Goal: Information Seeking & Learning: Learn about a topic

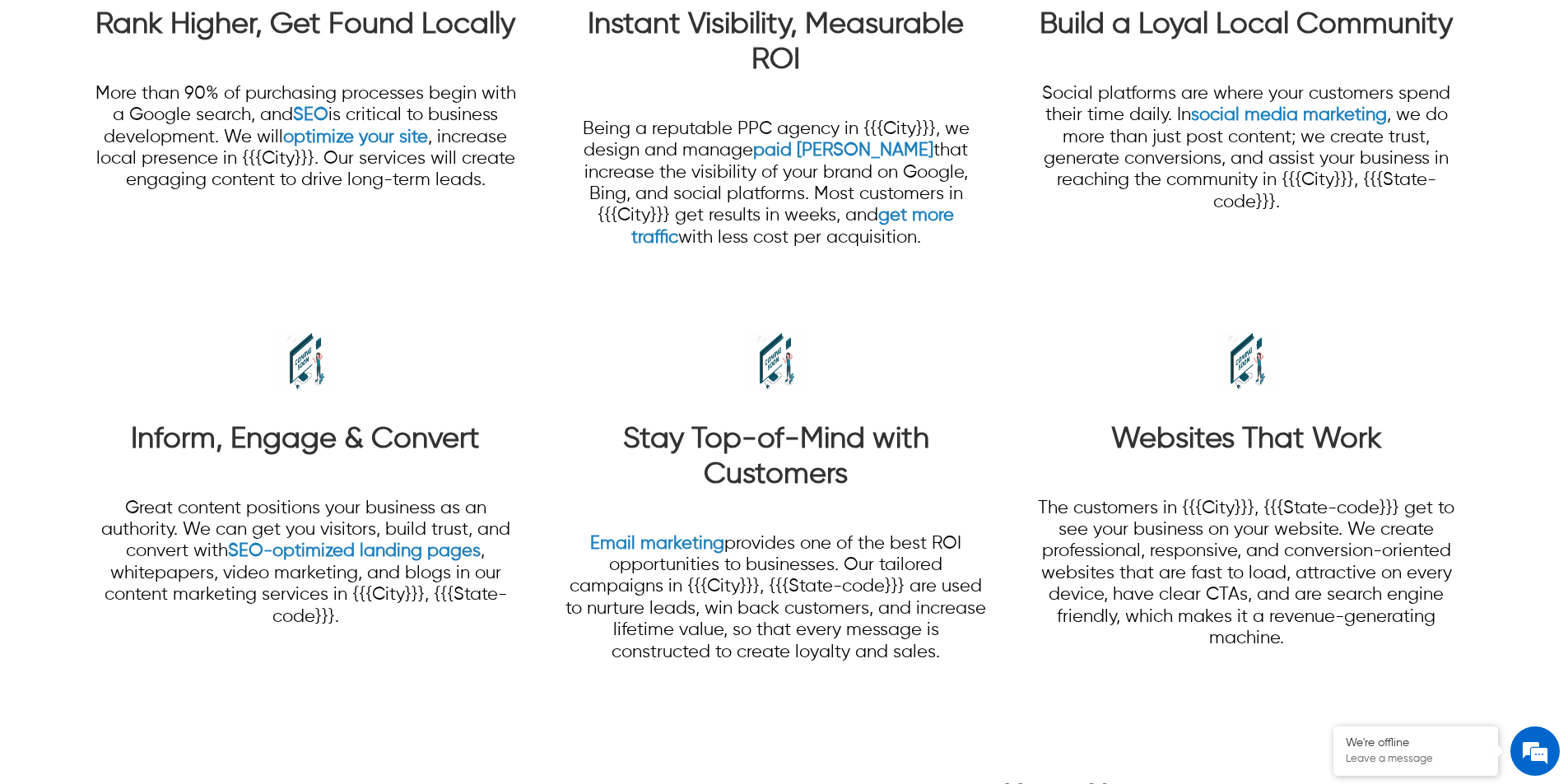
scroll to position [1570, 0]
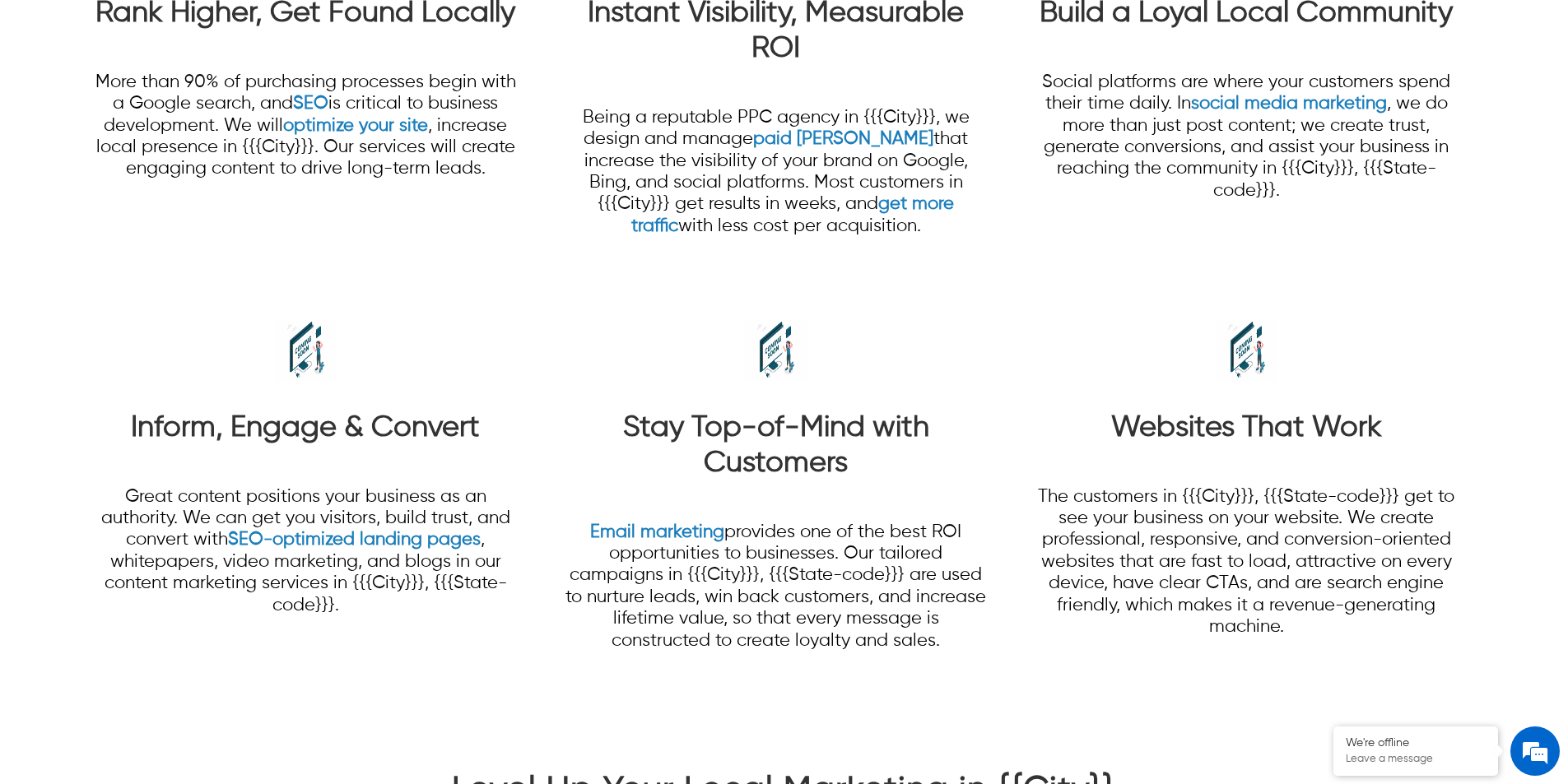
click at [1267, 436] on strong "Websites That Work" at bounding box center [1246, 428] width 271 height 29
click at [739, 443] on strong "Stay Top-of-Mind with Customers" at bounding box center [776, 446] width 306 height 65
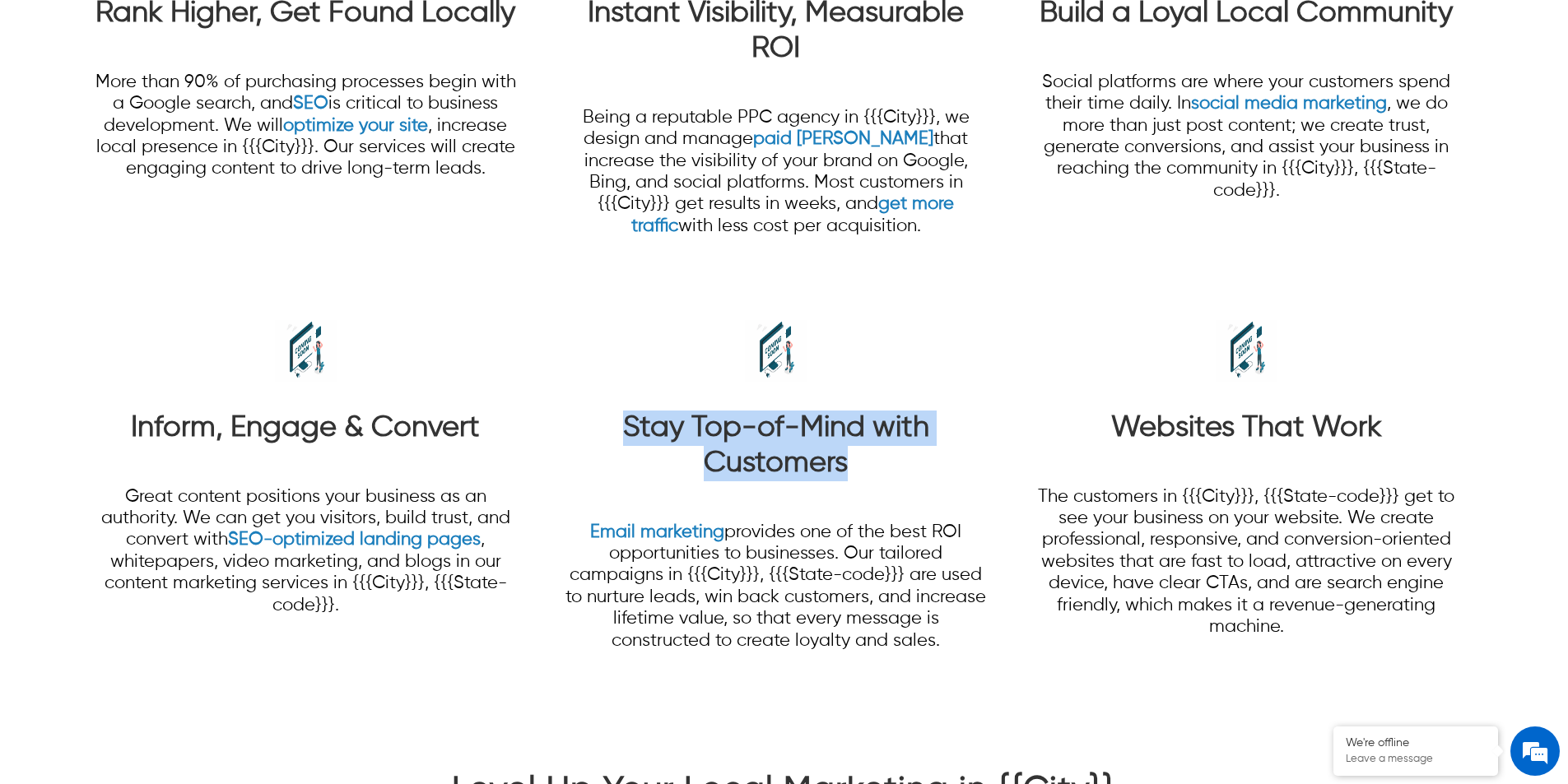
click at [739, 443] on strong "Stay Top-of-Mind with Customers" at bounding box center [776, 446] width 306 height 65
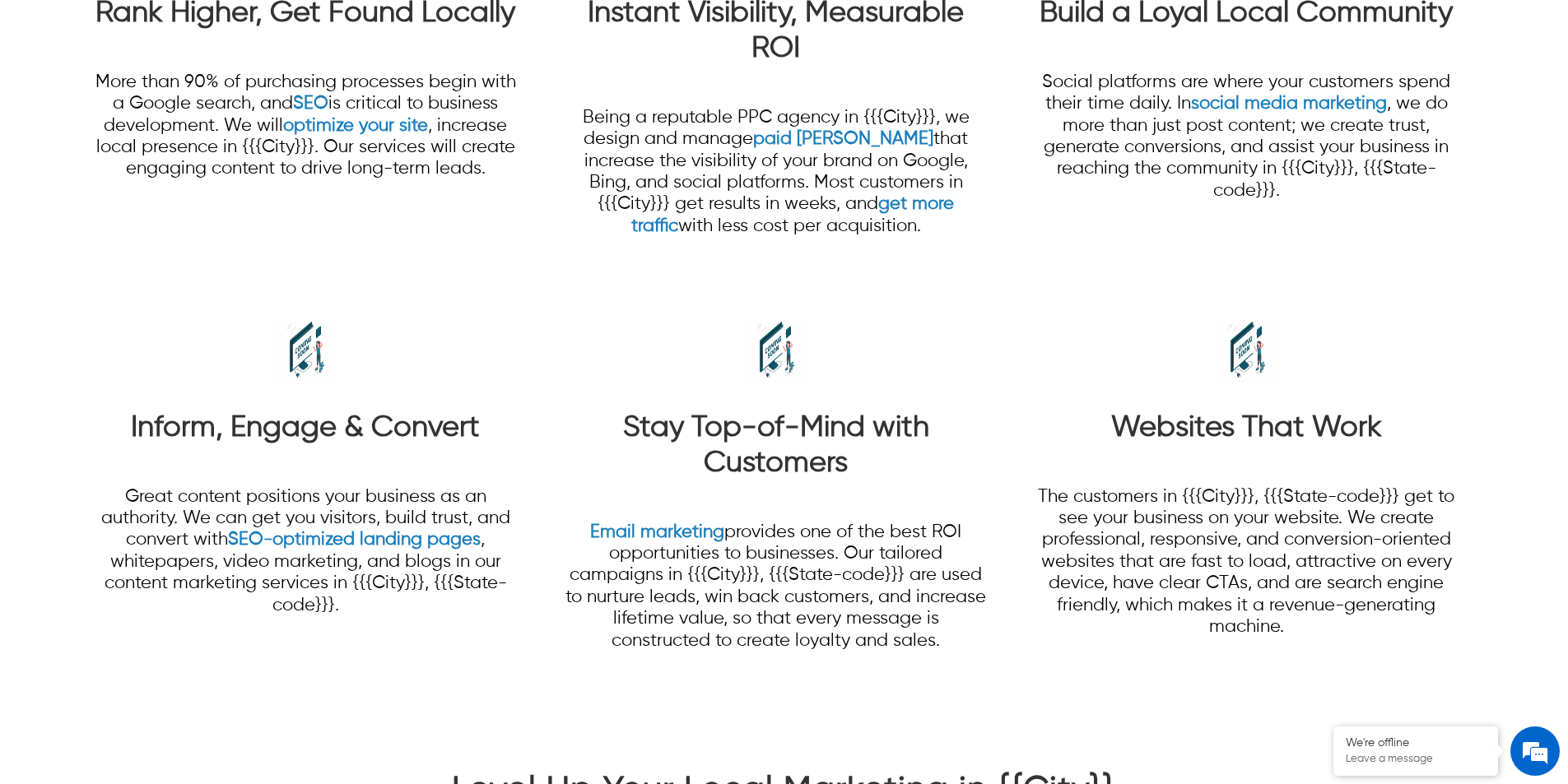
click at [347, 439] on strong "Inform, Engage & Convert" at bounding box center [306, 428] width 349 height 29
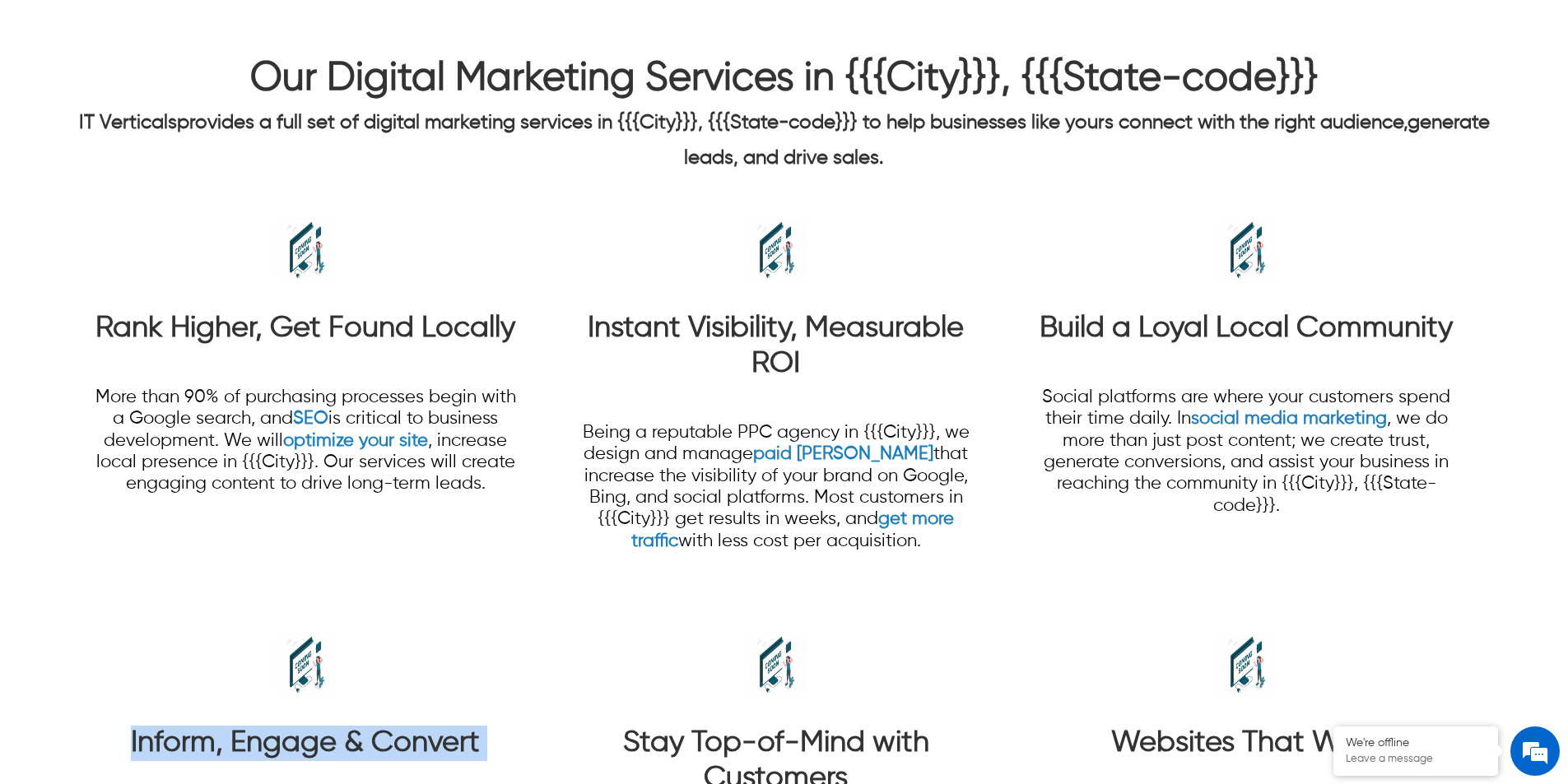
scroll to position [1158, 0]
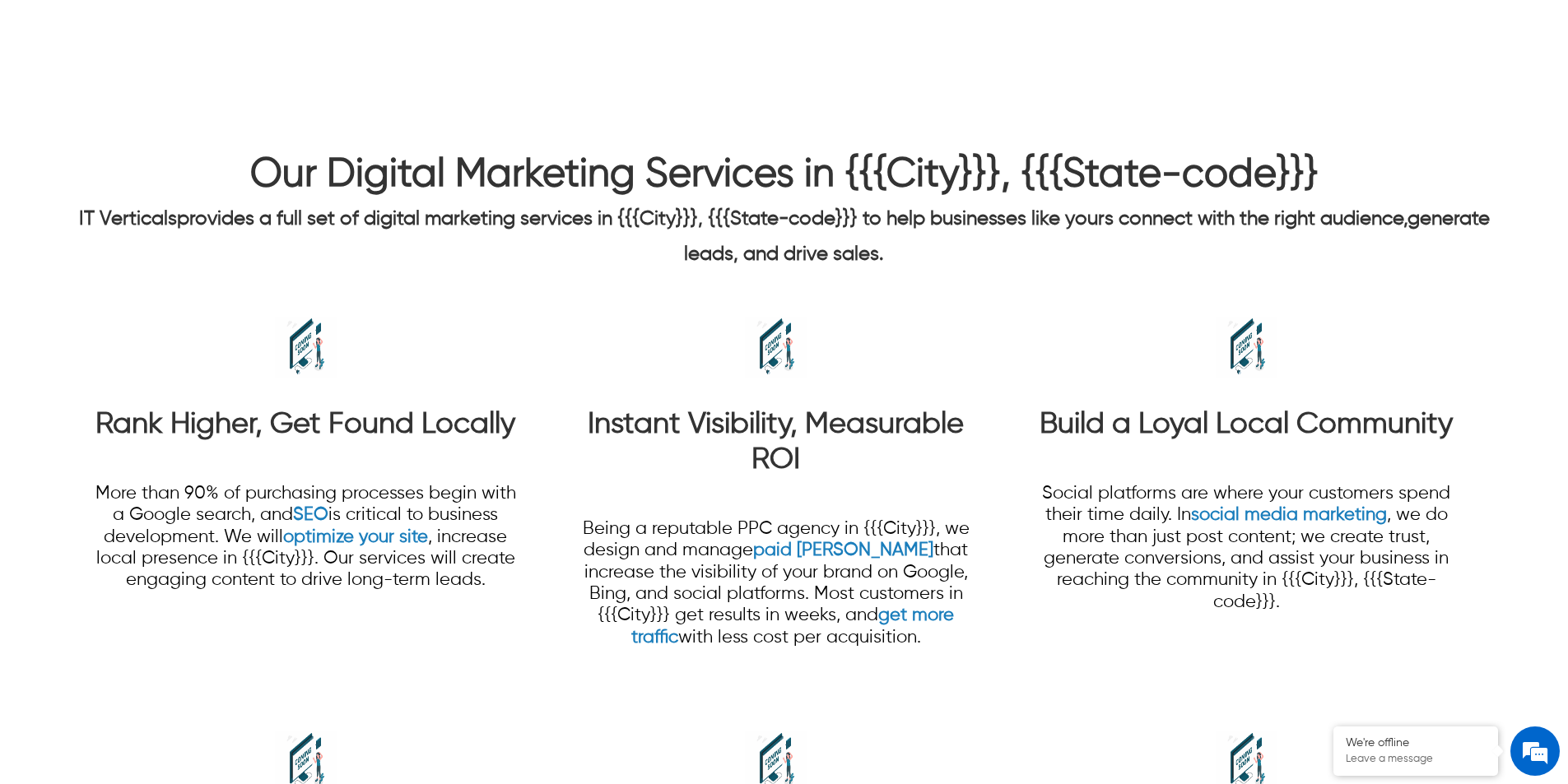
click at [801, 432] on strong "Instant Visibility, Measurable ROI" at bounding box center [776, 442] width 376 height 65
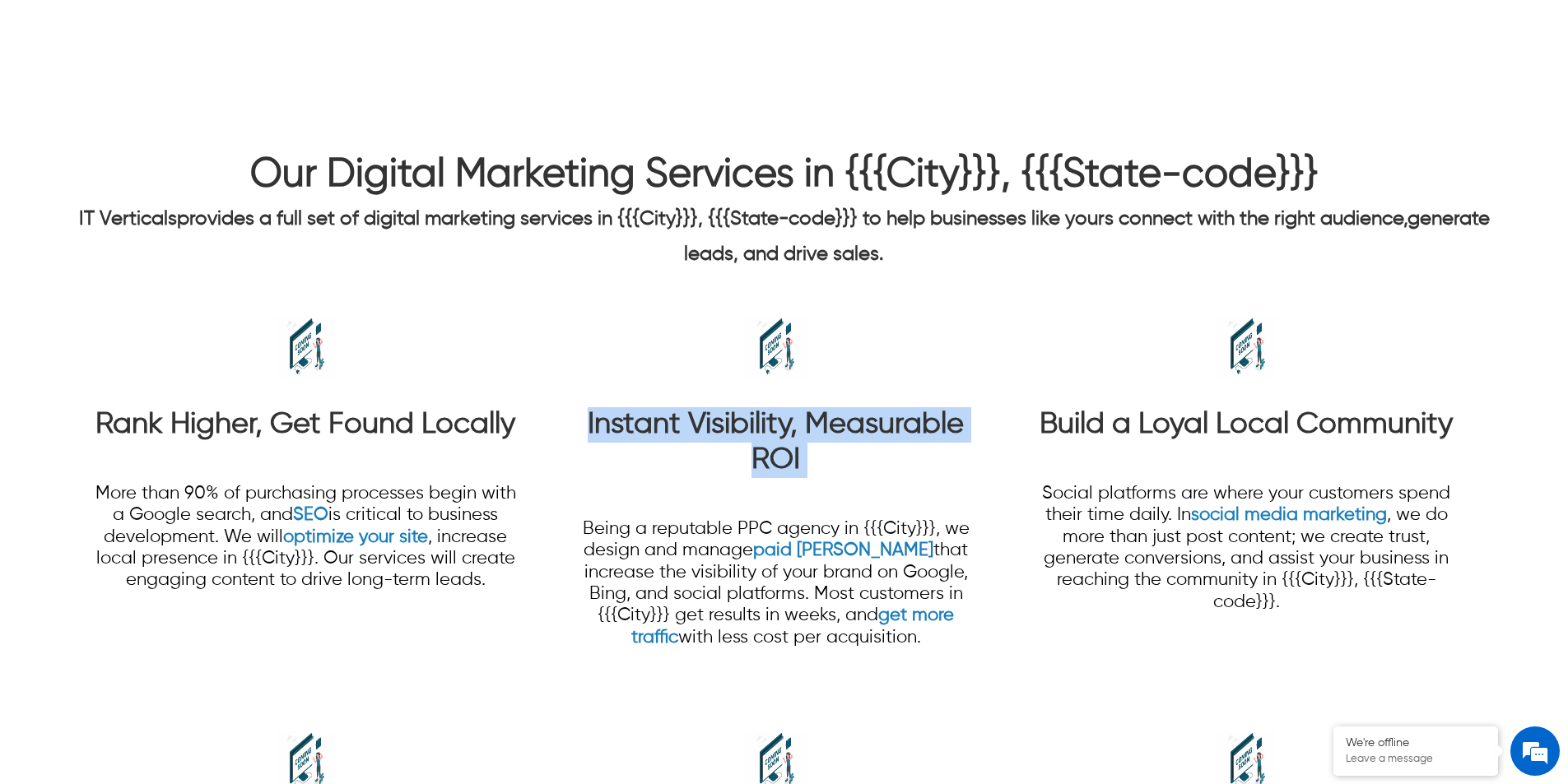
click at [801, 432] on strong "Instant Visibility, Measurable ROI" at bounding box center [776, 442] width 376 height 65
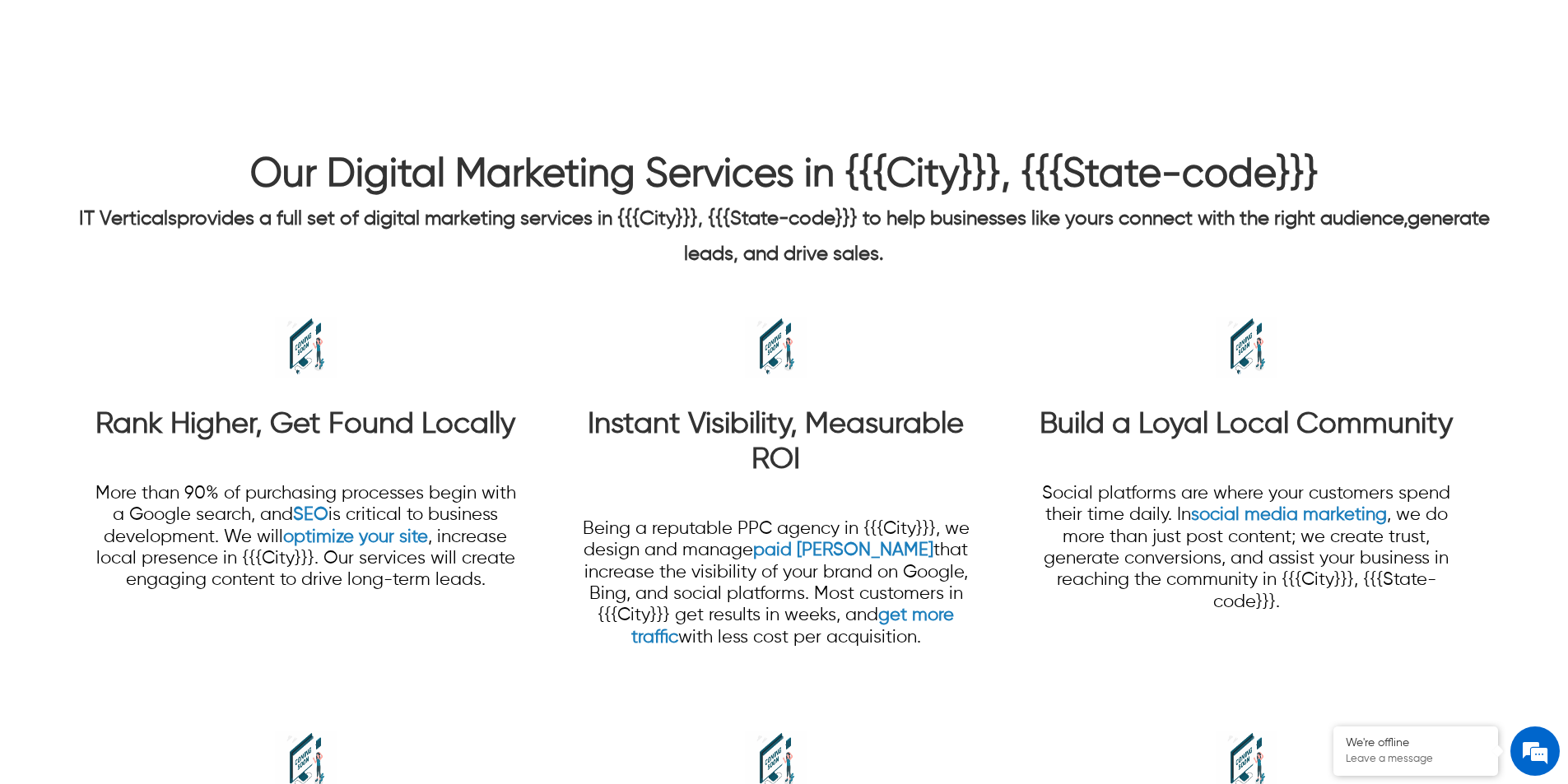
click at [438, 439] on strong "Rank Higher, Get Found Locally" at bounding box center [306, 424] width 420 height 29
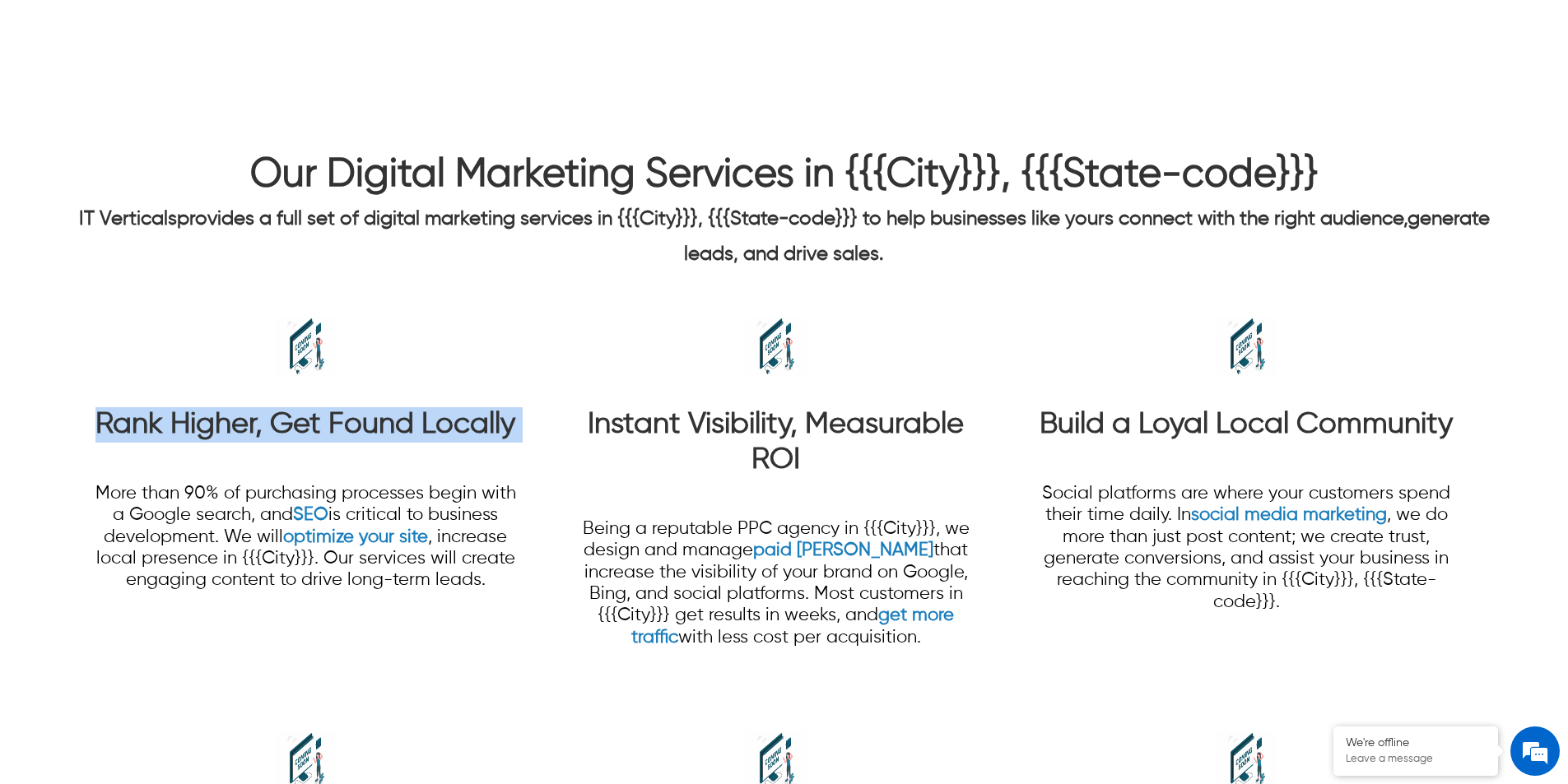
click at [438, 439] on strong "Rank Higher, Get Found Locally" at bounding box center [306, 424] width 420 height 29
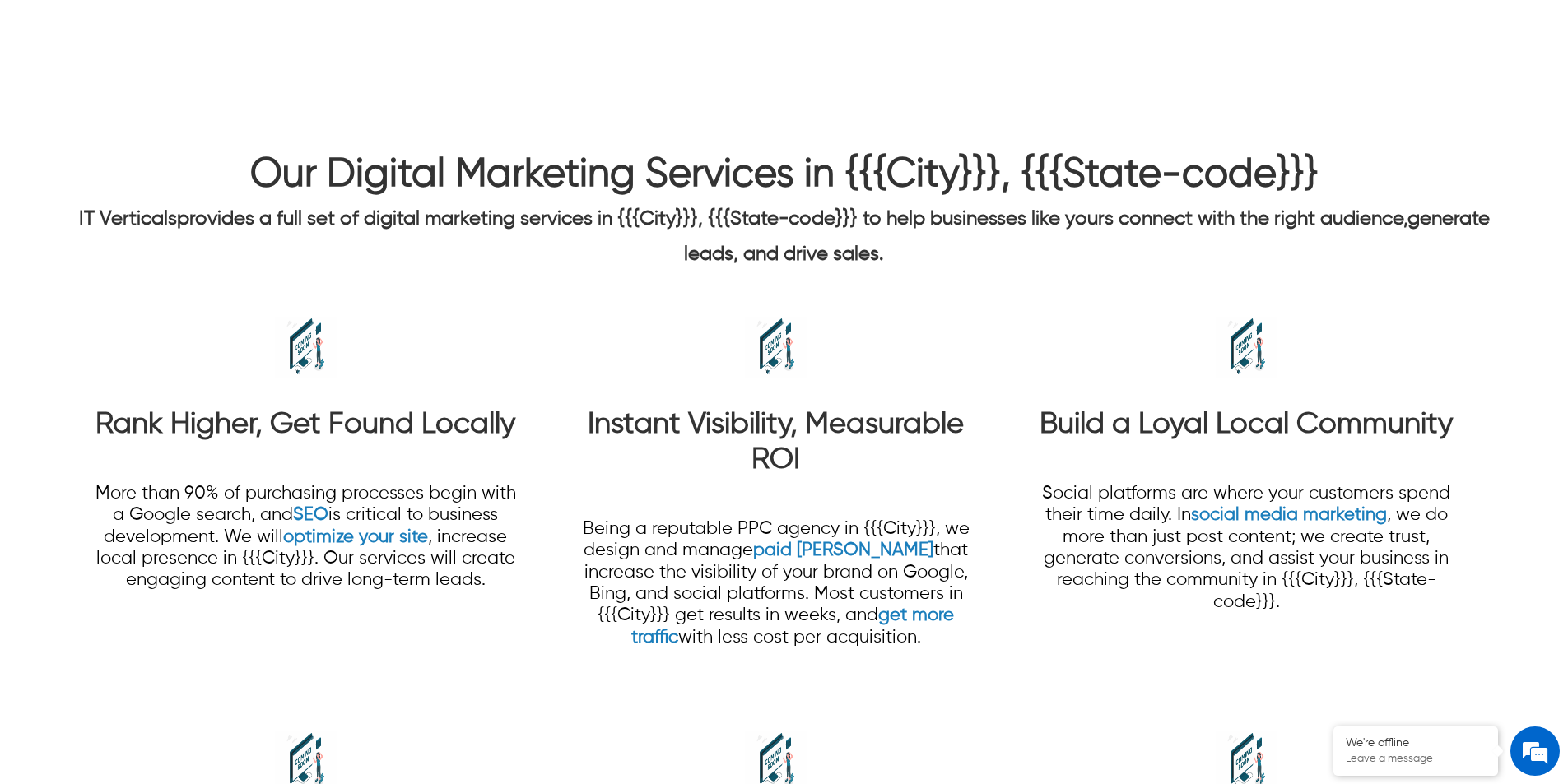
click at [1232, 418] on strong "Build a Loyal Local Community" at bounding box center [1246, 424] width 414 height 29
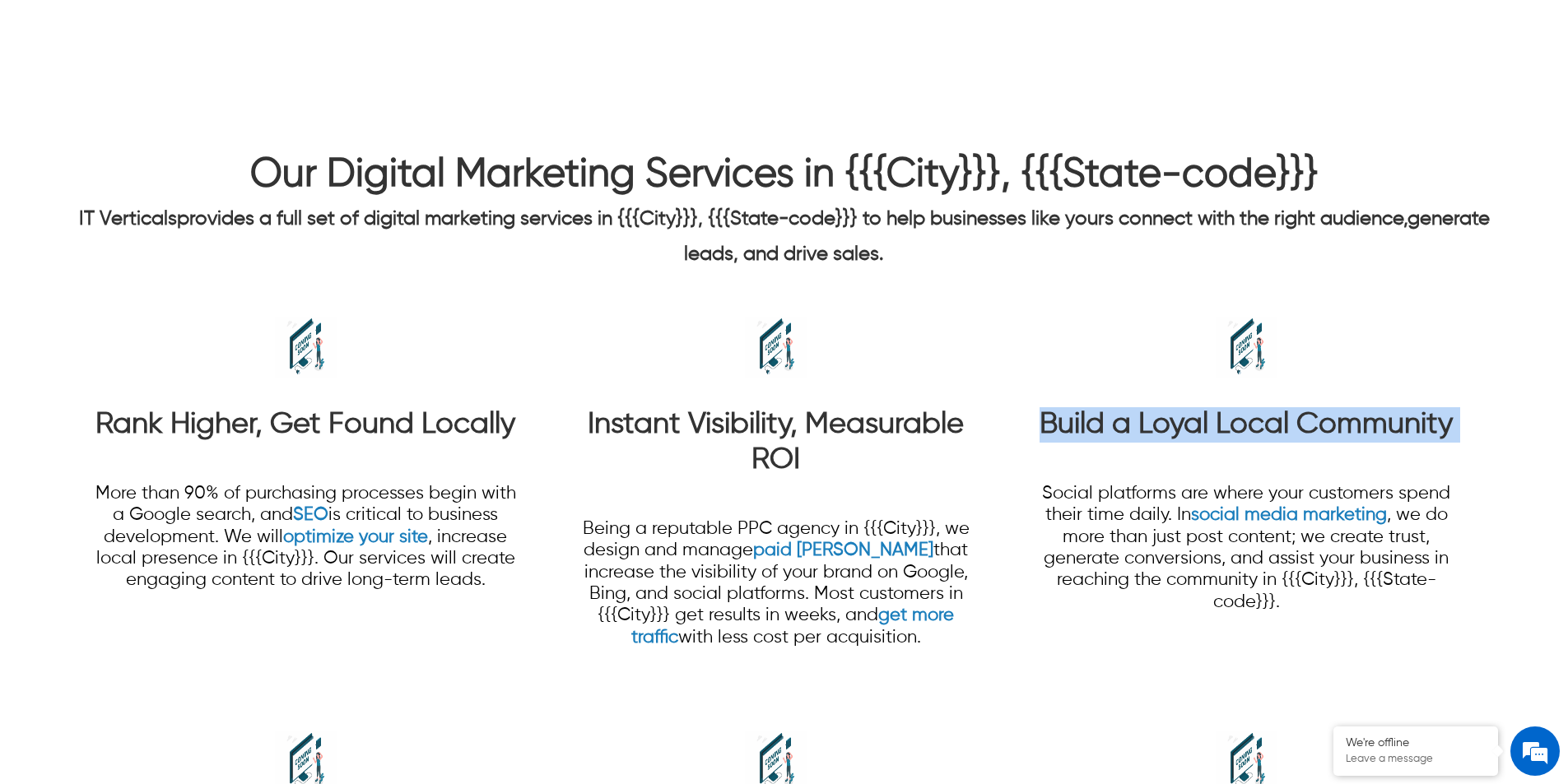
click at [1232, 418] on strong "Build a Loyal Local Community" at bounding box center [1246, 424] width 414 height 29
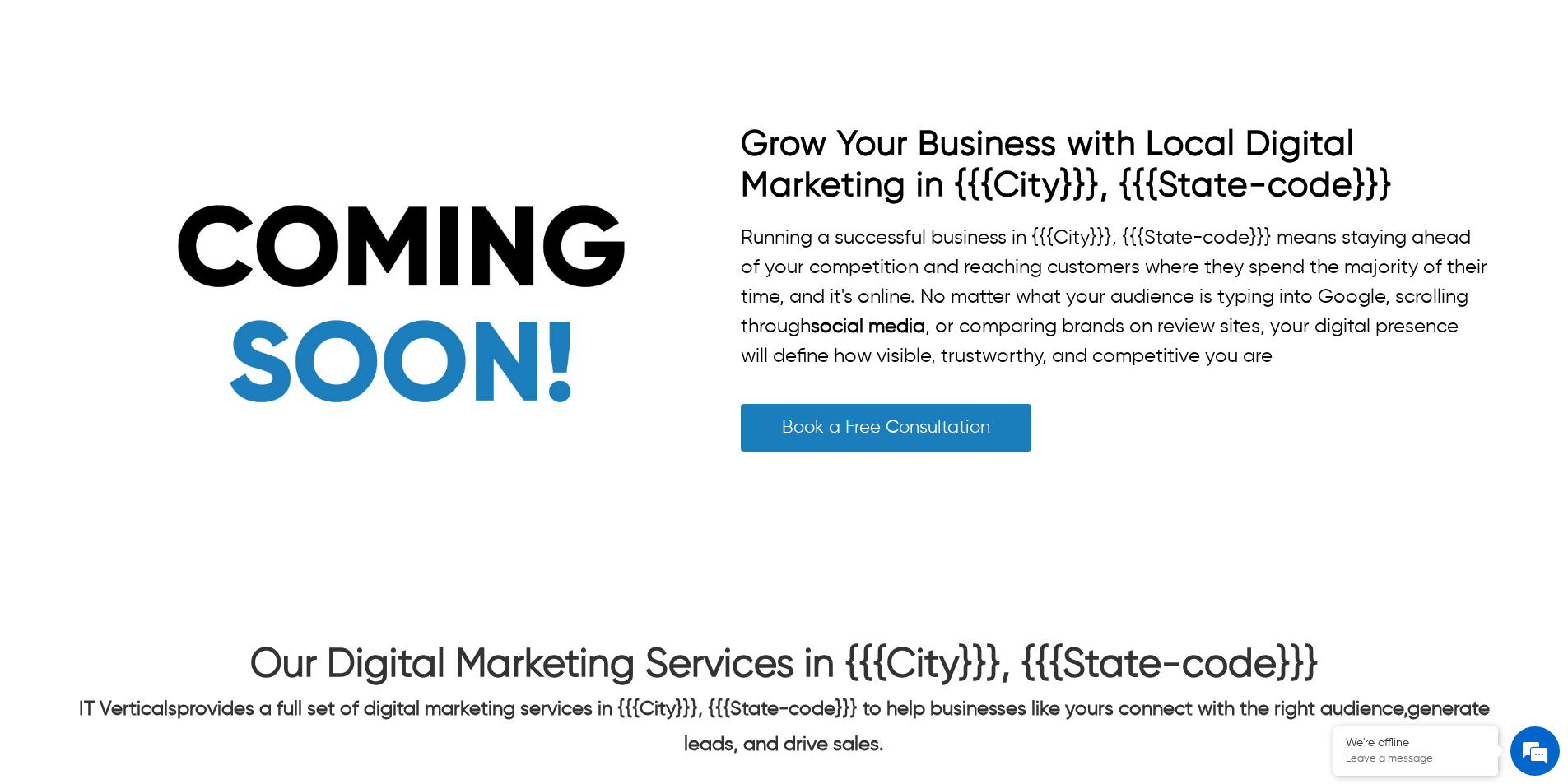
scroll to position [665, 0]
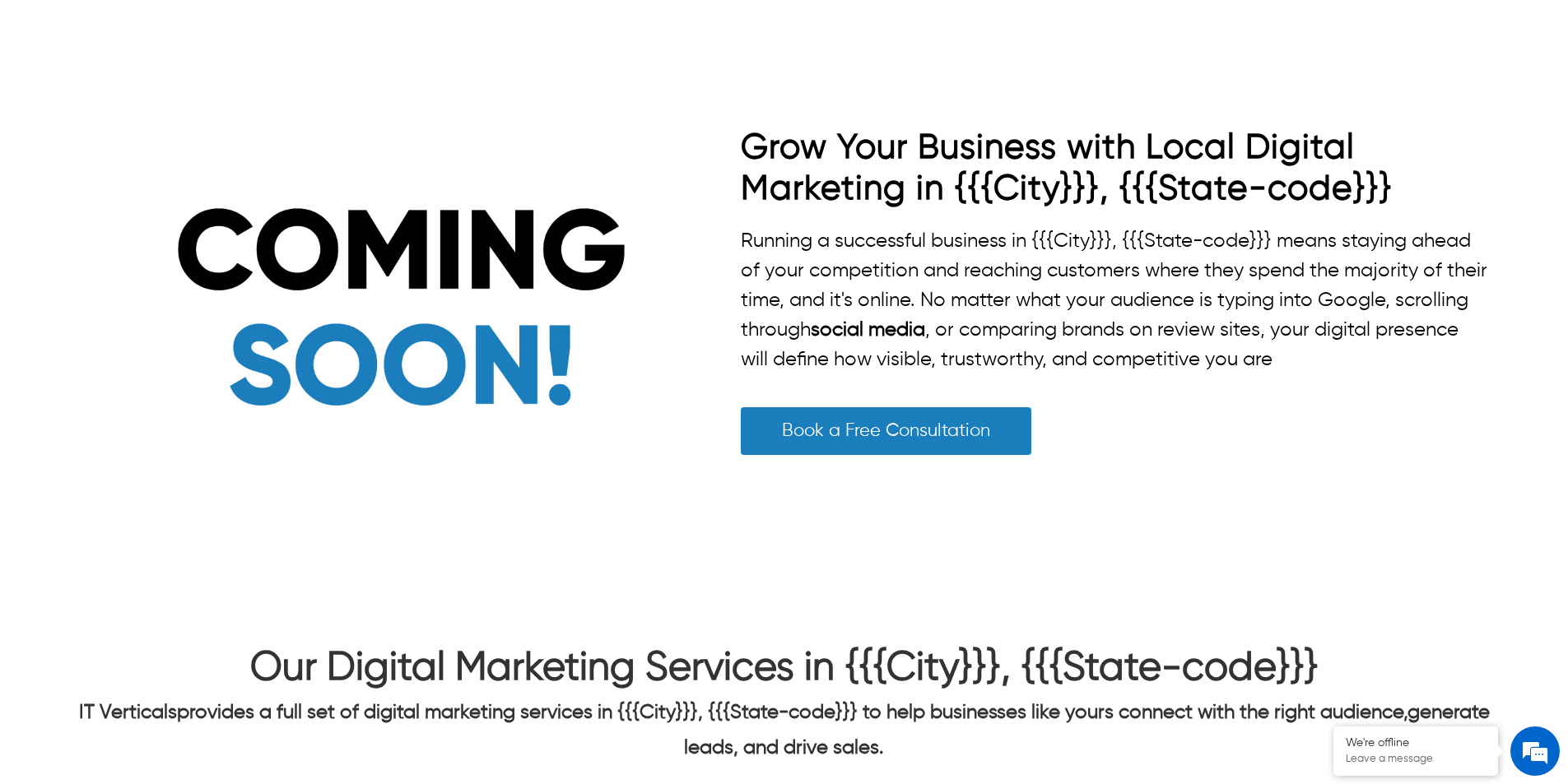
click at [898, 176] on h2 "Grow Your Business with Local Digital Marketing in {{{City}}}, {{{State-code}}}" at bounding box center [1115, 169] width 750 height 82
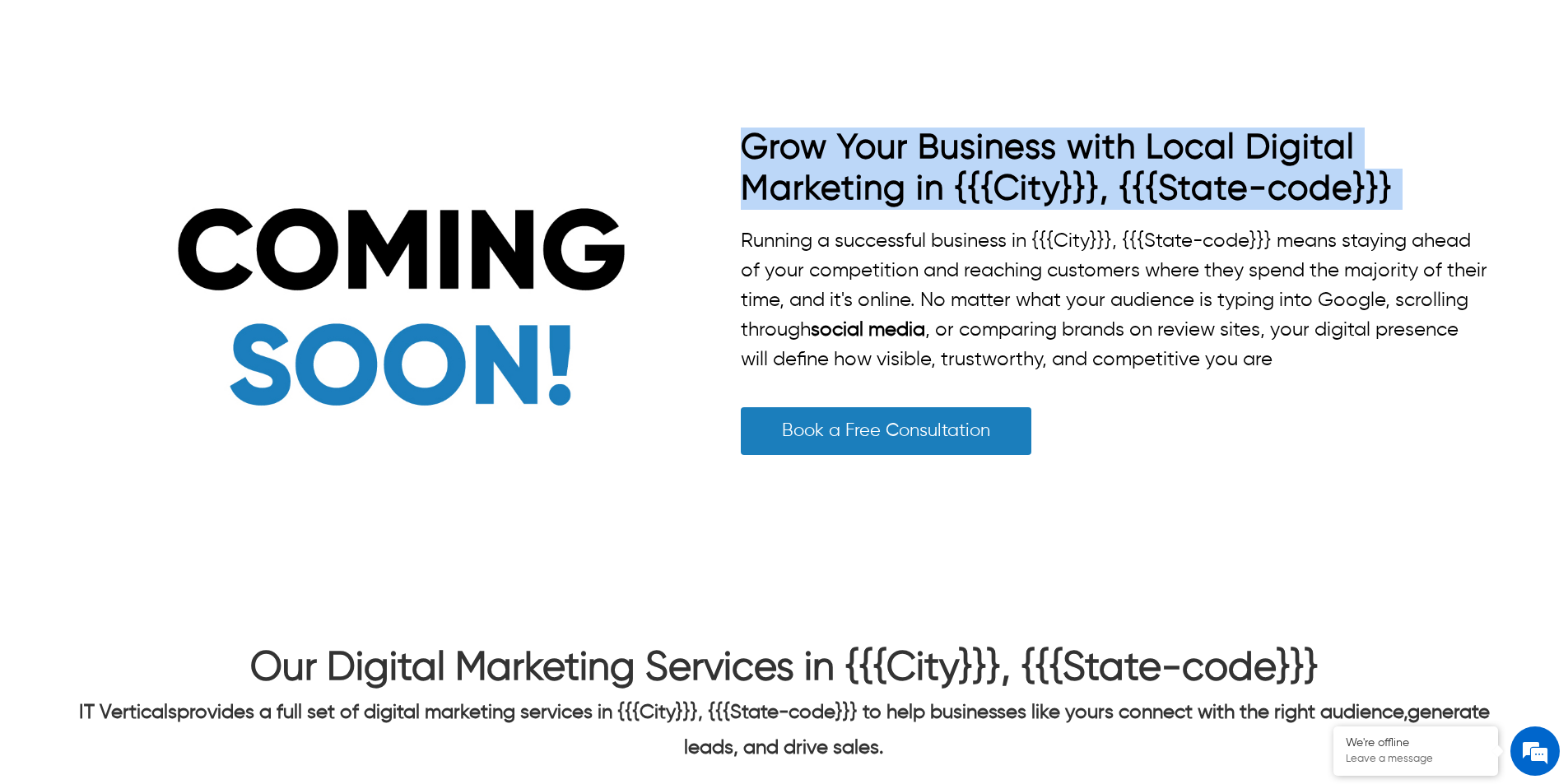
click at [898, 176] on h2 "Grow Your Business with Local Digital Marketing in {{{City}}}, {{{State-code}}}" at bounding box center [1115, 169] width 750 height 82
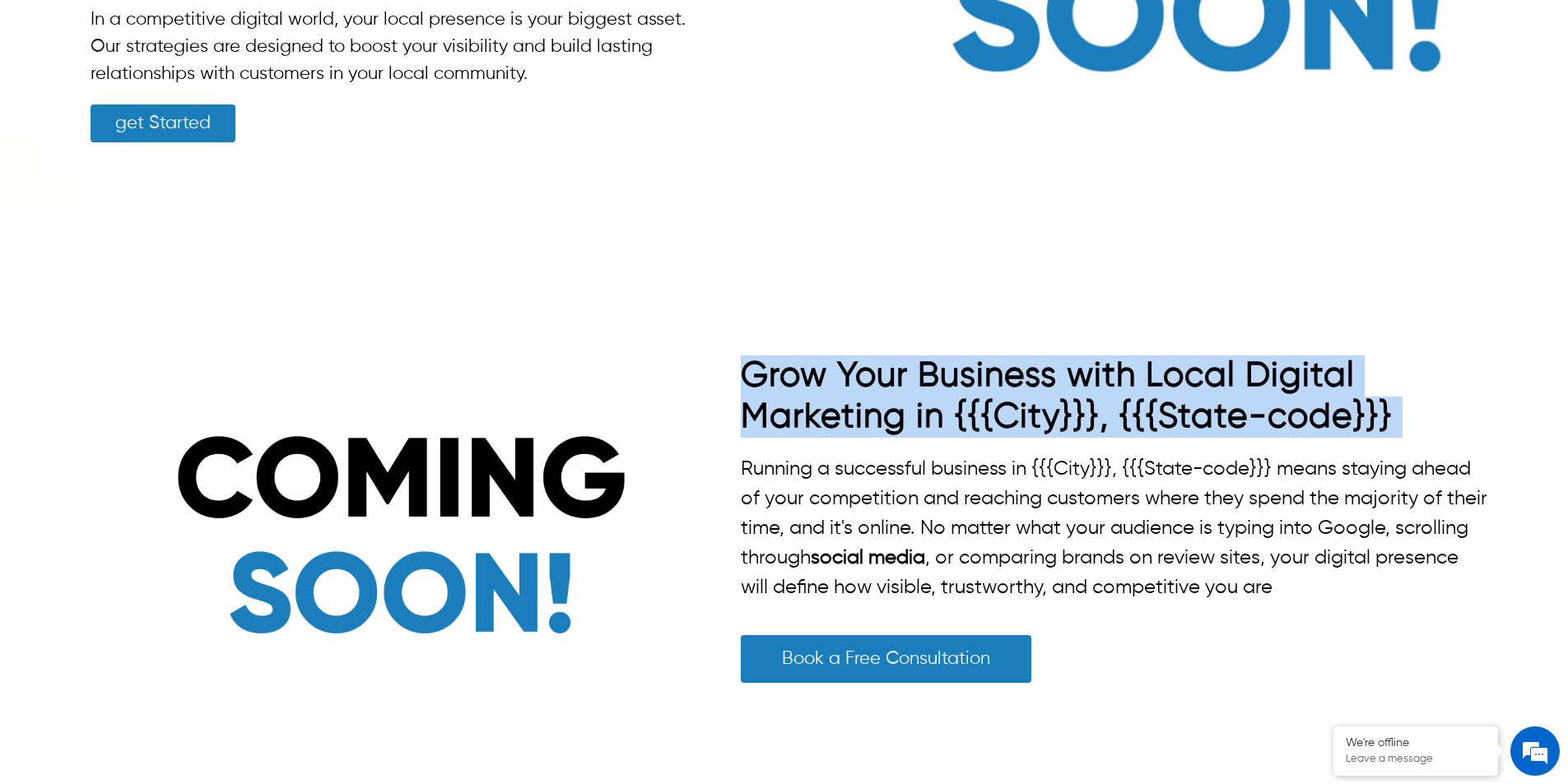
scroll to position [171, 0]
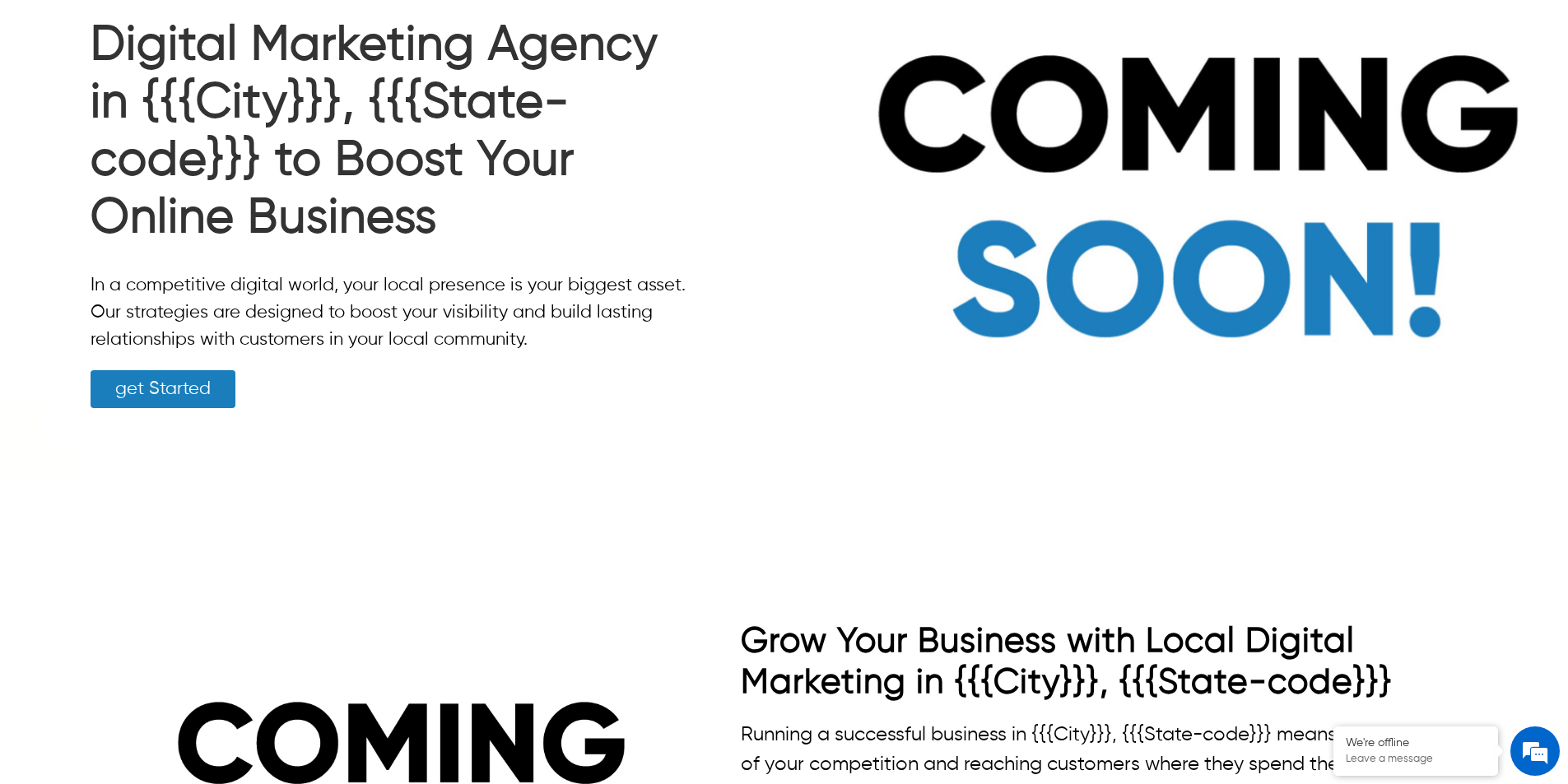
click at [498, 128] on h1 "Digital Marketing Agency in {{{City}}}, {{{State-code}}} to Boost Your Online B…" at bounding box center [390, 136] width 600 height 238
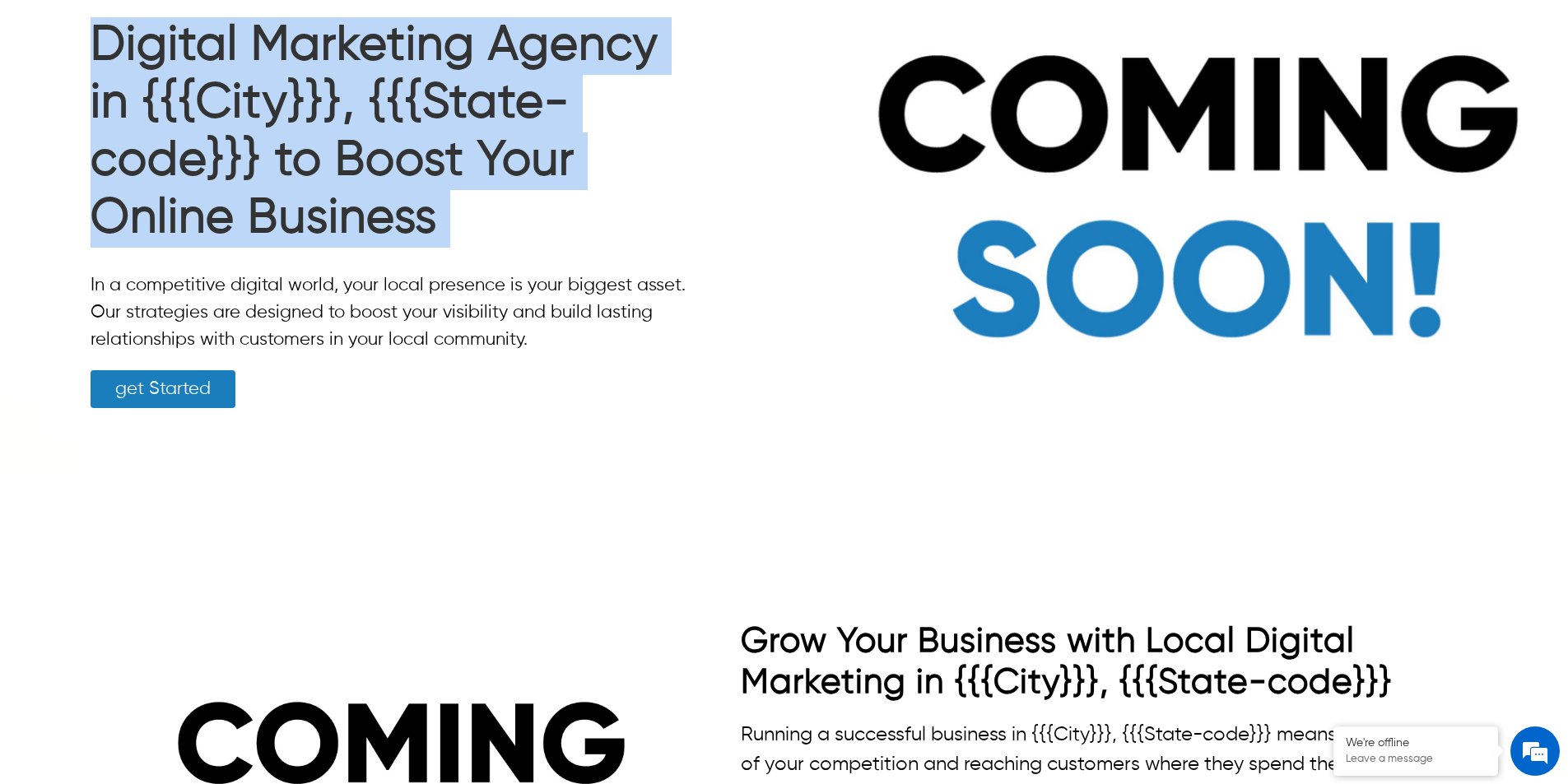
click at [498, 128] on h1 "Digital Marketing Agency in {{{City}}}, {{{State-code}}} to Boost Your Online B…" at bounding box center [390, 136] width 600 height 238
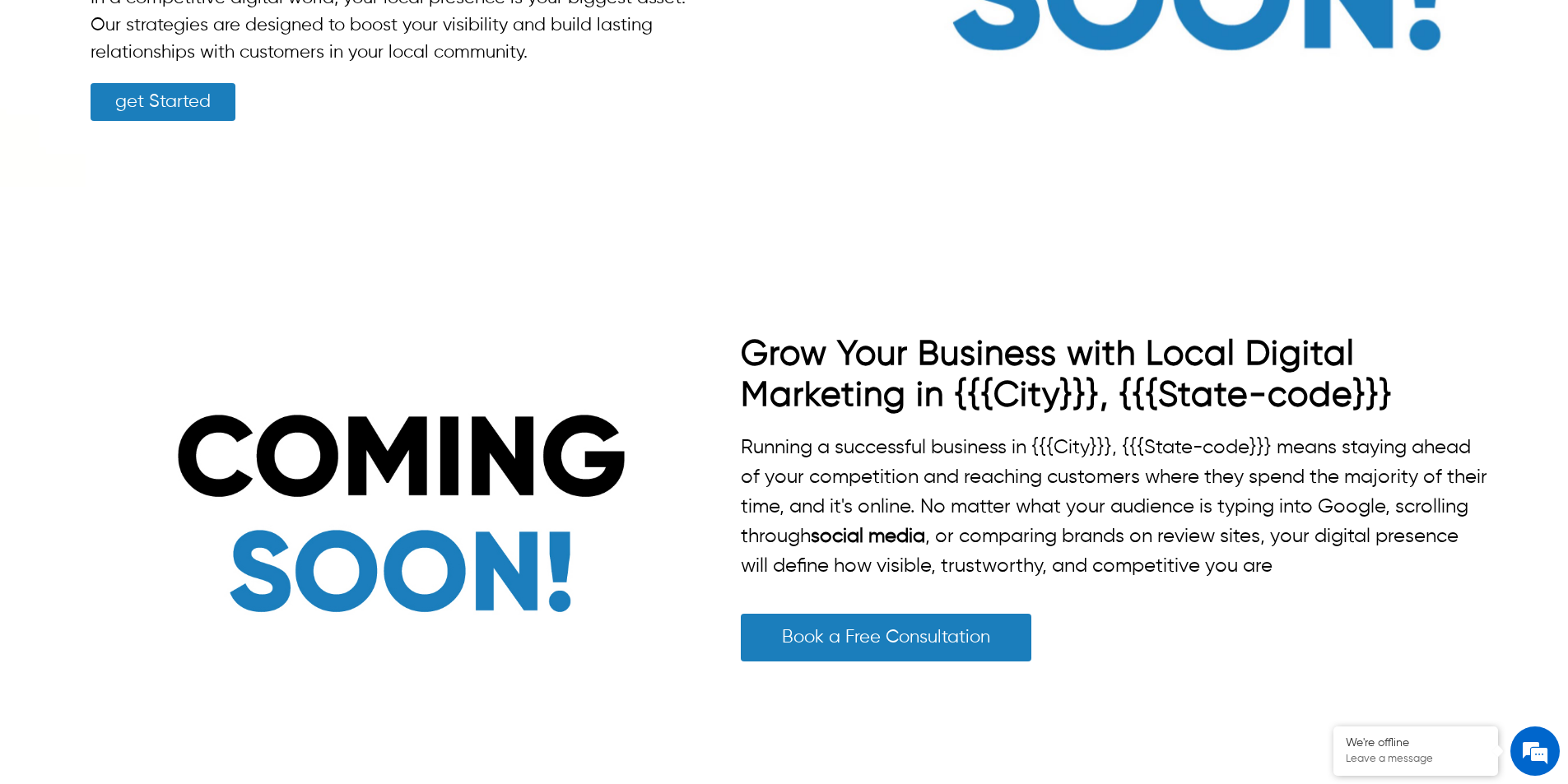
scroll to position [494, 0]
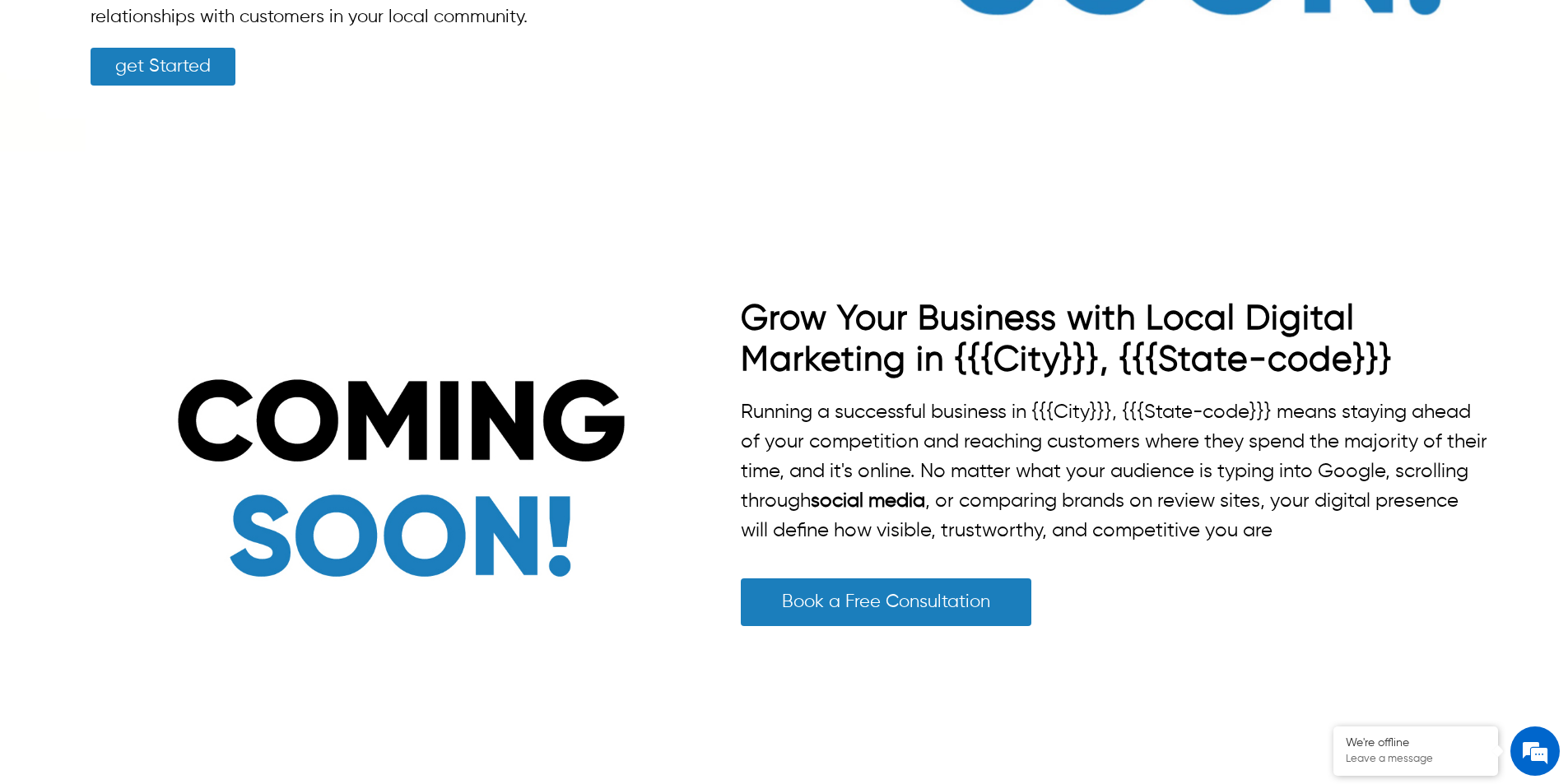
click at [1069, 311] on h2 "Grow Your Business with Local Digital Marketing in {{{City}}}, {{{State-code}}}" at bounding box center [1115, 339] width 750 height 82
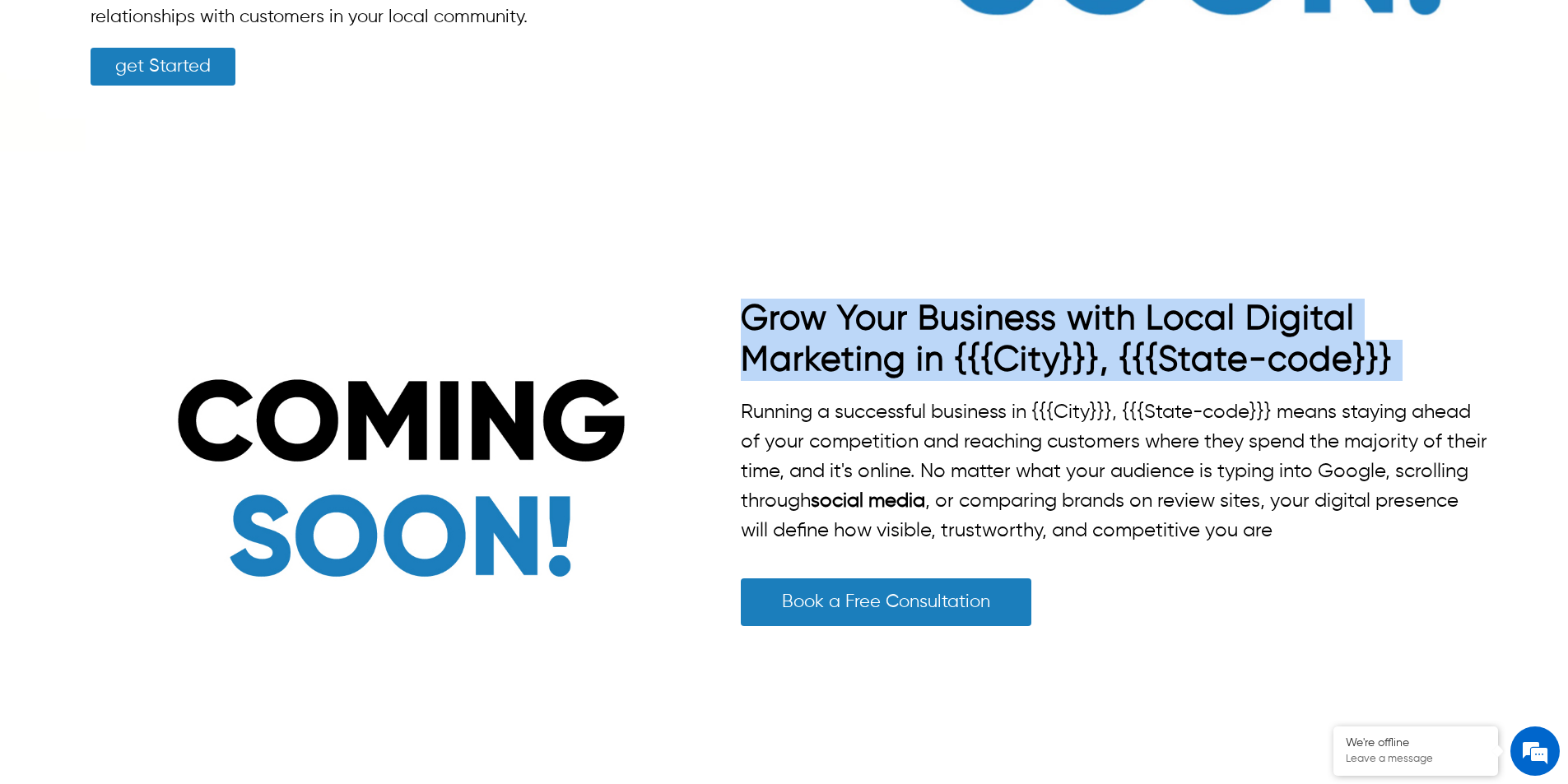
click at [1069, 311] on h2 "Grow Your Business with Local Digital Marketing in {{{City}}}, {{{State-code}}}" at bounding box center [1115, 339] width 750 height 82
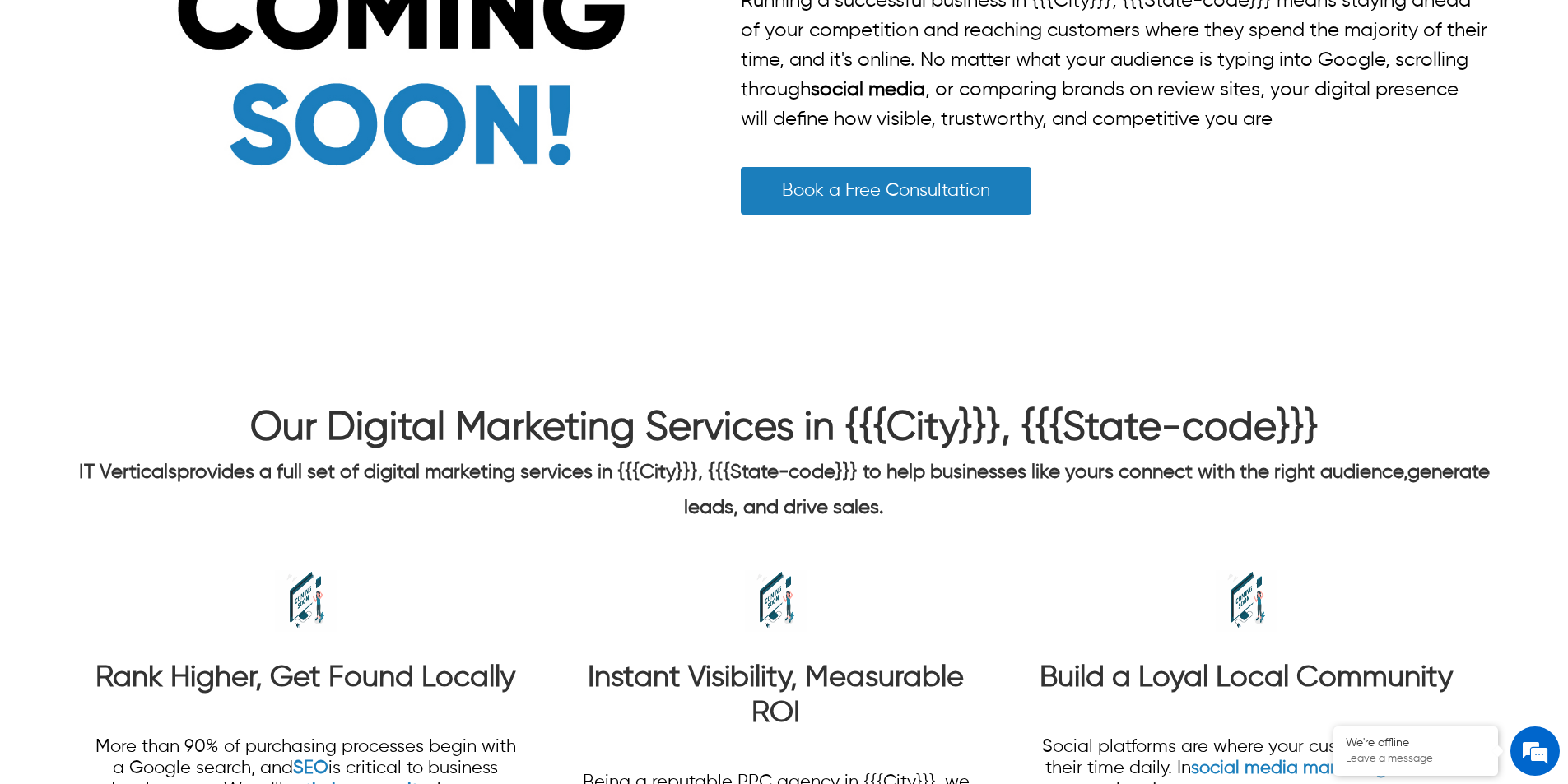
scroll to position [1152, 0]
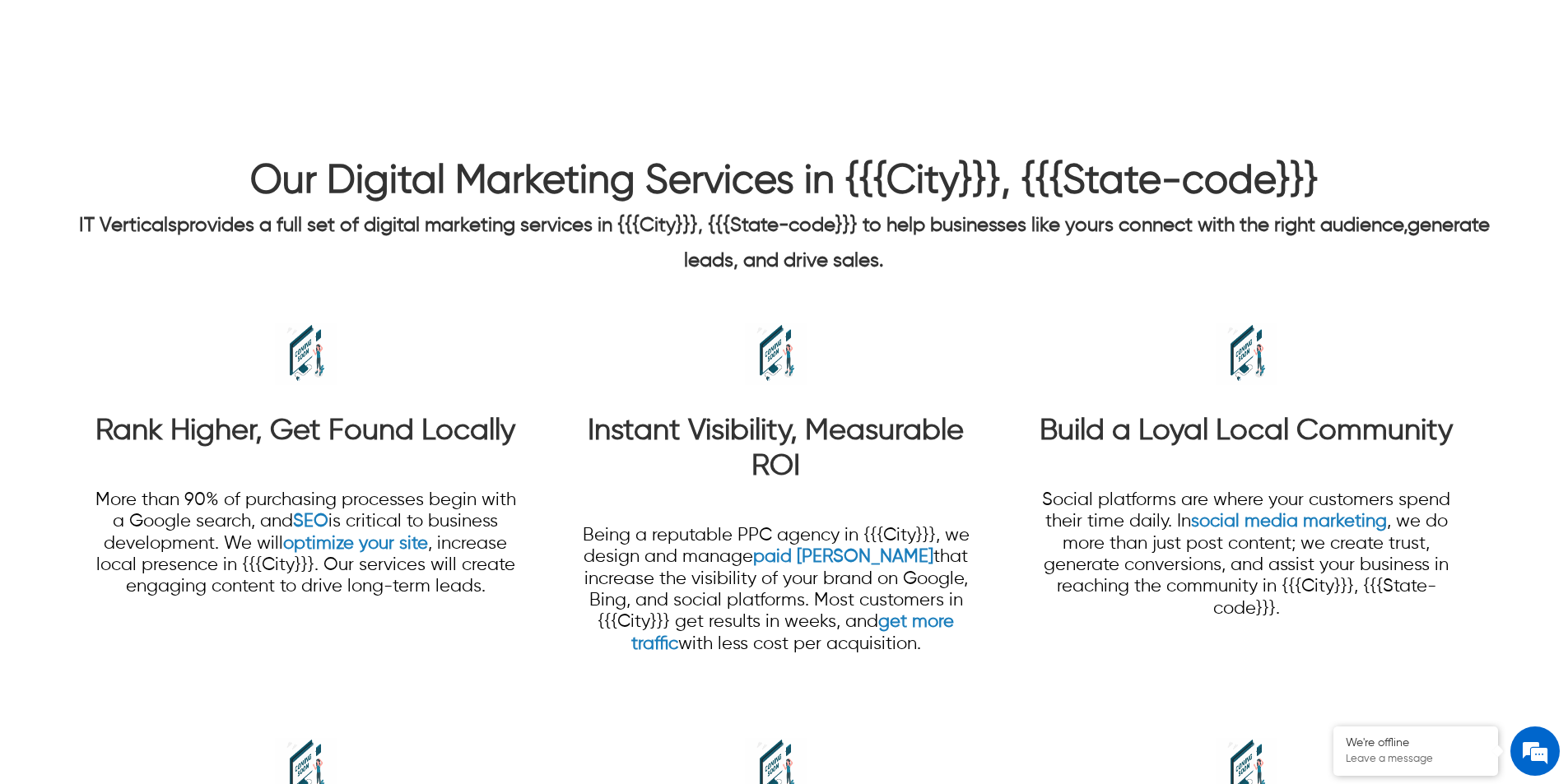
click at [783, 239] on div "IT Verticals provides a full set of digital marketing services in {{{City}}}, {…" at bounding box center [784, 240] width 1412 height 71
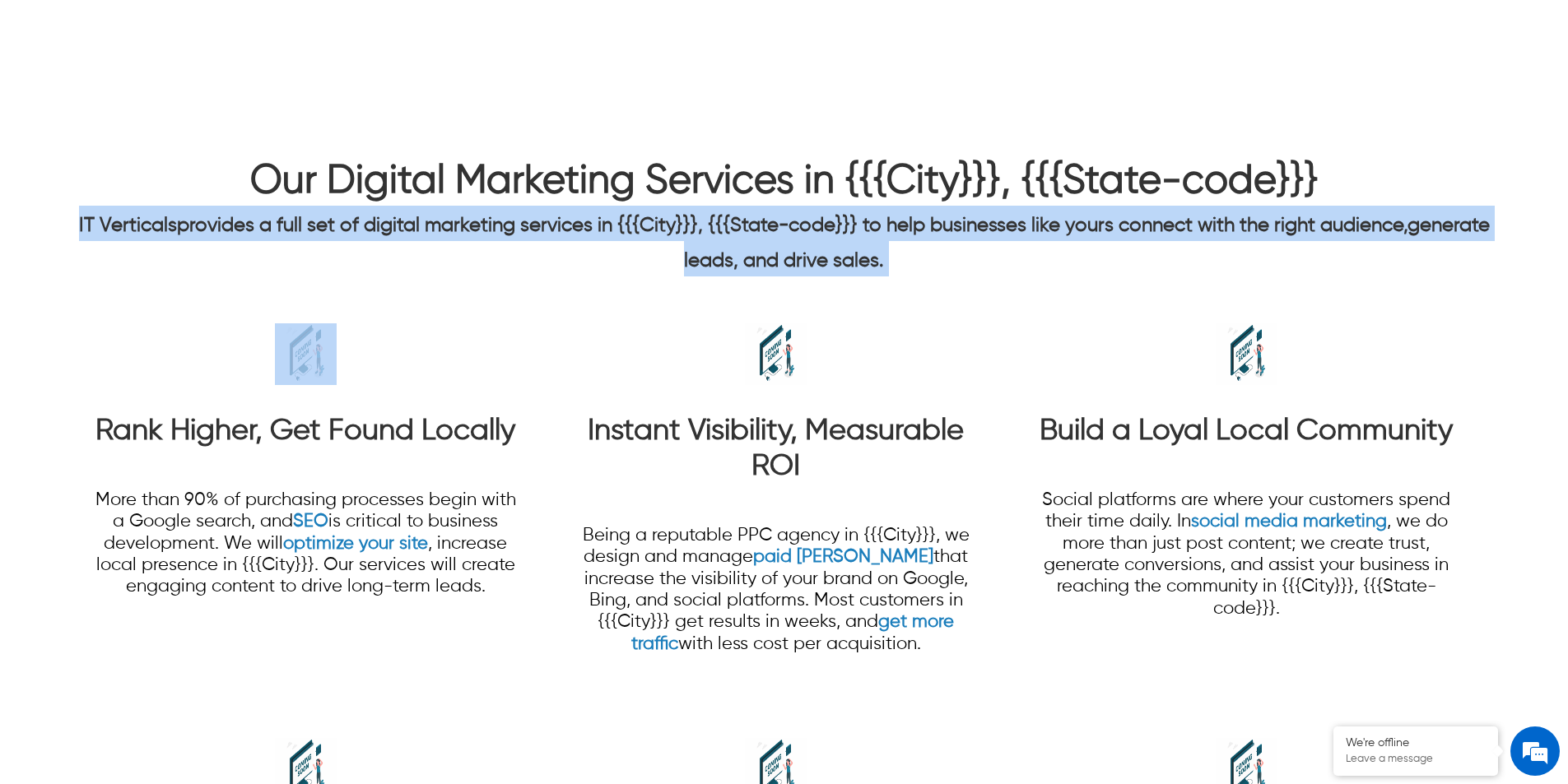
click at [783, 239] on div "IT Verticals provides a full set of digital marketing services in {{{City}}}, {…" at bounding box center [784, 240] width 1412 height 71
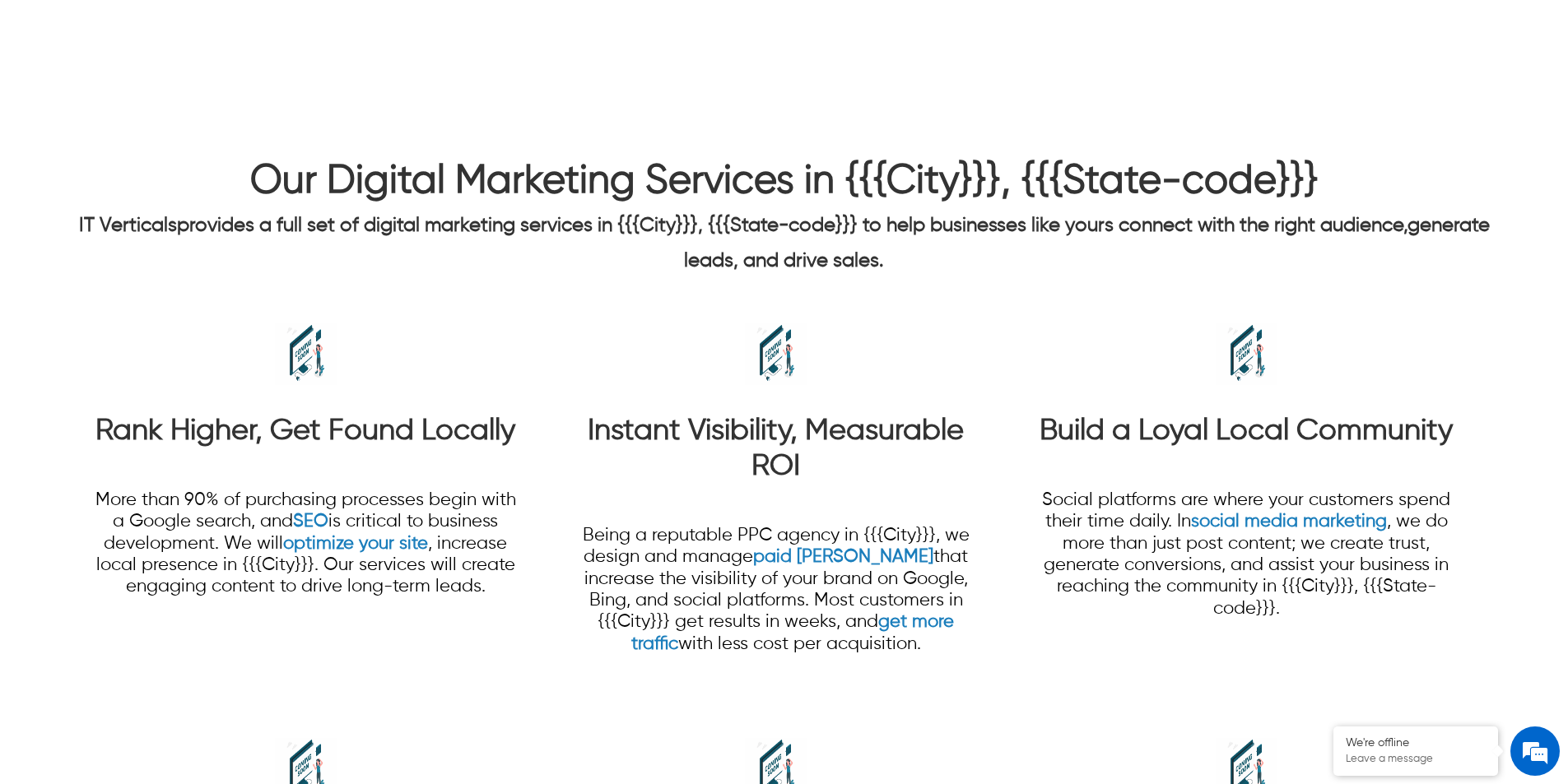
click at [788, 191] on span "Our Digital Marketing Services in {{{City}}}, {{{State-code}}}" at bounding box center [784, 182] width 1069 height 39
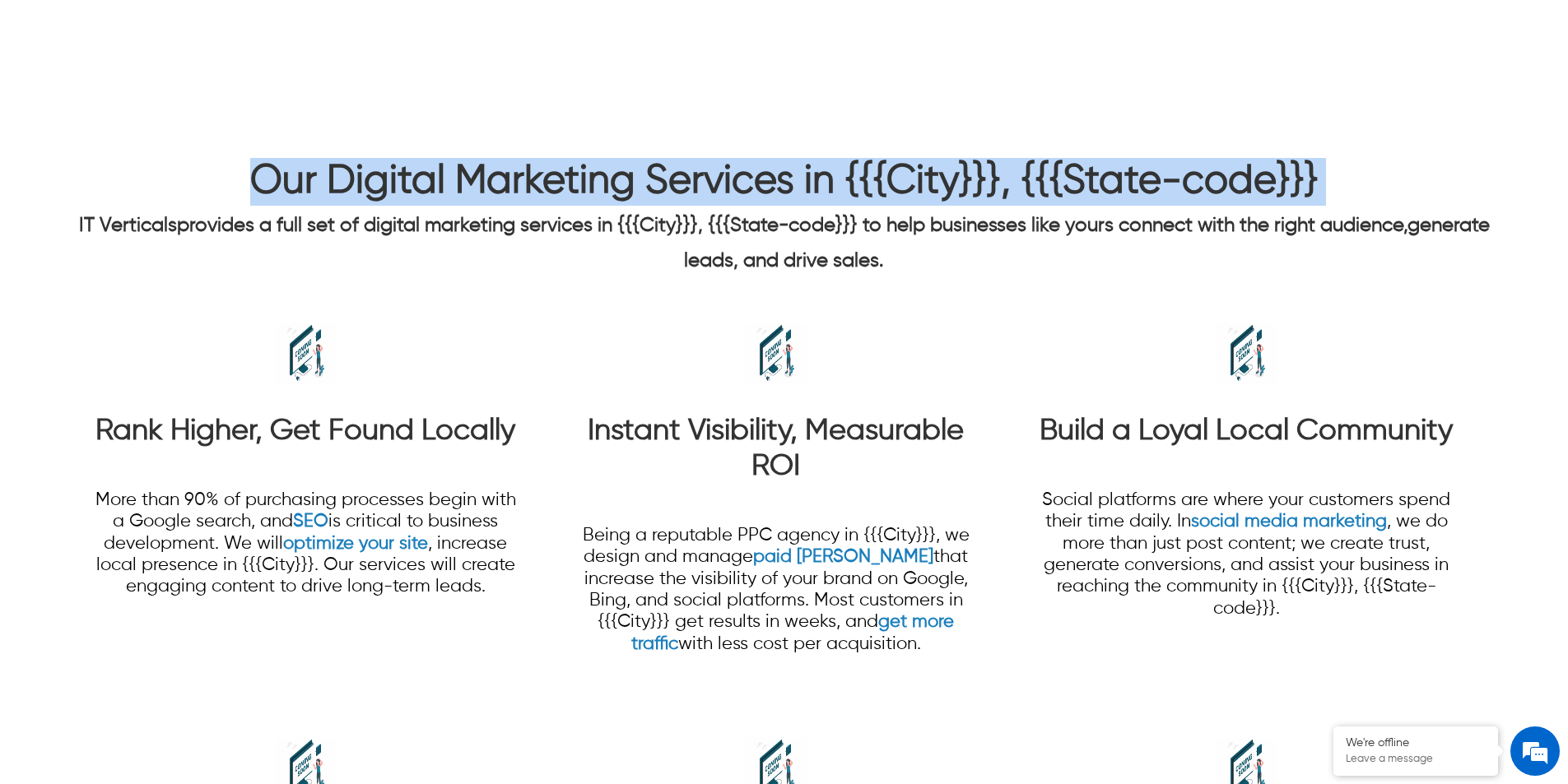
click at [788, 191] on span "Our Digital Marketing Services in {{{City}}}, {{{State-code}}}" at bounding box center [784, 182] width 1069 height 39
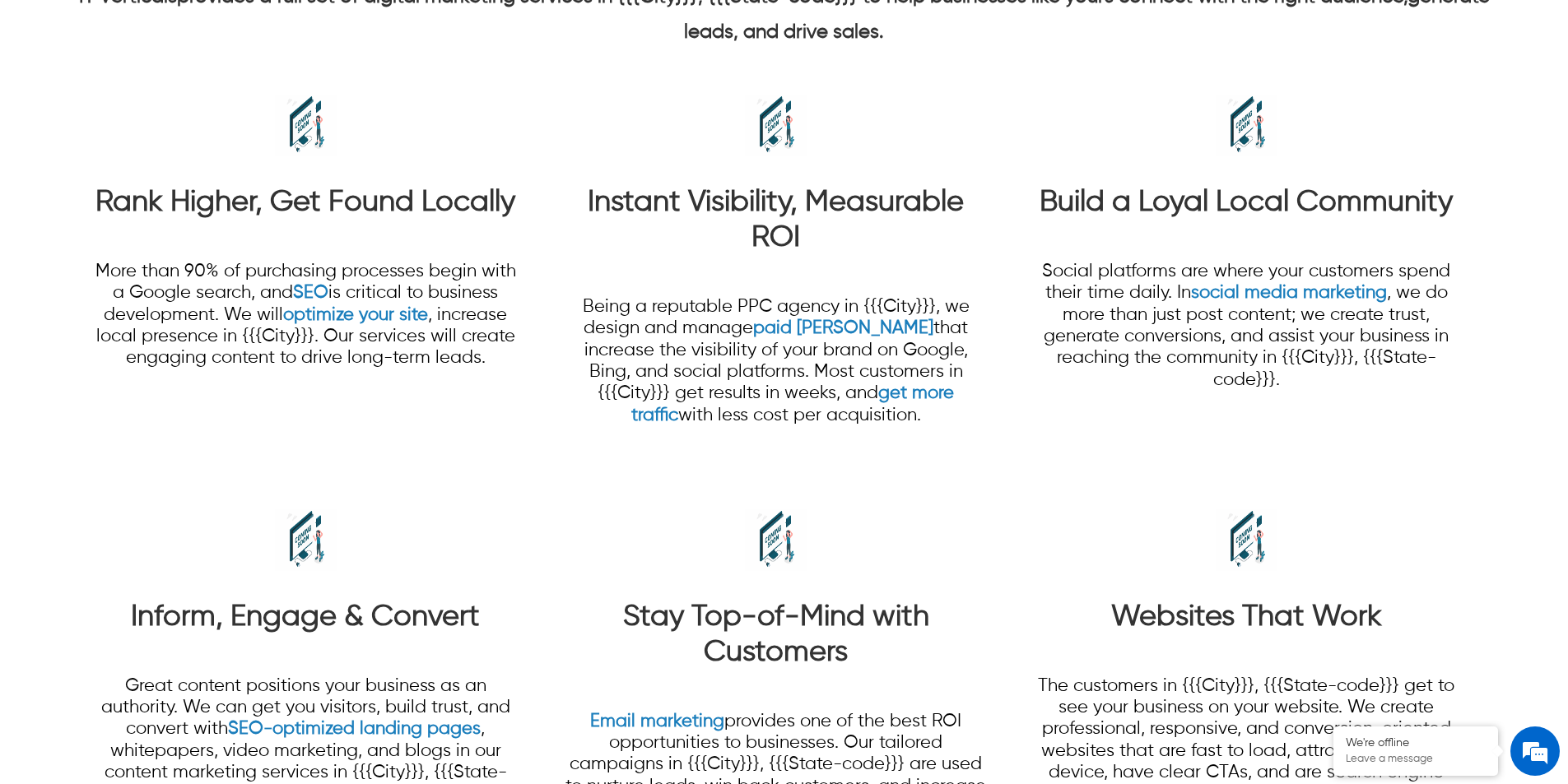
scroll to position [1481, 0]
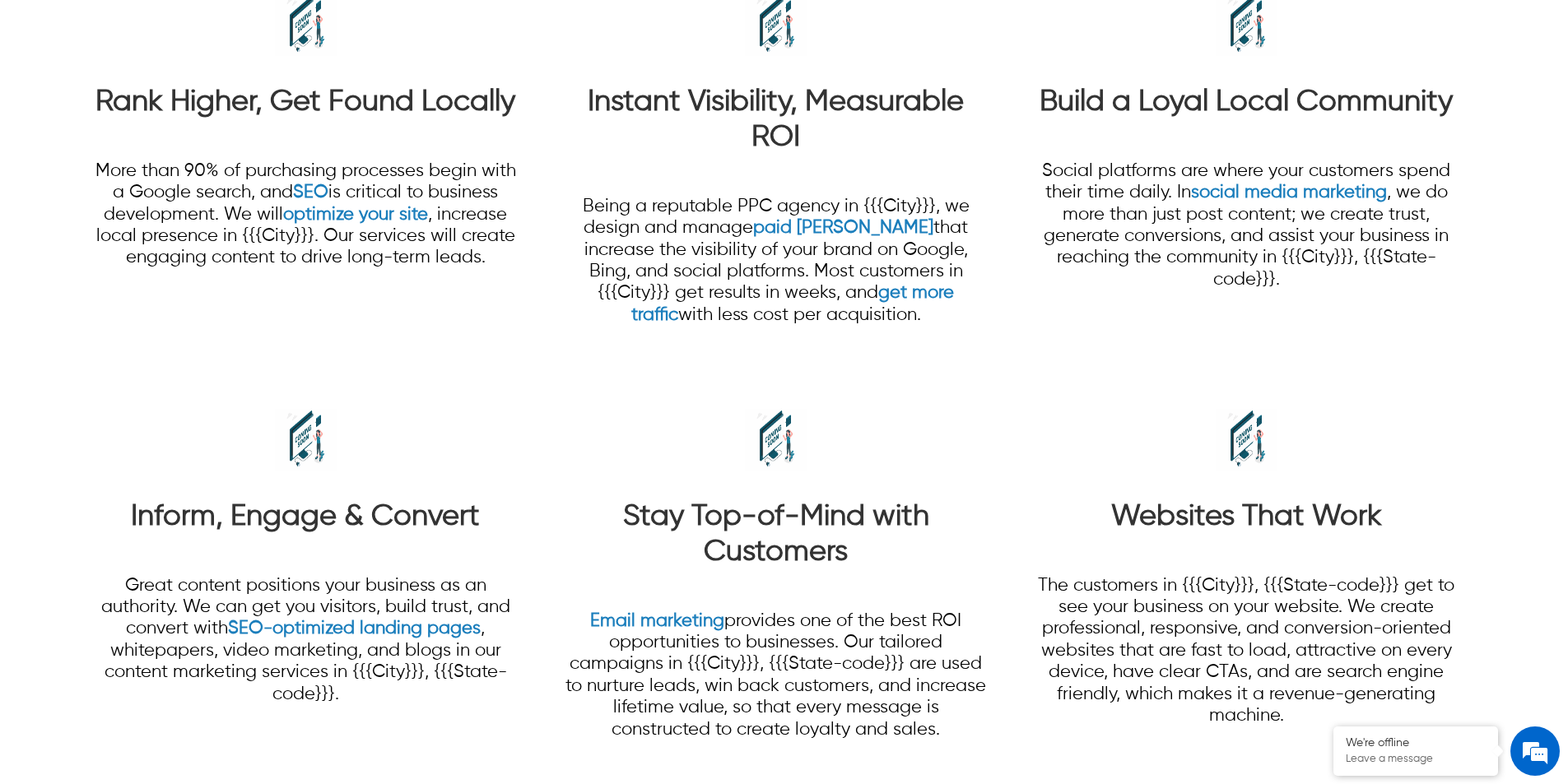
click at [700, 243] on p "Being a reputable PPC agency in {{{City}}}, we design and manage paid [PERSON_N…" at bounding box center [776, 261] width 423 height 130
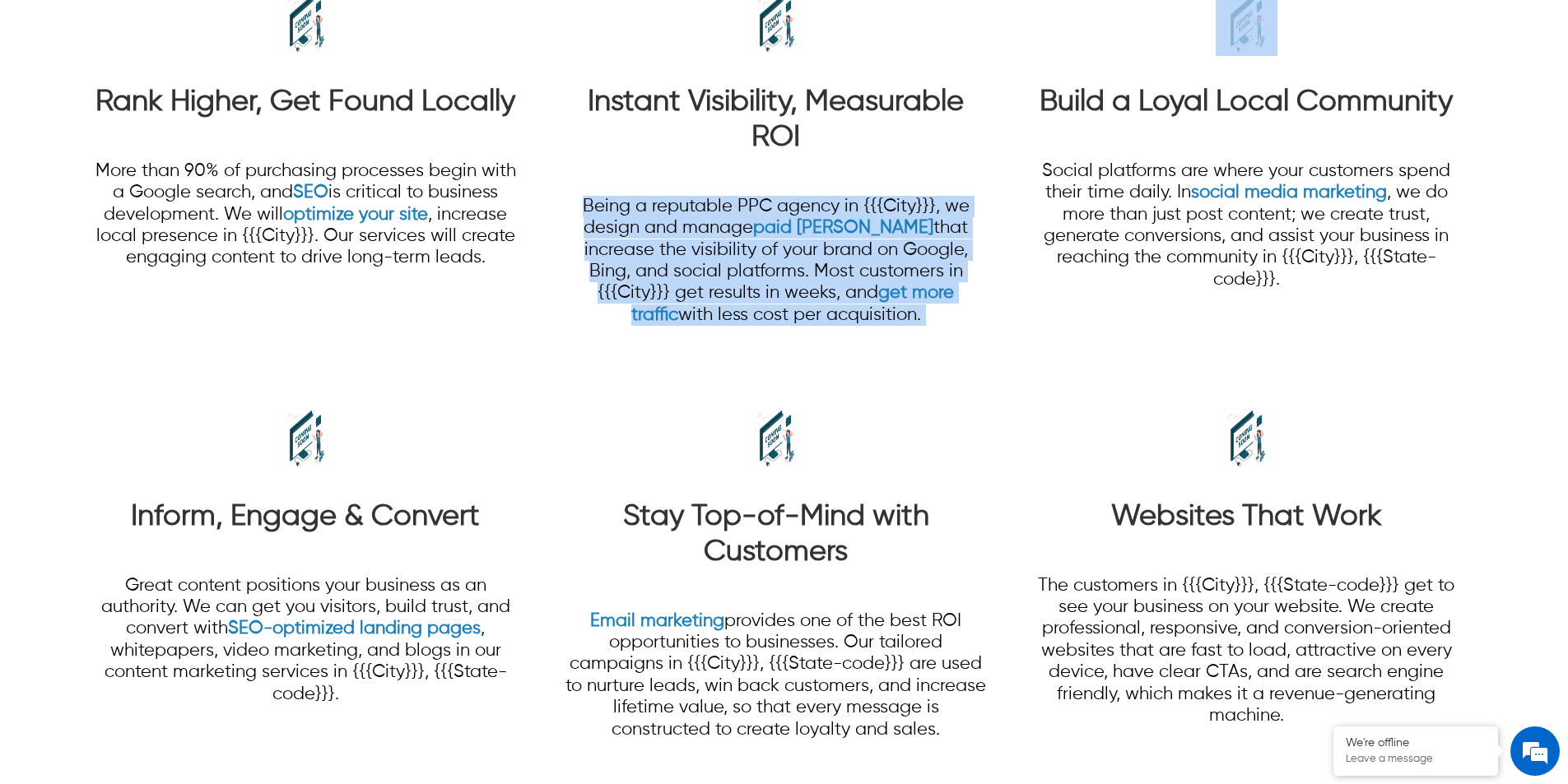
click at [700, 243] on p "Being a reputable PPC agency in {{{City}}}, we design and manage paid [PERSON_N…" at bounding box center [776, 261] width 423 height 130
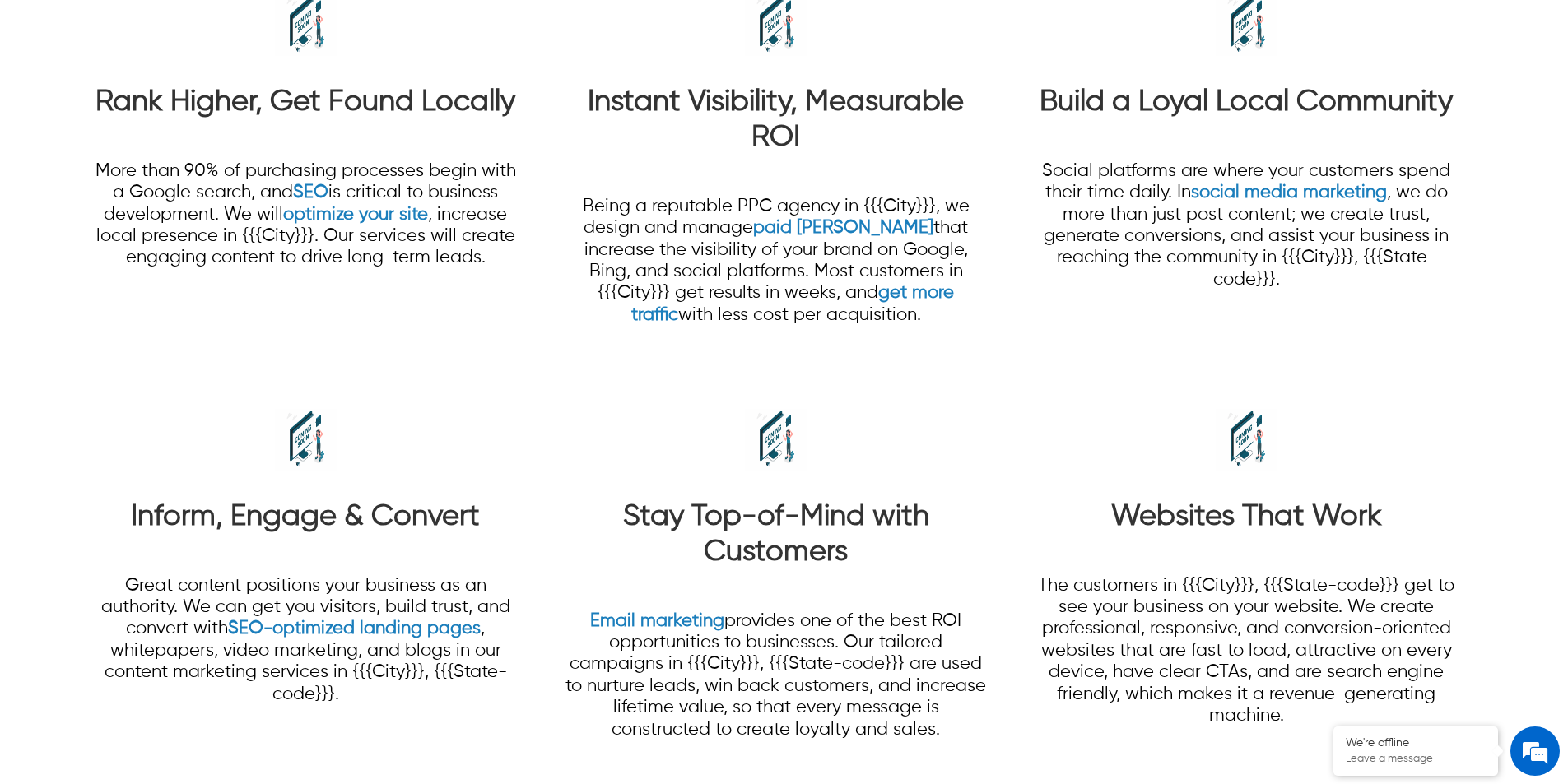
click at [155, 237] on p "More than 90% of purchasing processes begin with a Google search, and SEO is cr…" at bounding box center [306, 215] width 423 height 109
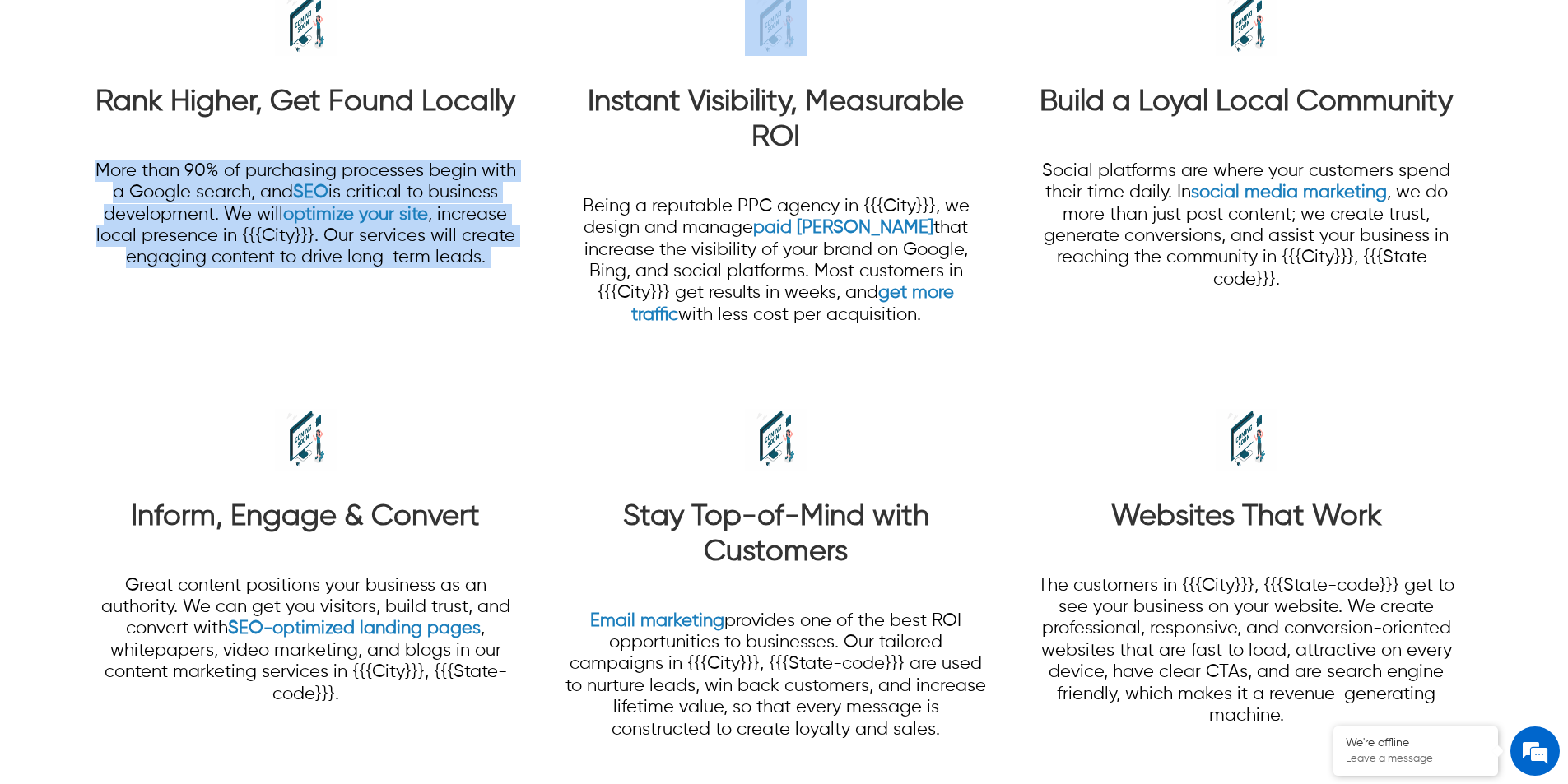
click at [155, 237] on p "More than 90% of purchasing processes begin with a Google search, and SEO is cr…" at bounding box center [306, 215] width 423 height 109
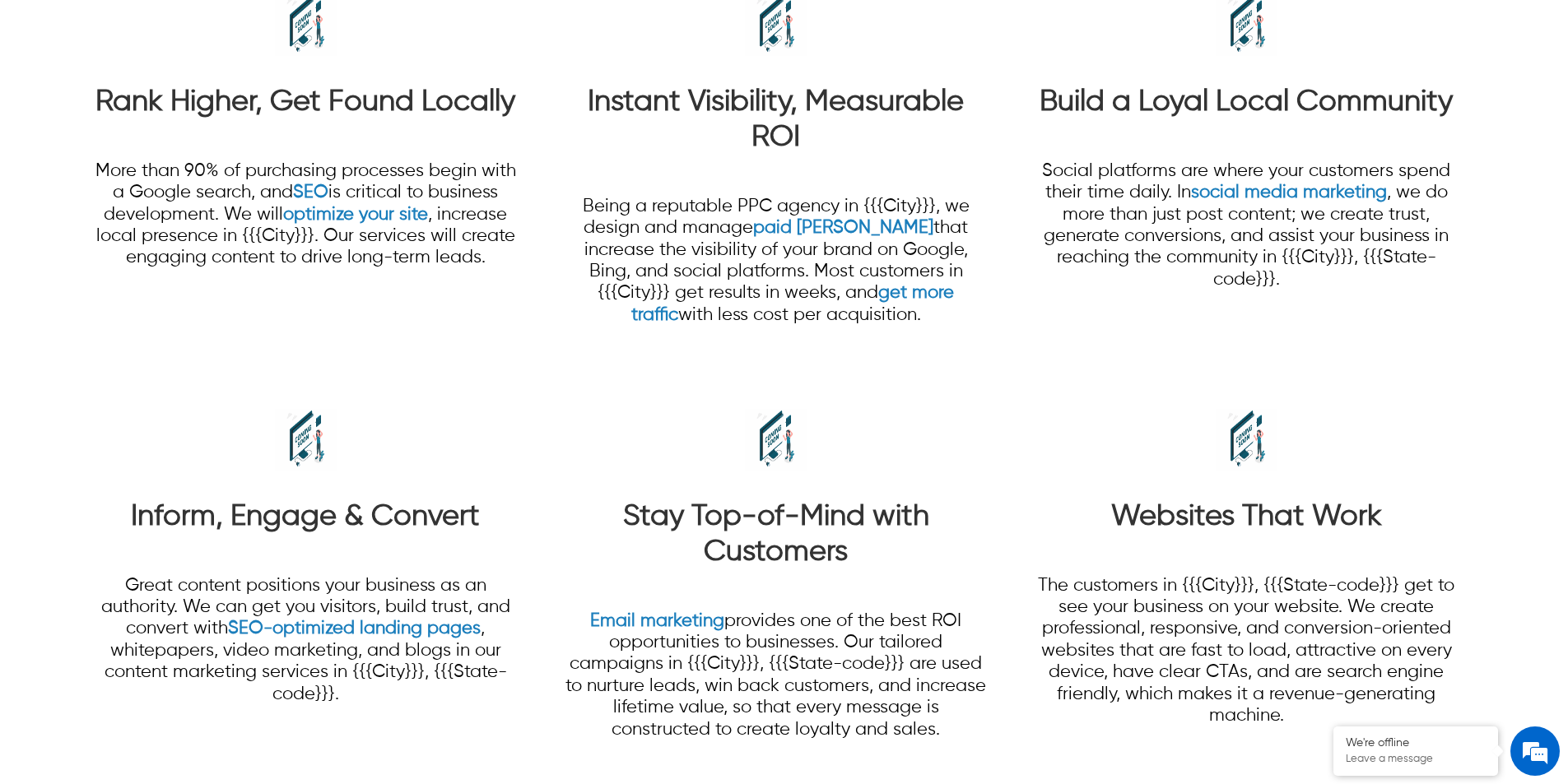
click at [1119, 204] on p "Social platforms are where your customers spend their time daily. In social med…" at bounding box center [1246, 226] width 423 height 130
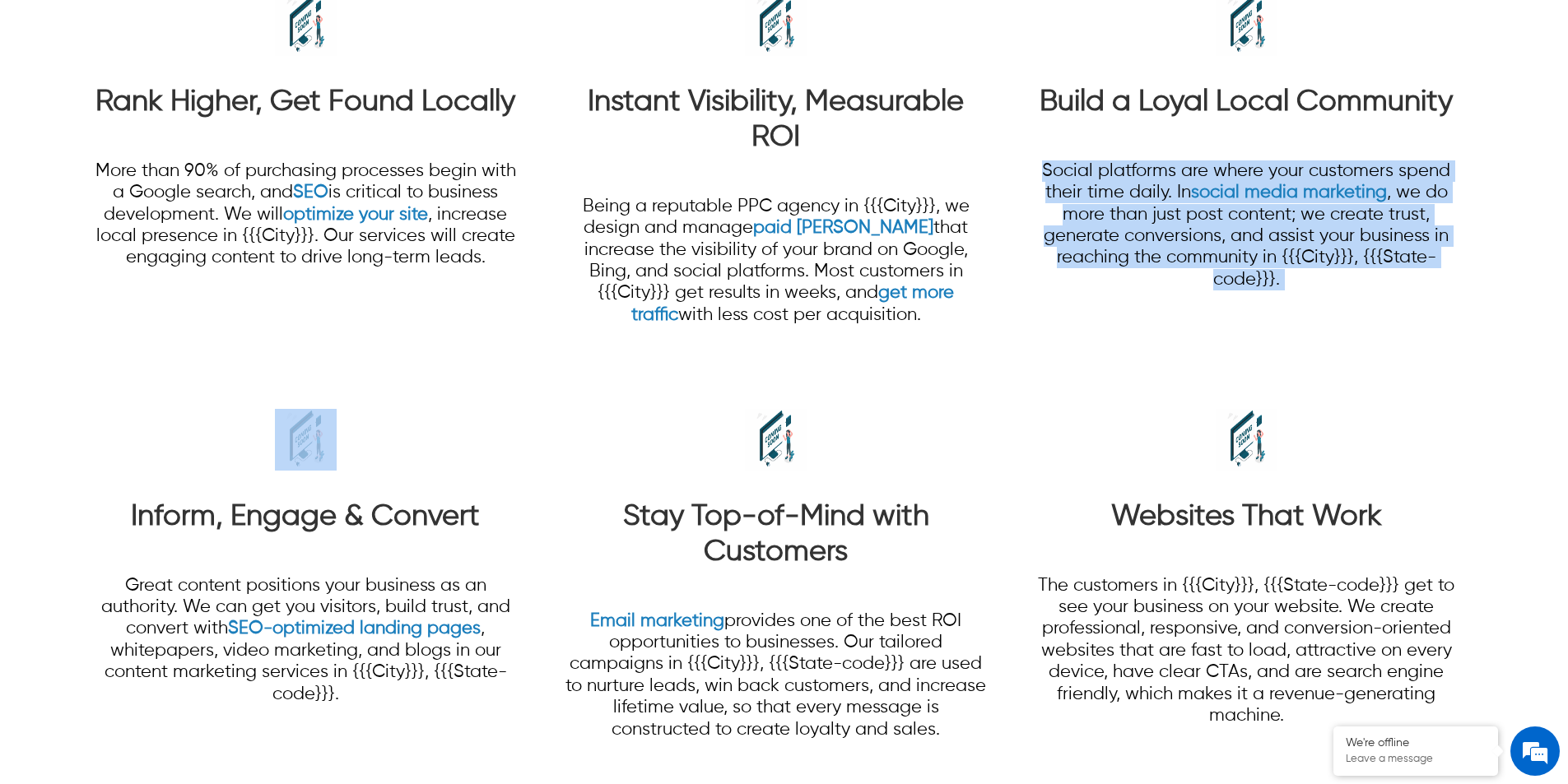
click at [1119, 203] on p "Social platforms are where your customers spend their time daily. In social med…" at bounding box center [1246, 226] width 423 height 130
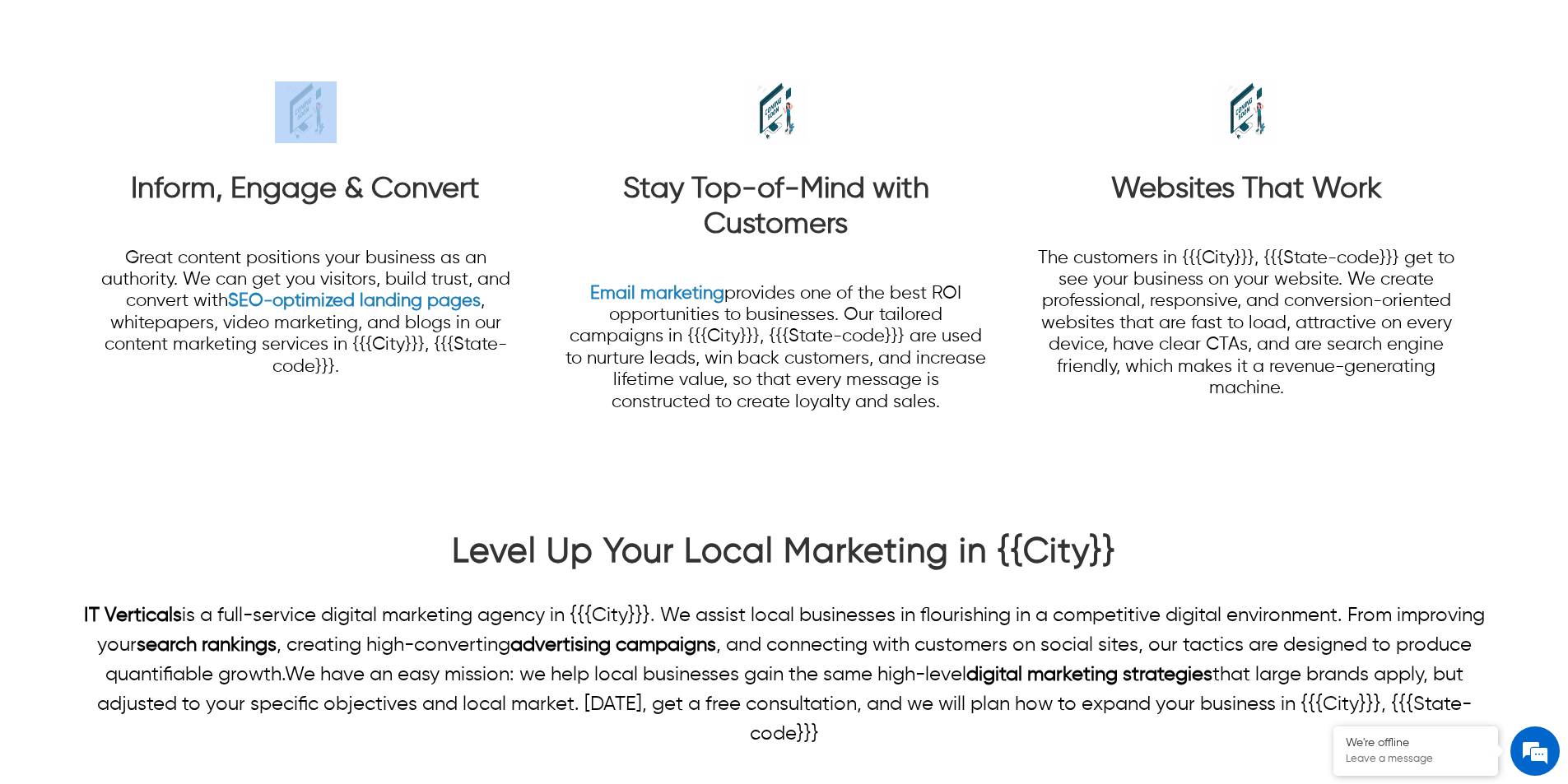
scroll to position [1810, 0]
click at [394, 332] on p "Great content positions your business as an authority. We can get you visitors,…" at bounding box center [306, 312] width 423 height 130
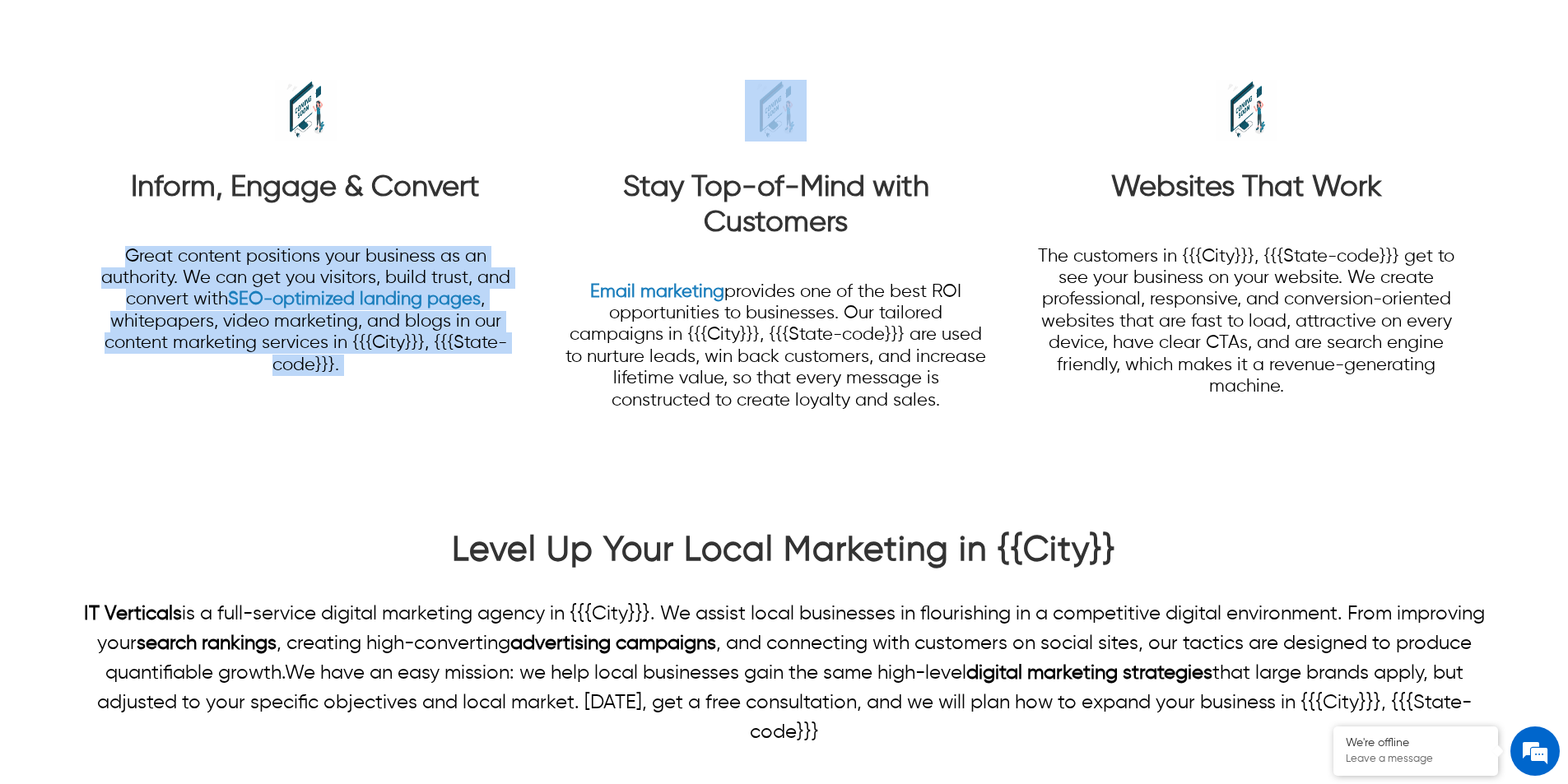
click at [394, 332] on p "Great content positions your business as an authority. We can get you visitors,…" at bounding box center [306, 312] width 423 height 130
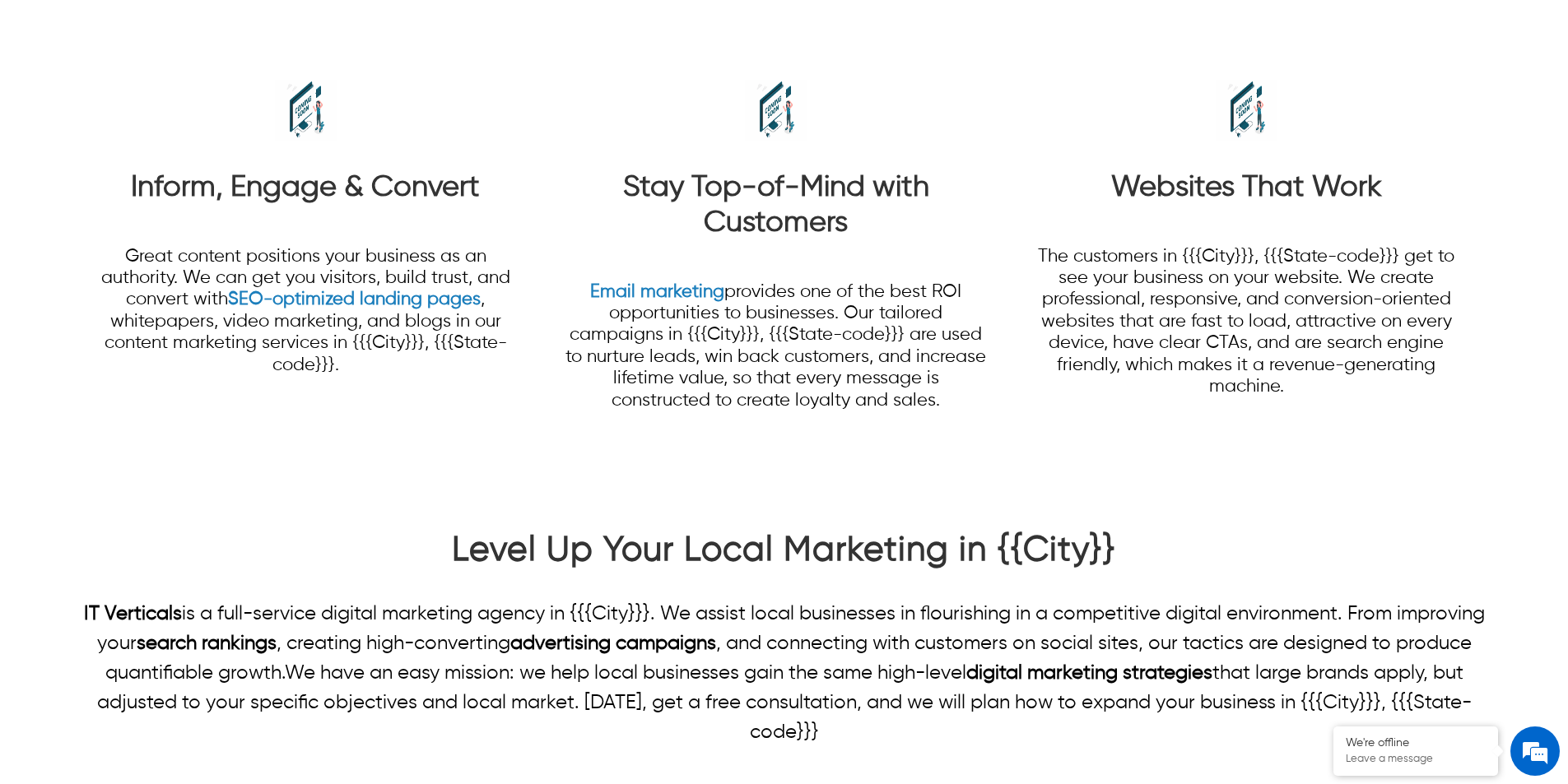
click at [794, 368] on p "Email marketing provides one of the best ROI opportunities to businesses. Our t…" at bounding box center [776, 346] width 423 height 130
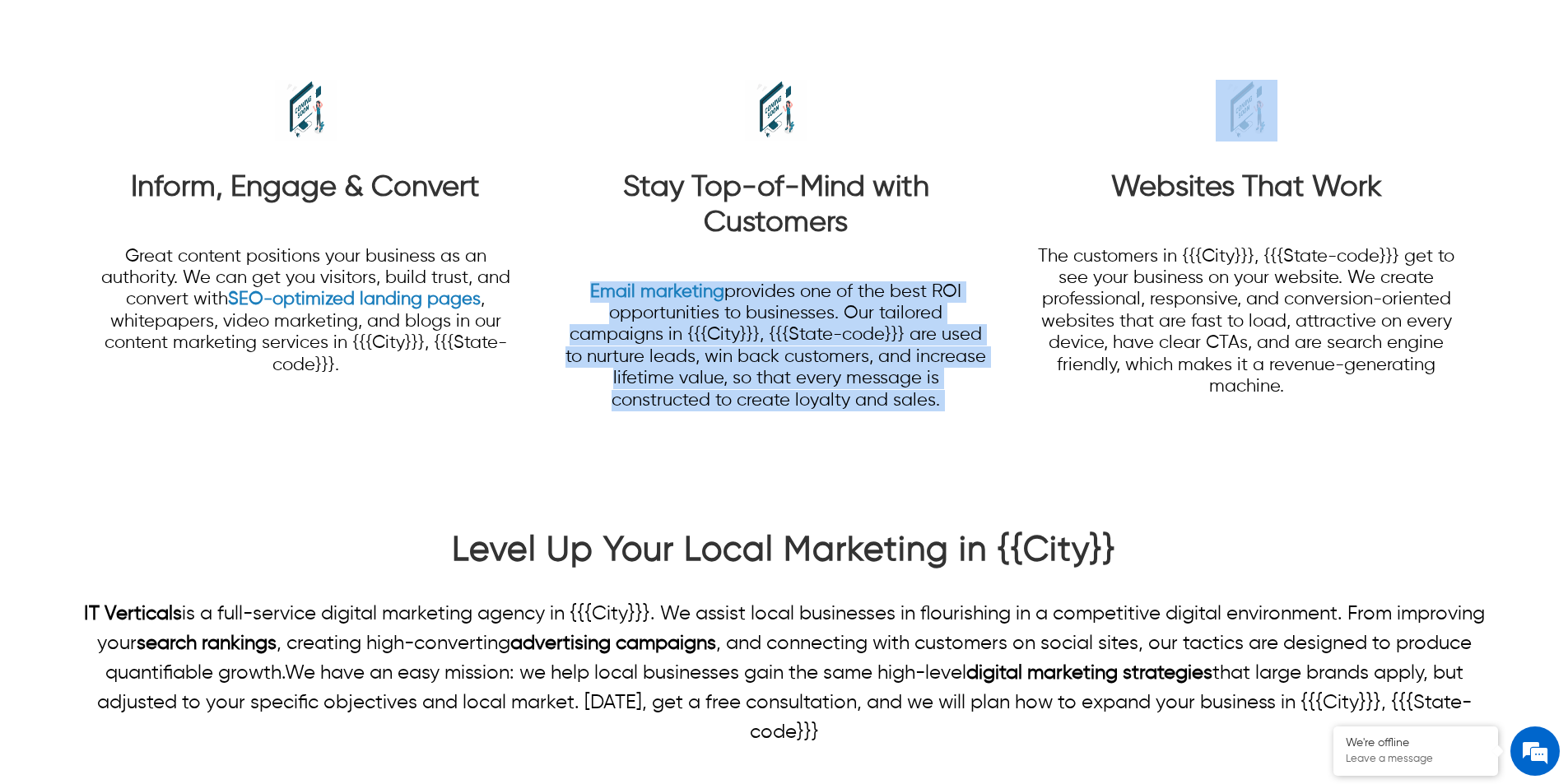
click at [794, 368] on p "Email marketing provides one of the best ROI opportunities to businesses. Our t…" at bounding box center [776, 346] width 423 height 130
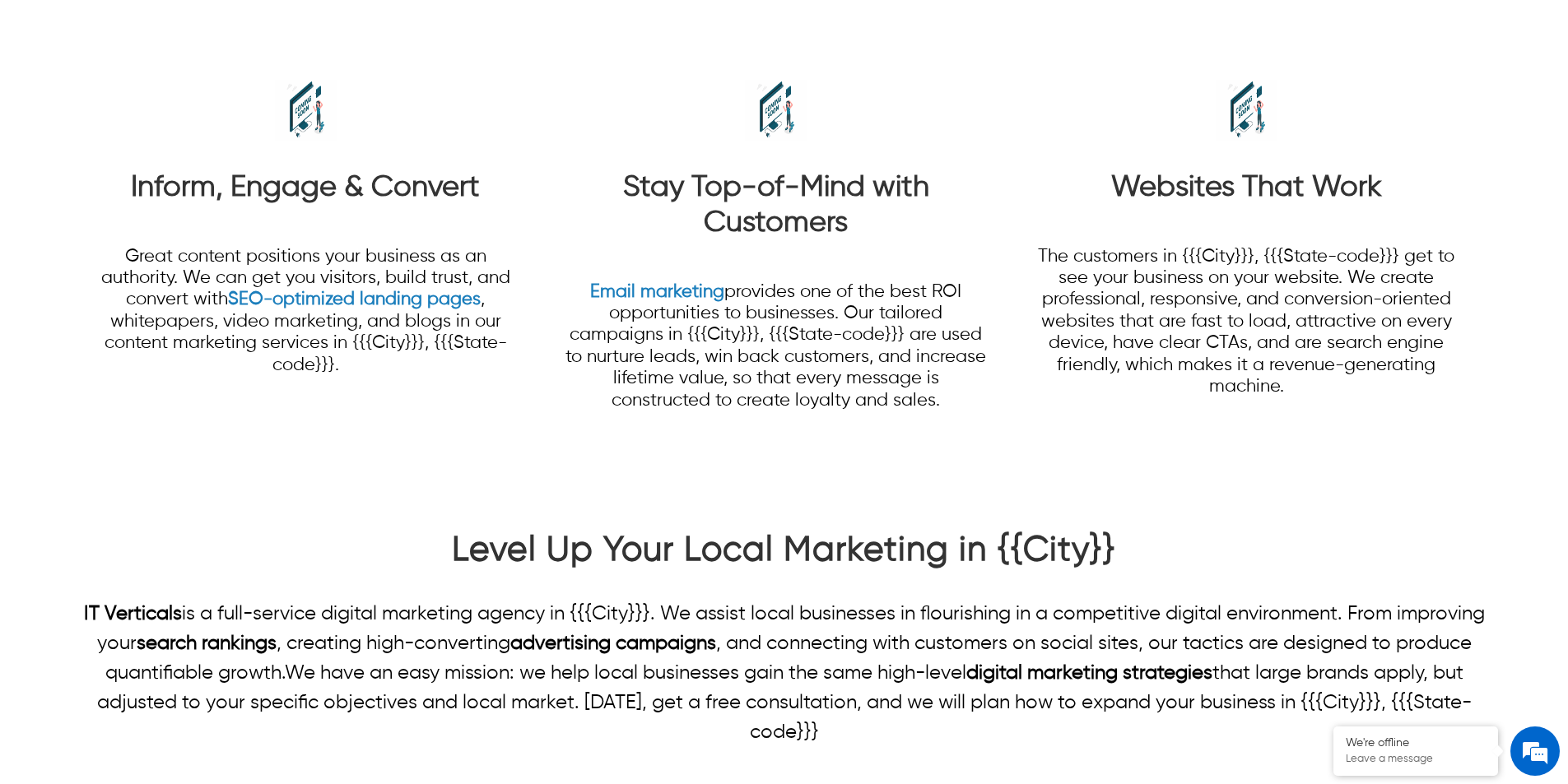
click at [1145, 314] on p "The customers in {{{City}}}, {{{State-code}}} get to see your business on your …" at bounding box center [1246, 322] width 423 height 152
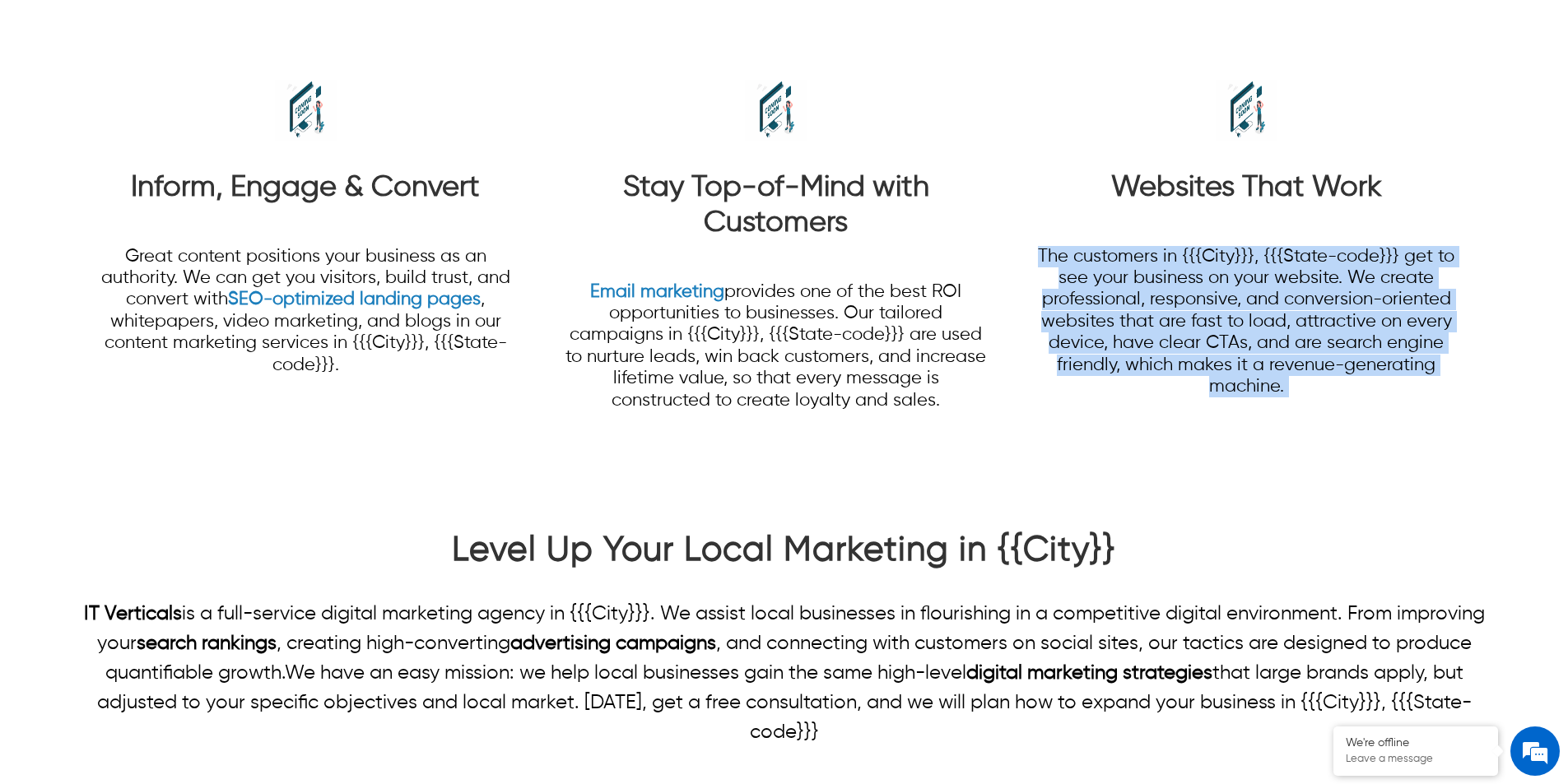
click at [1145, 314] on p "The customers in {{{City}}}, {{{State-code}}} get to see your business on your …" at bounding box center [1246, 322] width 423 height 152
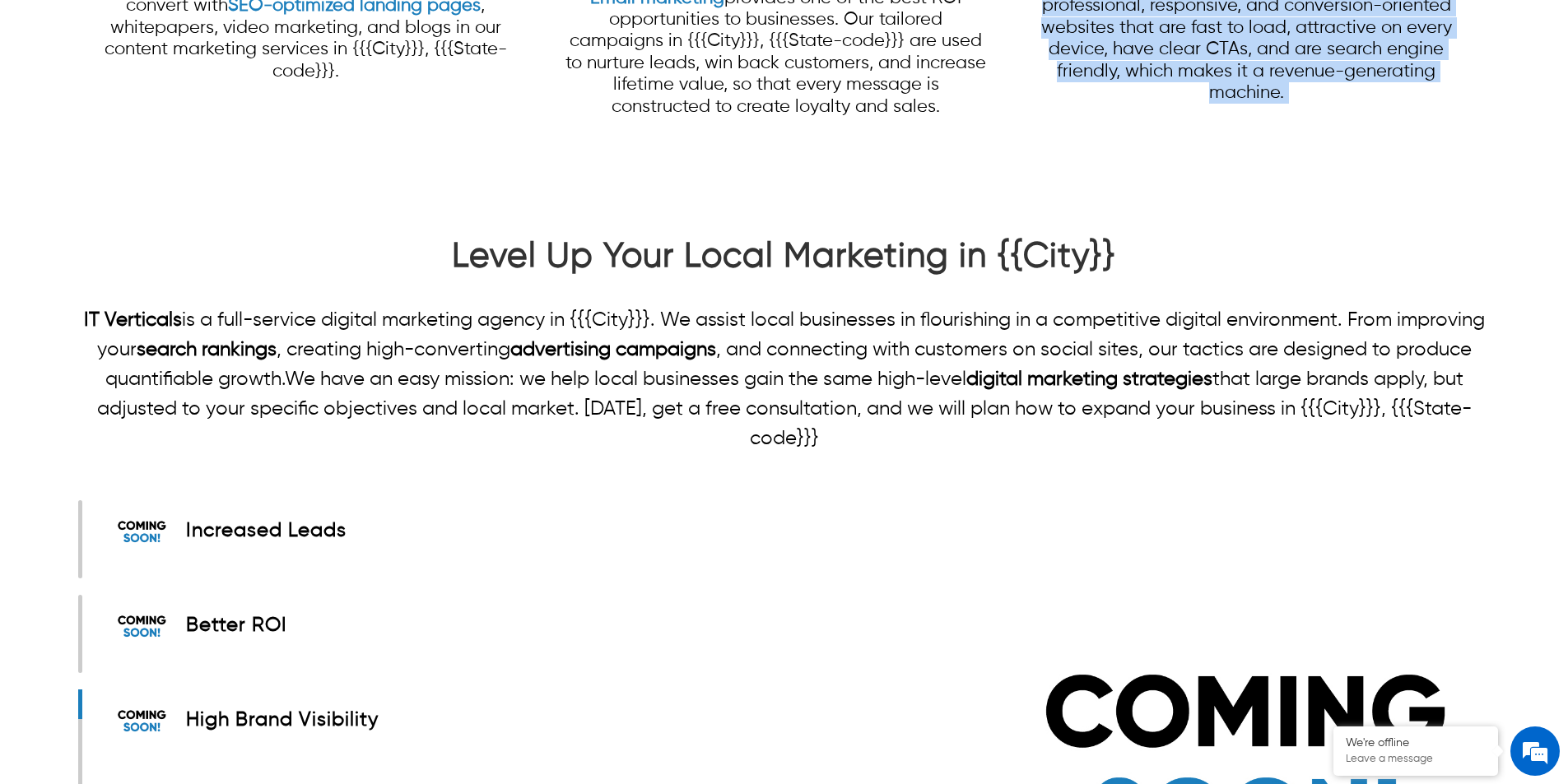
scroll to position [2139, 0]
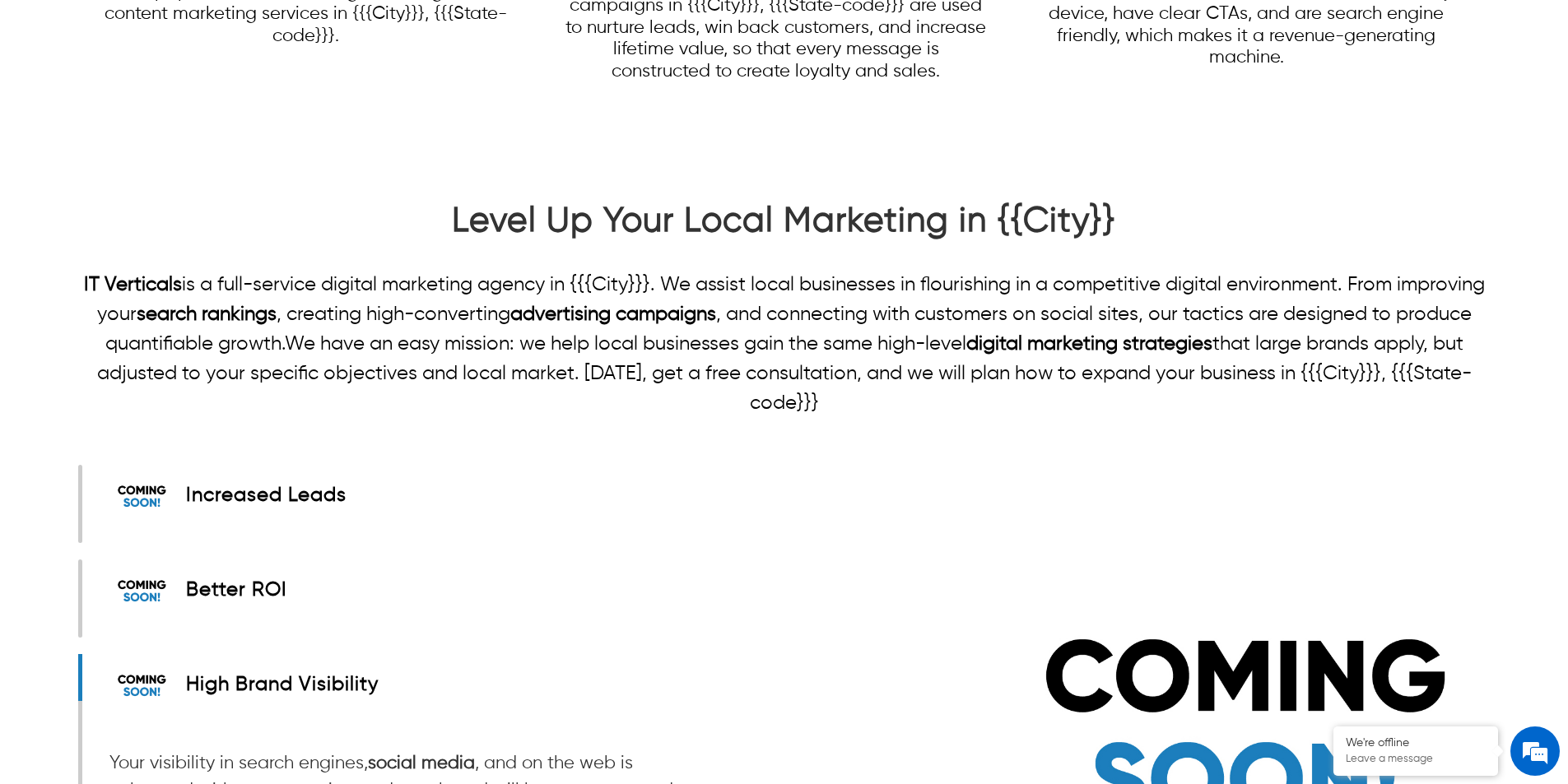
click at [849, 304] on p "IT Verticals is a full-service digital marketing agency in {{{City}}}. We assis…" at bounding box center [784, 344] width 1412 height 148
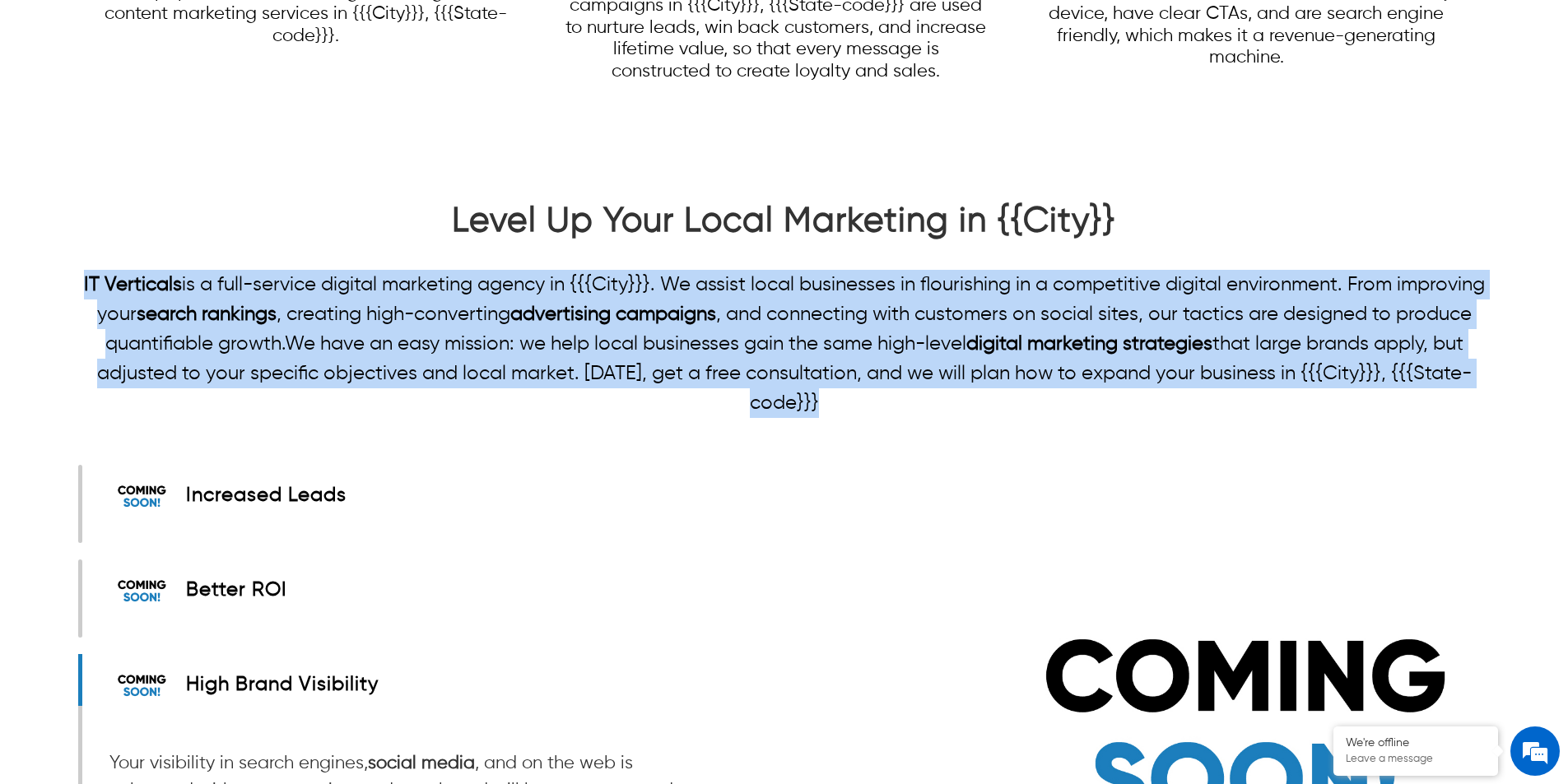
click at [849, 304] on p "IT Verticals is a full-service digital marketing agency in {{{City}}}. We assis…" at bounding box center [784, 344] width 1412 height 148
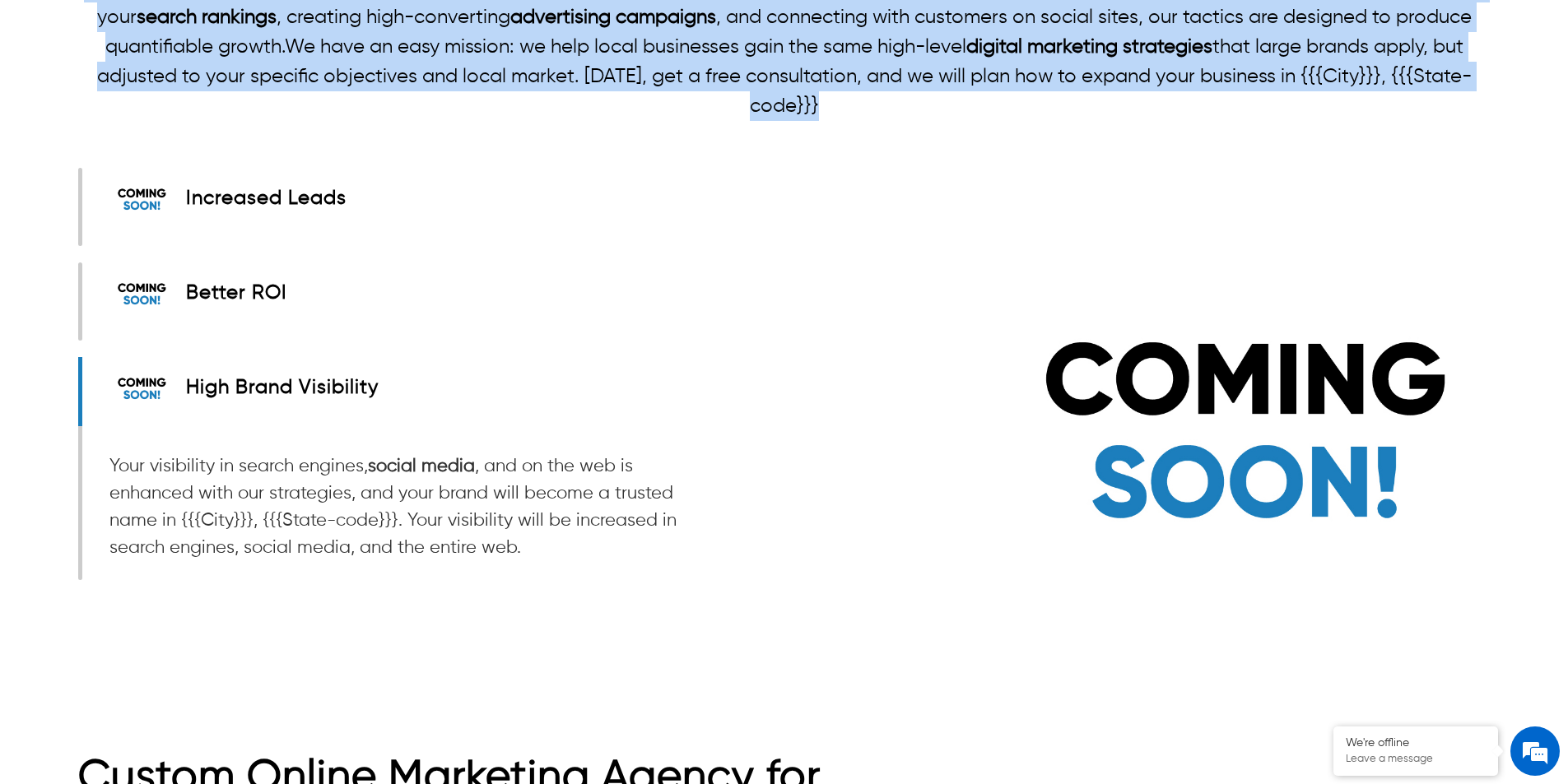
scroll to position [2468, 0]
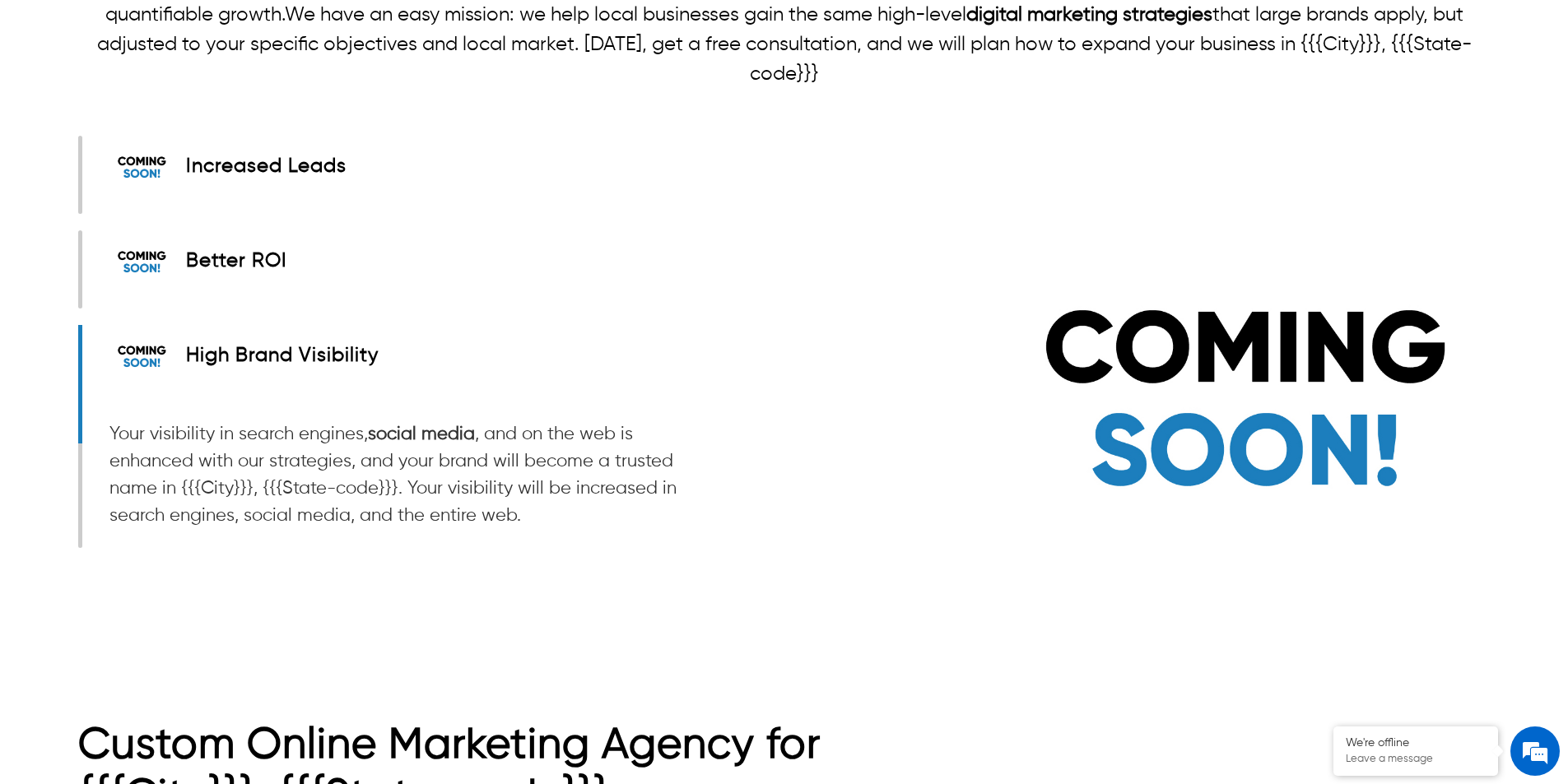
click at [80, 271] on div at bounding box center [80, 270] width 4 height 79
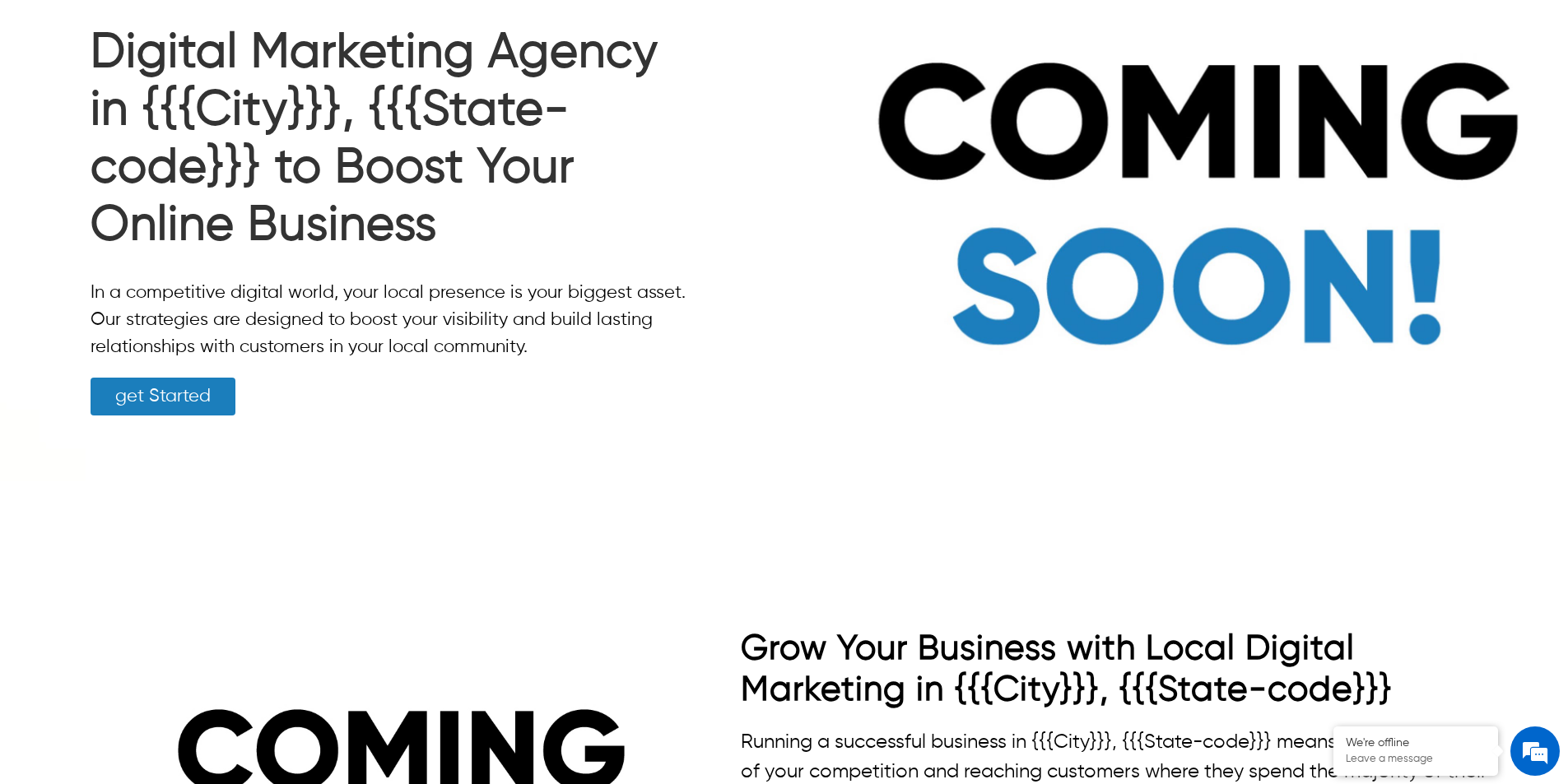
scroll to position [0, 0]
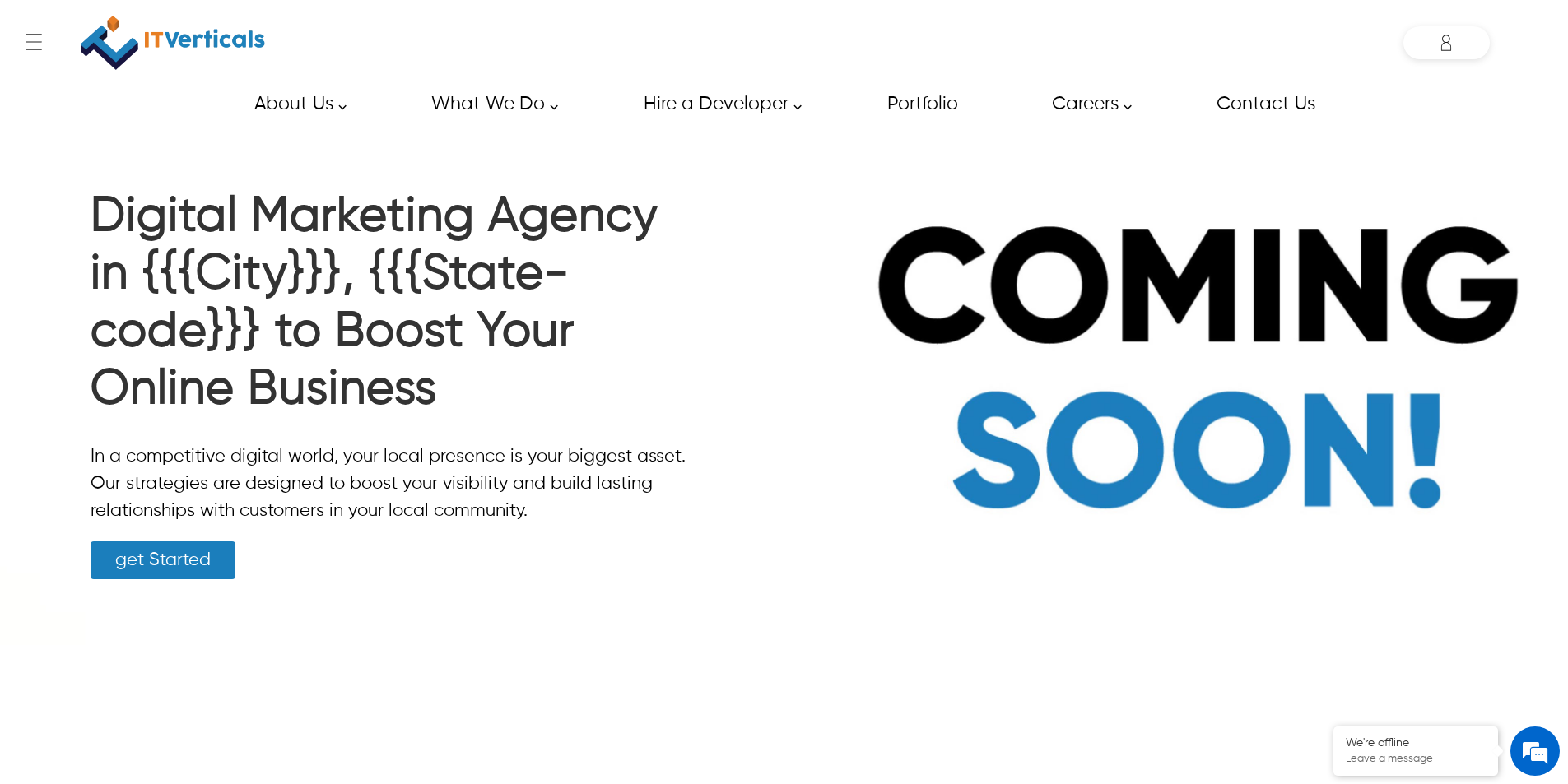
click at [382, 278] on h1 "Digital Marketing Agency in {{{City}}}, {{{State-code}}} to Boost Your Online B…" at bounding box center [390, 307] width 600 height 238
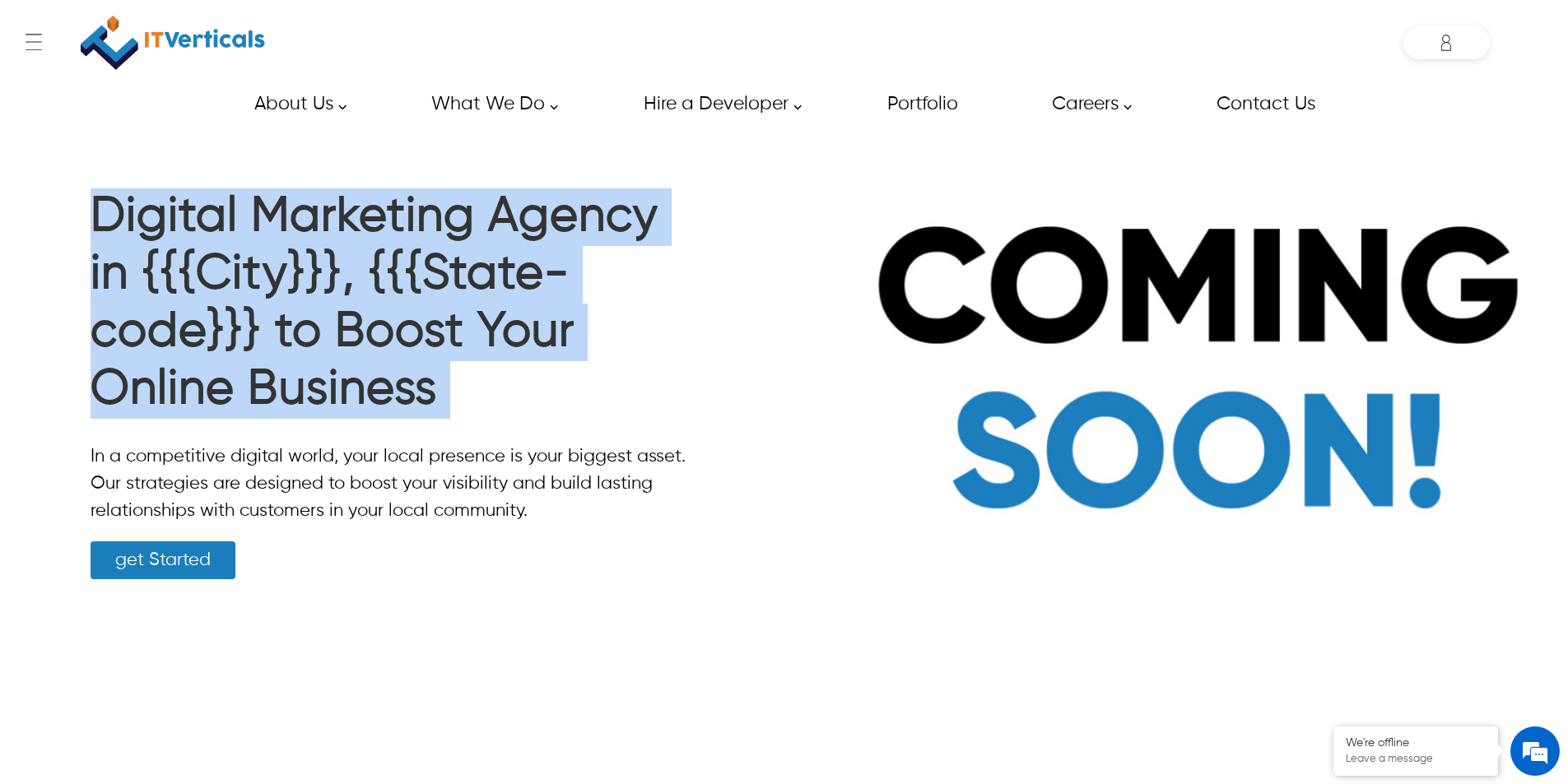
click at [382, 278] on h1 "Digital Marketing Agency in {{{City}}}, {{{State-code}}} to Boost Your Online B…" at bounding box center [390, 307] width 600 height 238
click at [365, 282] on h1 "Digital Marketing Agency in {{{City}}}, {{{State-code}}} to Boost Your Online B…" at bounding box center [390, 307] width 600 height 238
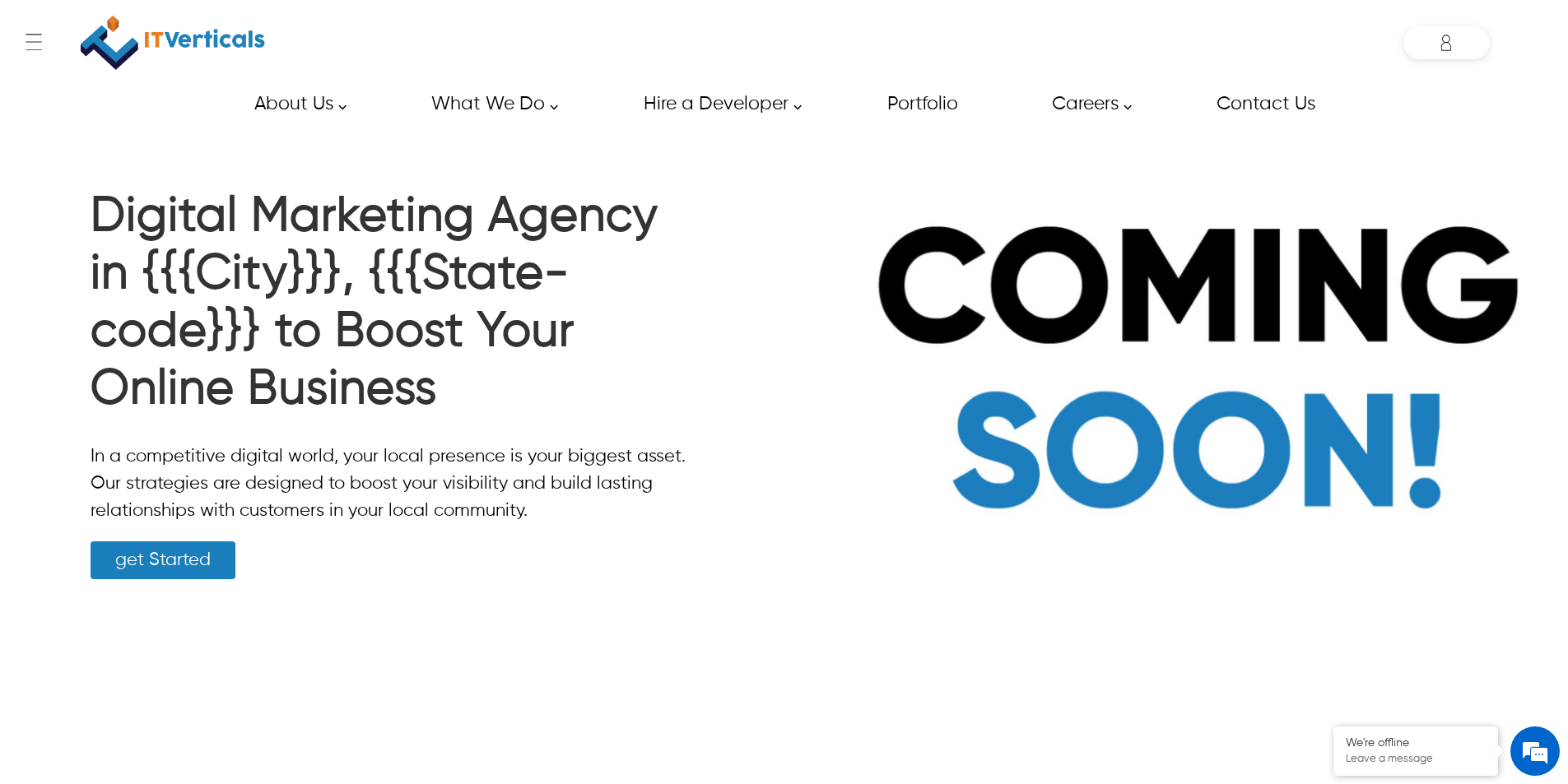
click at [365, 282] on h1 "Digital Marketing Agency in {{{City}}}, {{{State-code}}} to Boost Your Online B…" at bounding box center [390, 307] width 600 height 238
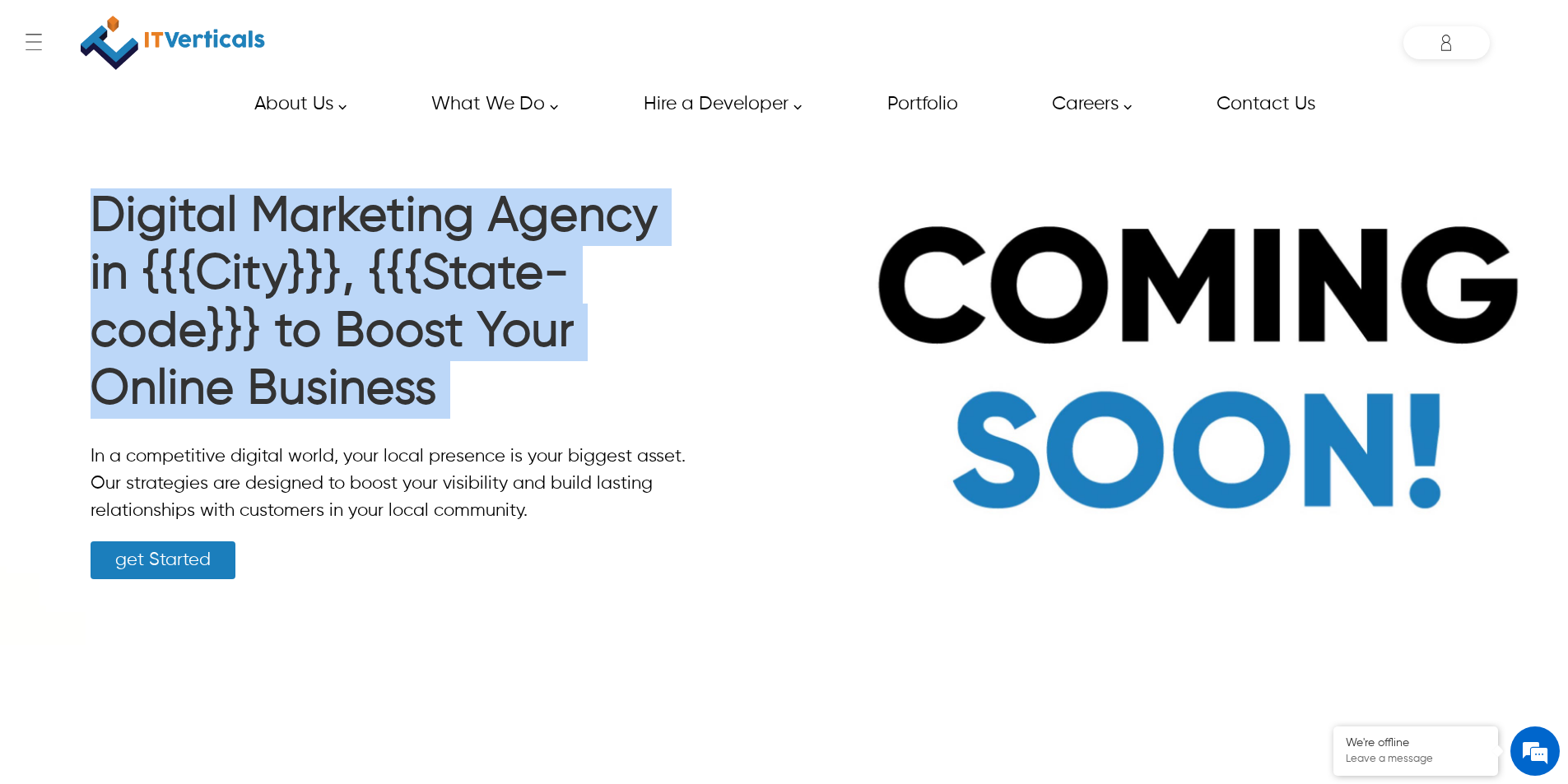
click at [365, 283] on h1 "Digital Marketing Agency in {{{City}}}, {{{State-code}}} to Boost Your Online B…" at bounding box center [390, 307] width 600 height 238
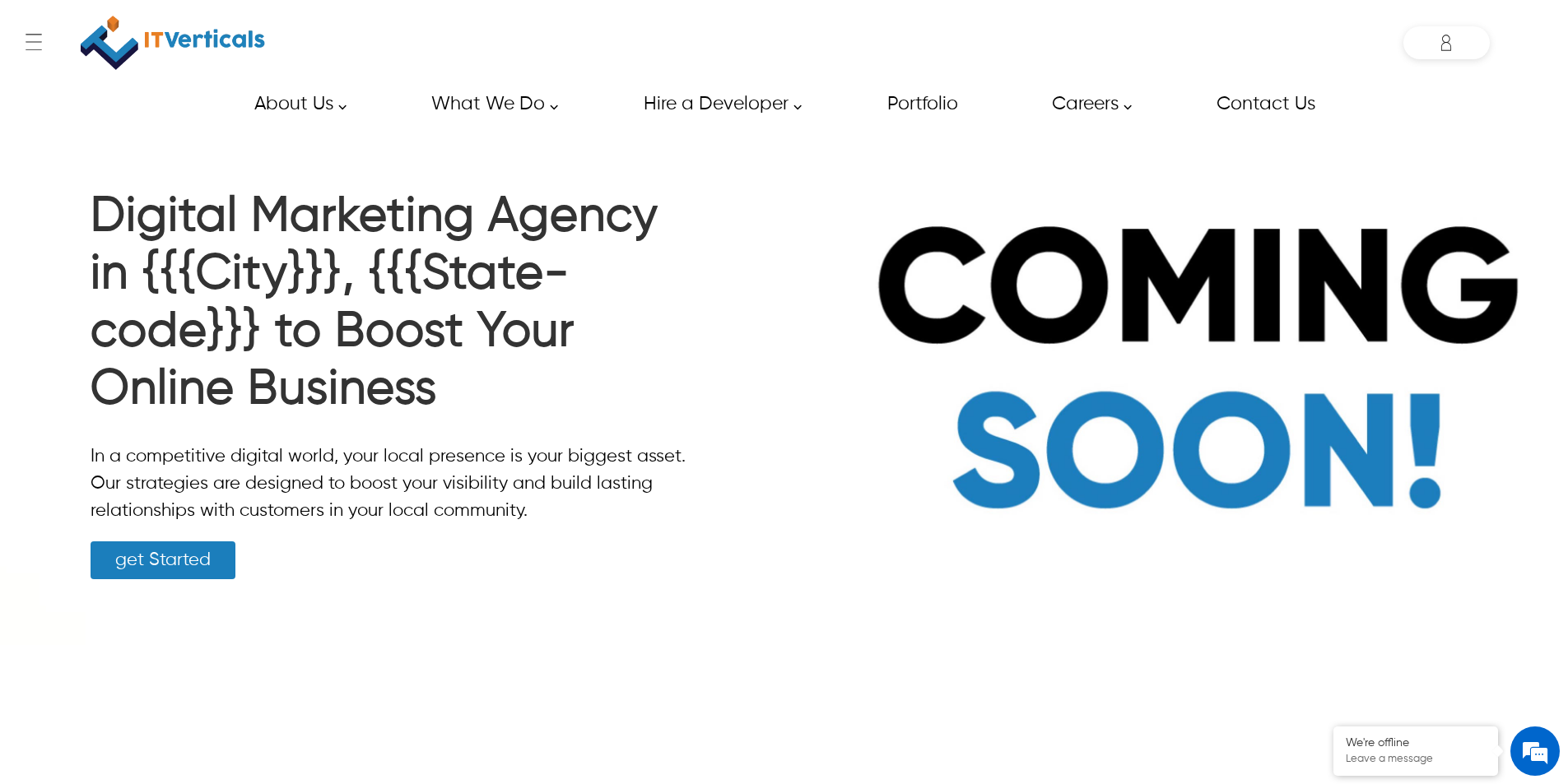
click at [346, 476] on p "In a competitive digital world, your local presence is your biggest asset. Our …" at bounding box center [390, 484] width 600 height 81
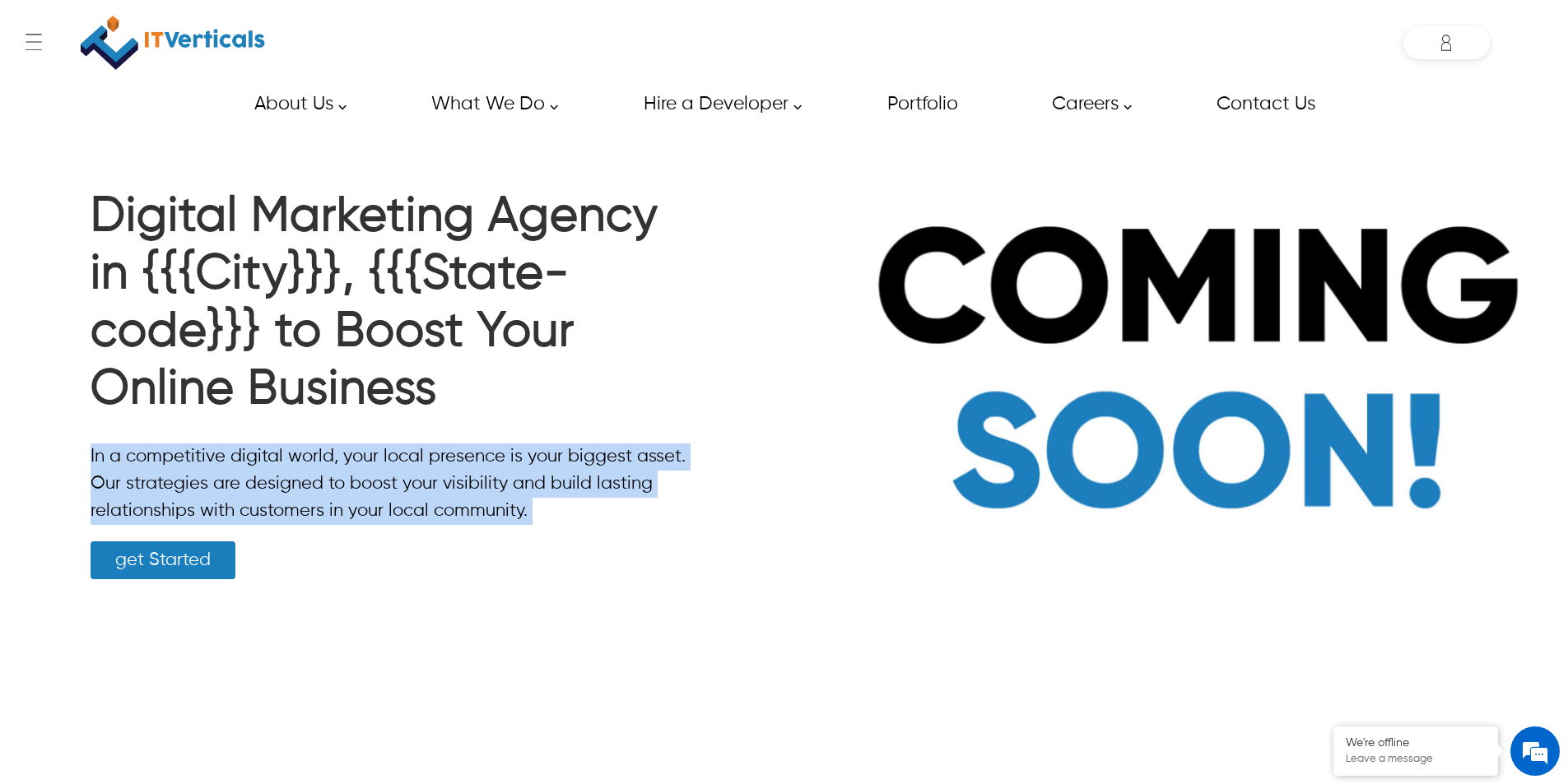
click at [346, 476] on p "In a competitive digital world, your local presence is your biggest asset. Our …" at bounding box center [390, 484] width 600 height 81
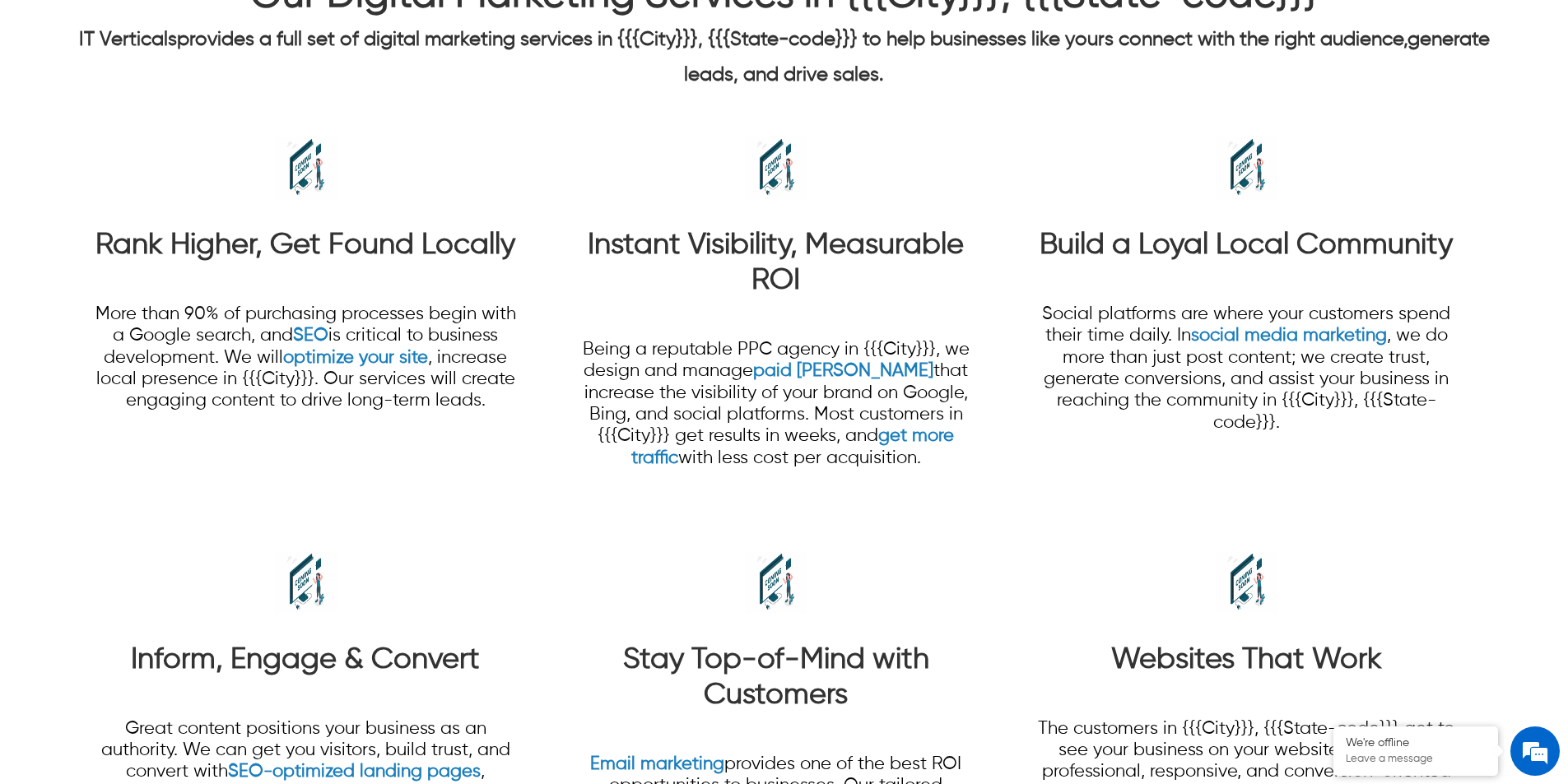
scroll to position [1398, 0]
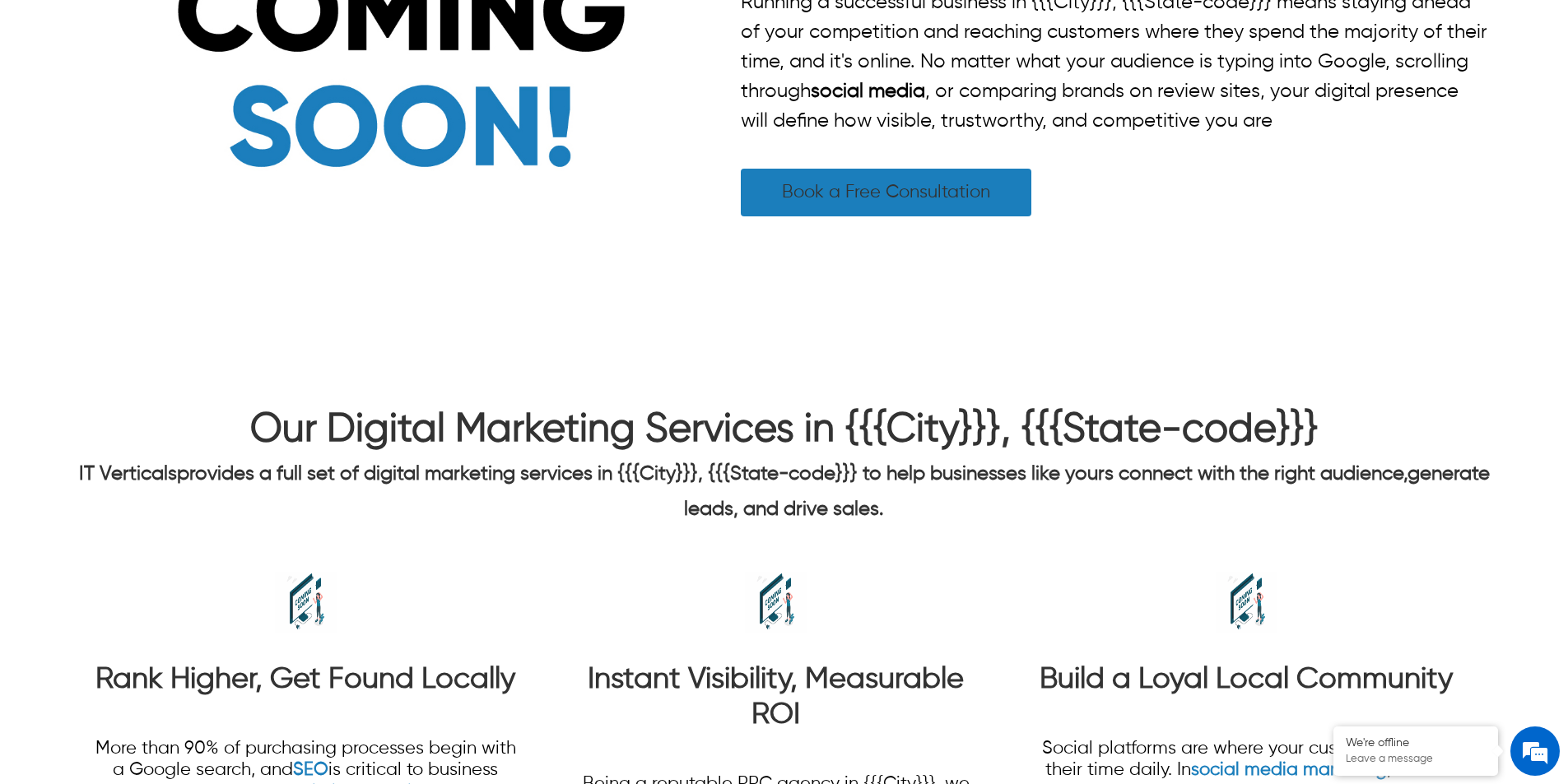
scroll to position [905, 0]
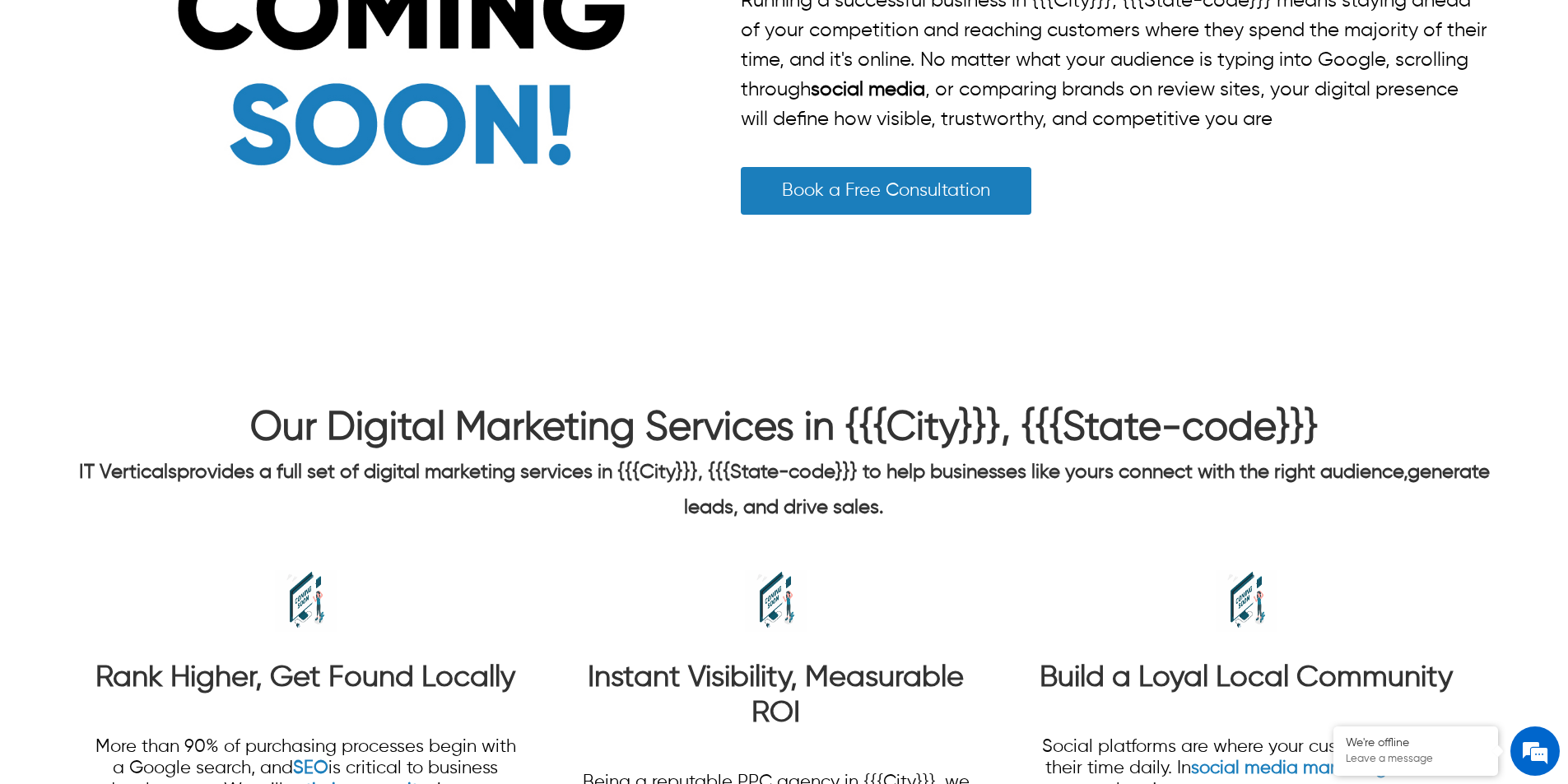
click at [823, 436] on span "Our Digital Marketing Services in {{{City}}}, {{{State-code}}}" at bounding box center [784, 429] width 1069 height 39
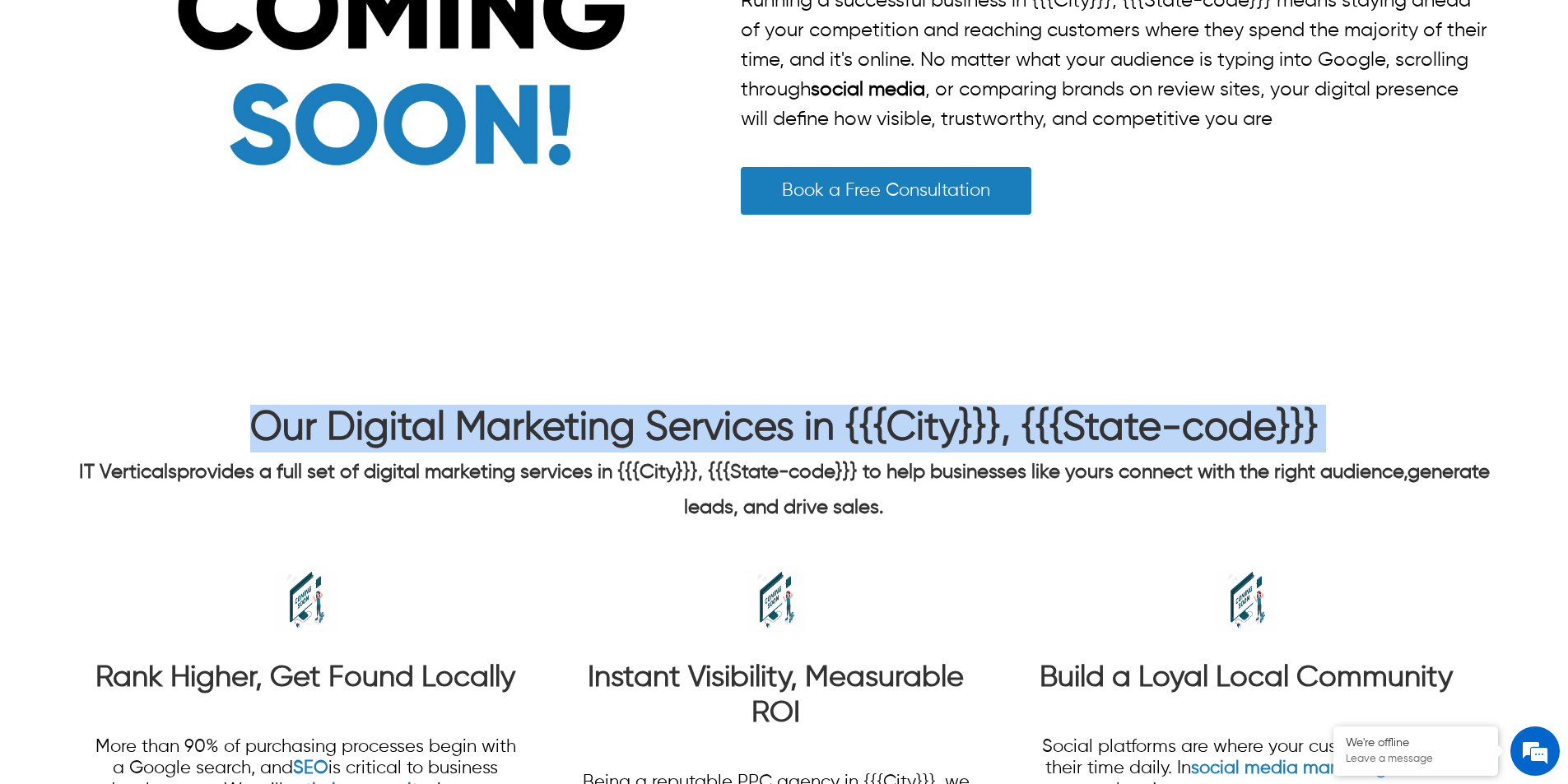
click at [823, 436] on span "Our Digital Marketing Services in {{{City}}}, {{{State-code}}}" at bounding box center [784, 429] width 1069 height 39
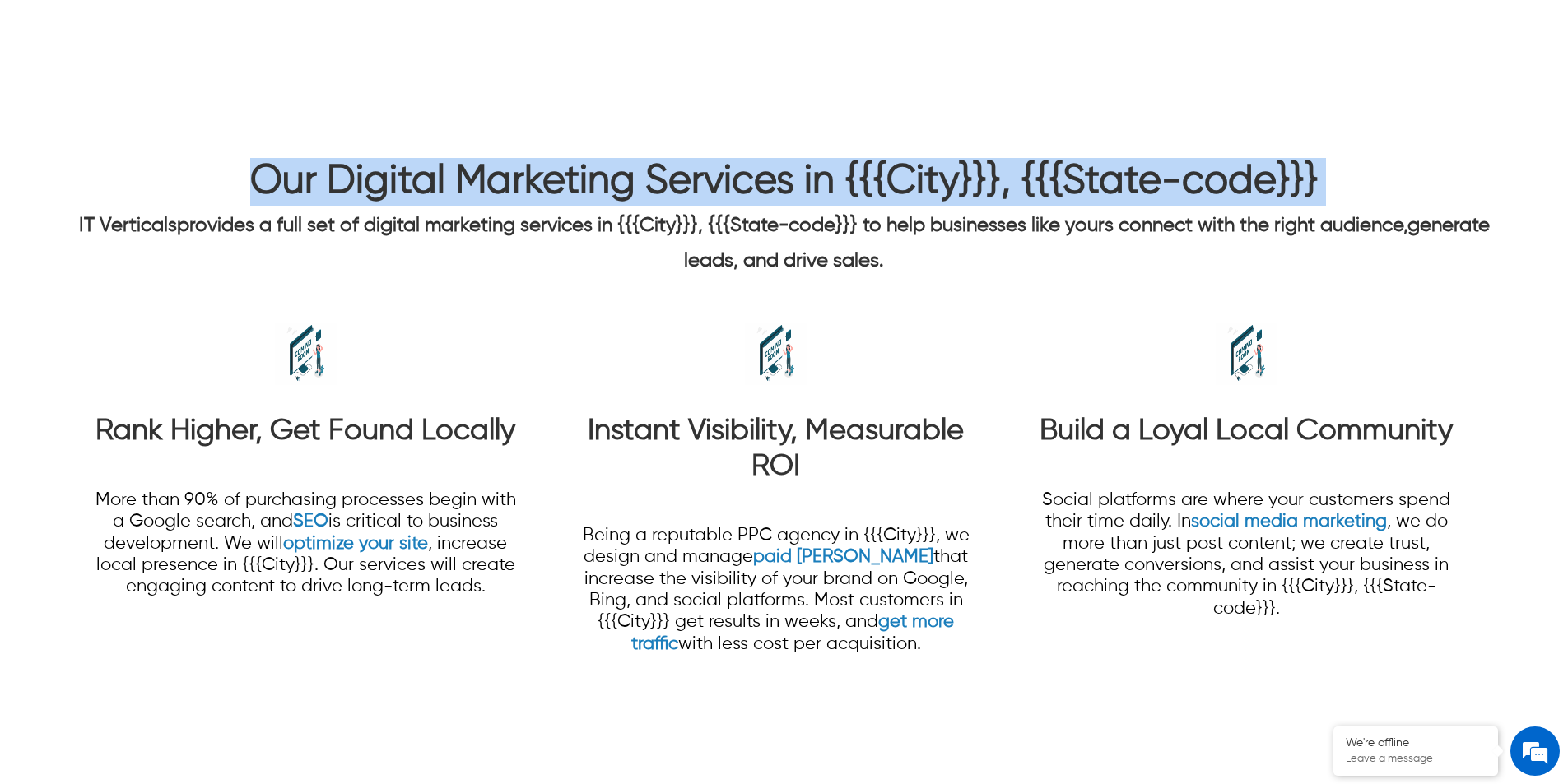
scroll to position [0, 0]
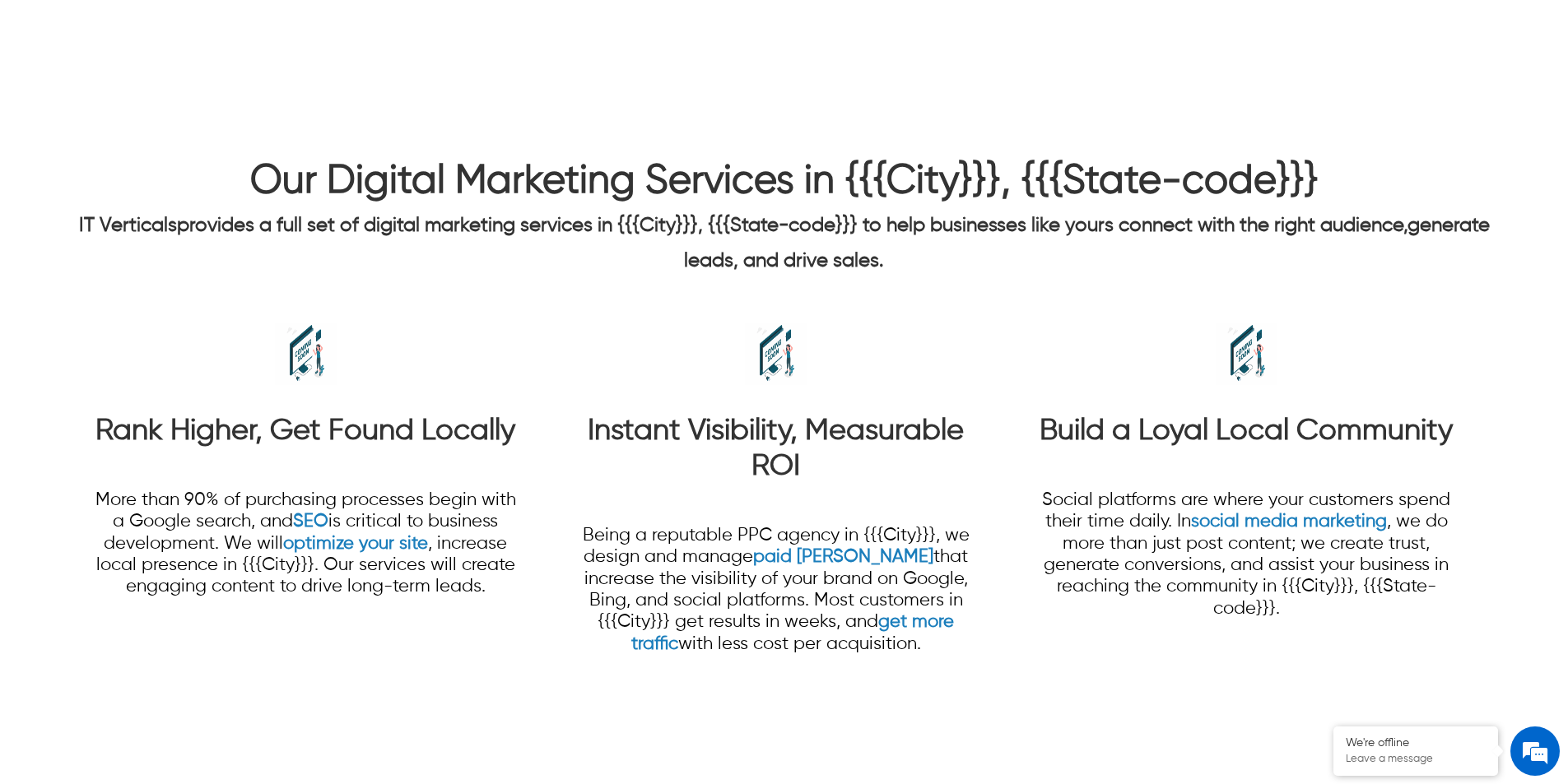
click at [825, 438] on strong "Instant Visibility, Measurable ROI" at bounding box center [776, 448] width 376 height 65
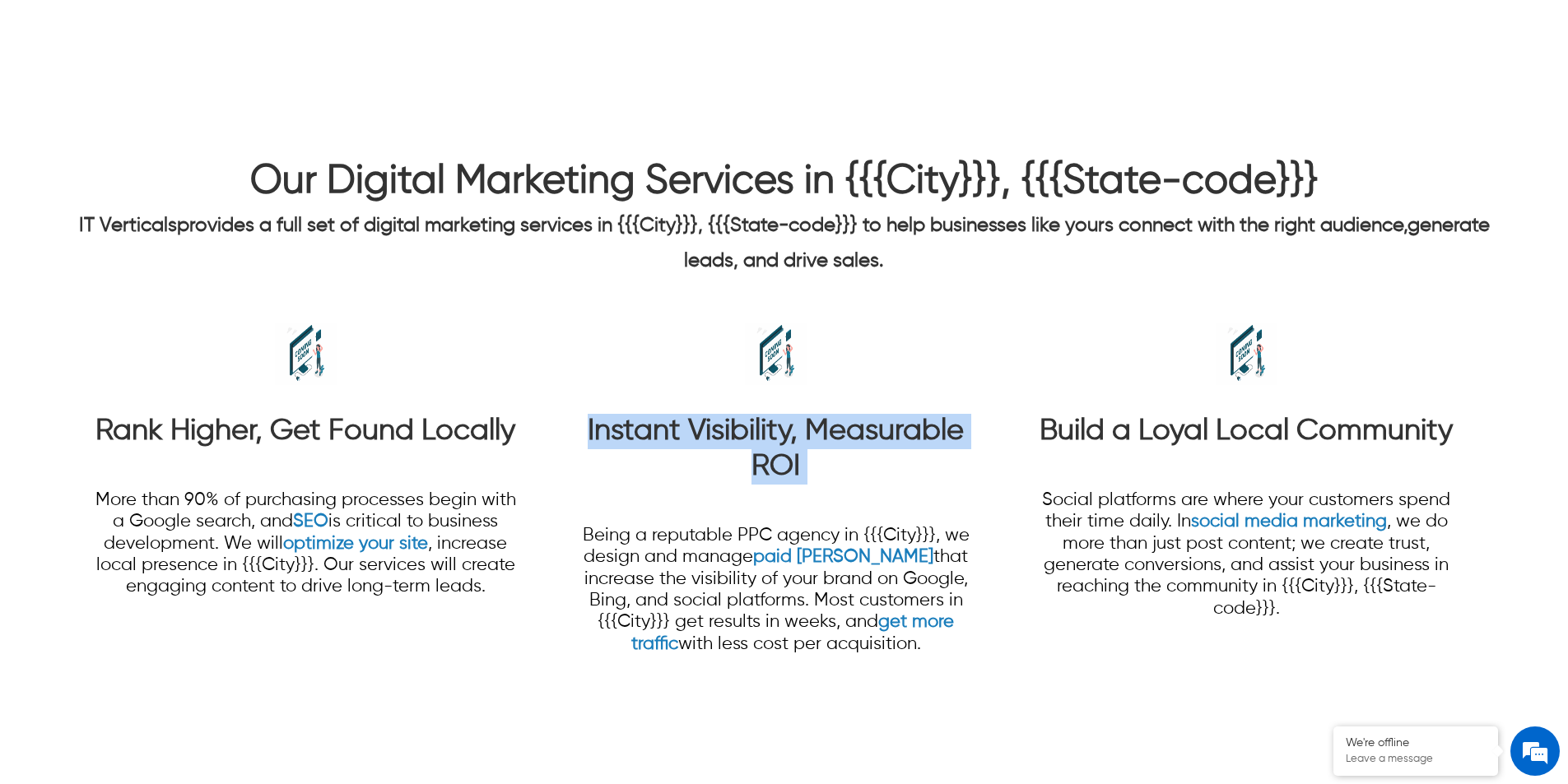
click at [825, 438] on strong "Instant Visibility, Measurable ROI" at bounding box center [776, 448] width 376 height 65
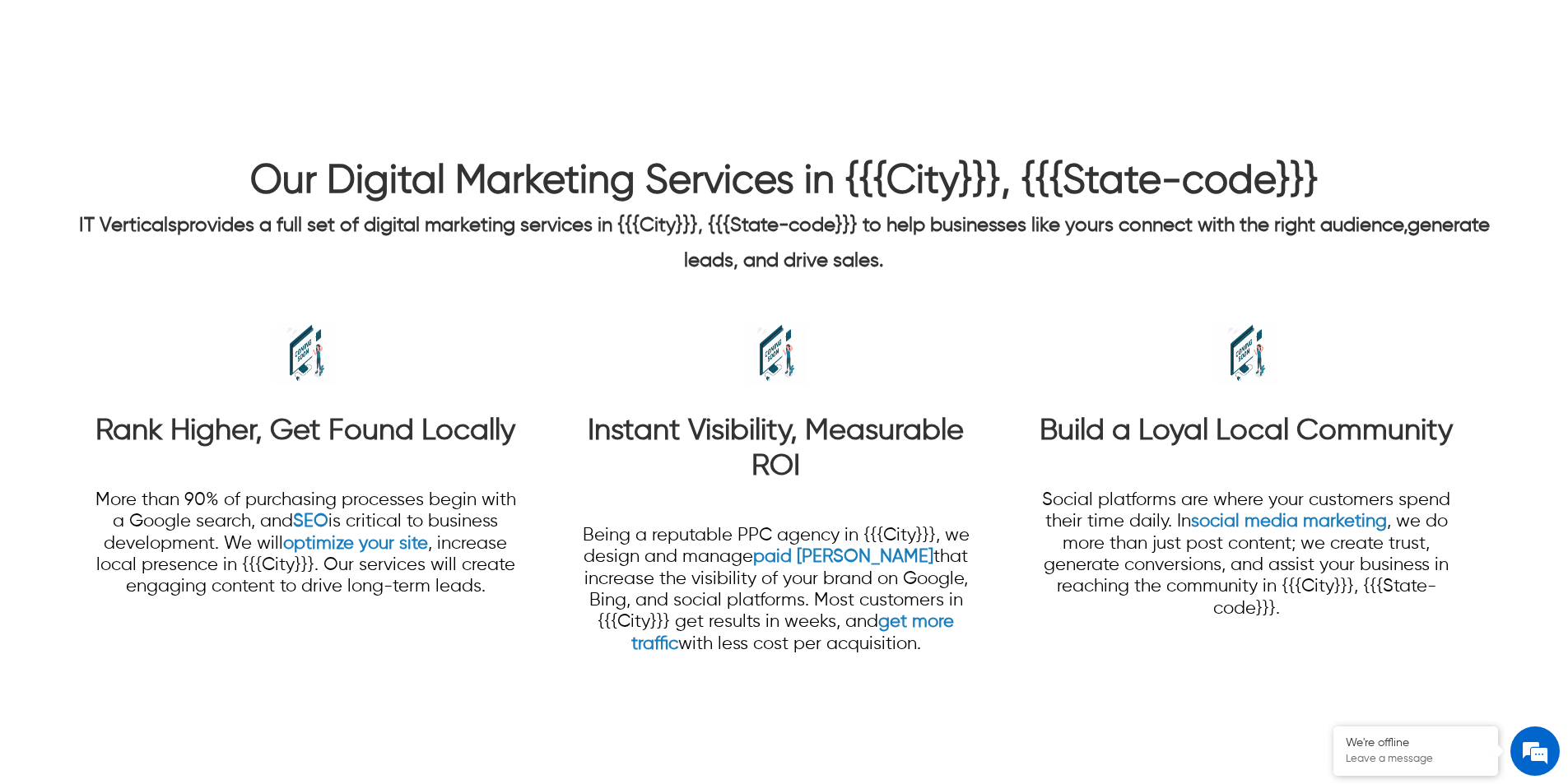
click at [1108, 438] on strong "Build a Loyal Local Community" at bounding box center [1246, 430] width 414 height 29
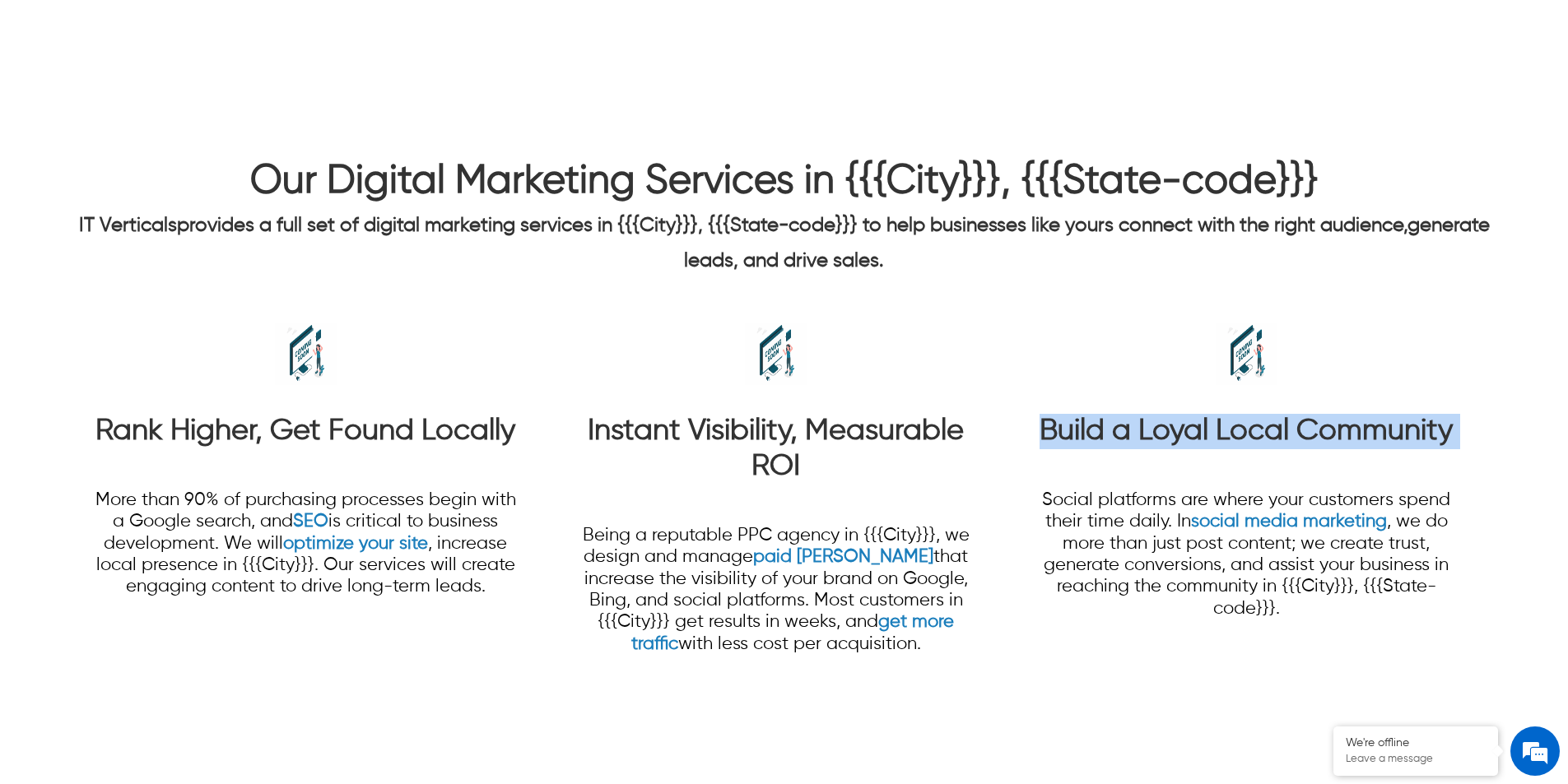
click at [1108, 438] on strong "Build a Loyal Local Community" at bounding box center [1246, 430] width 414 height 29
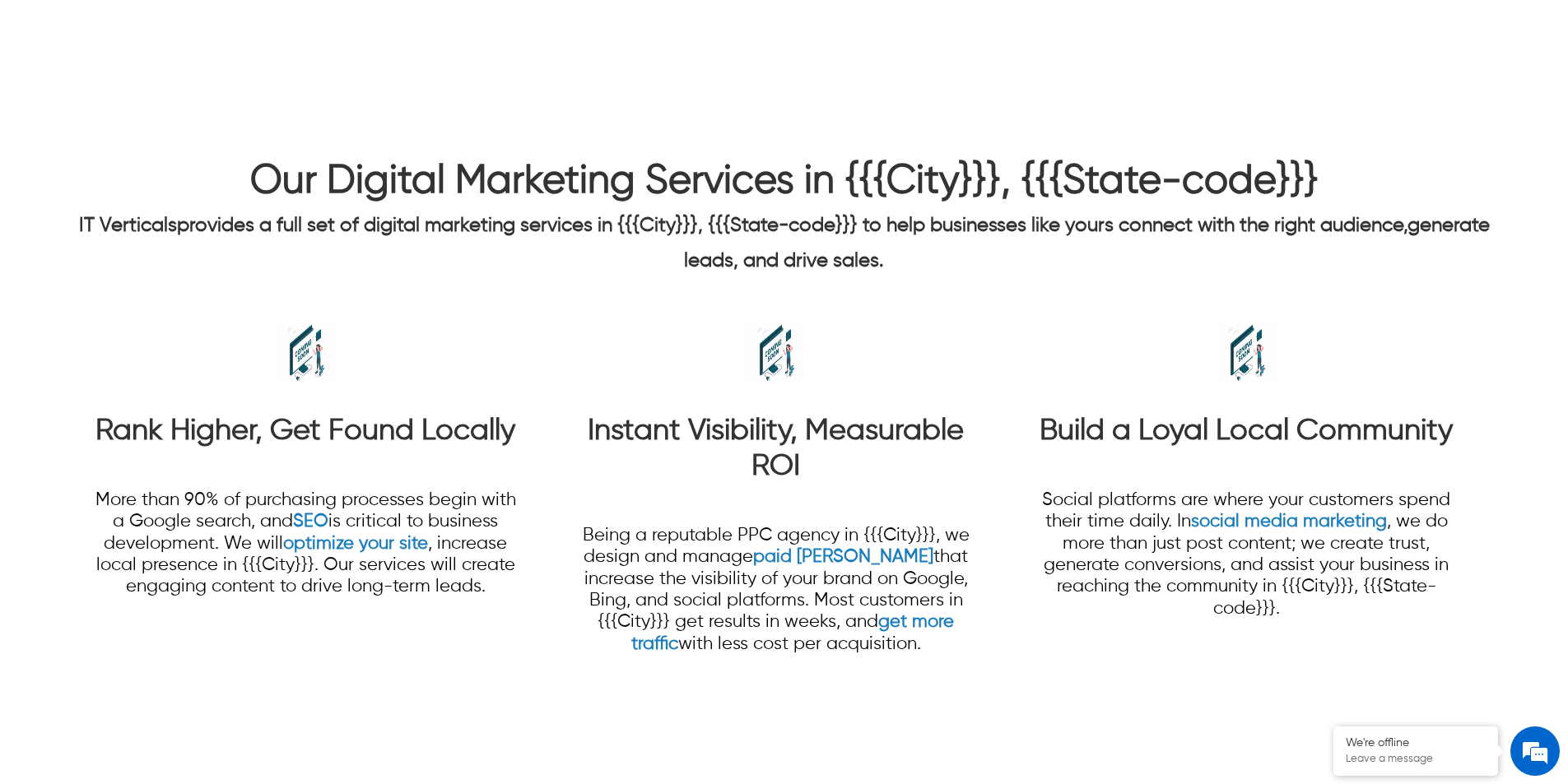
click at [426, 441] on strong "Rank Higher, Get Found Locally" at bounding box center [306, 430] width 420 height 29
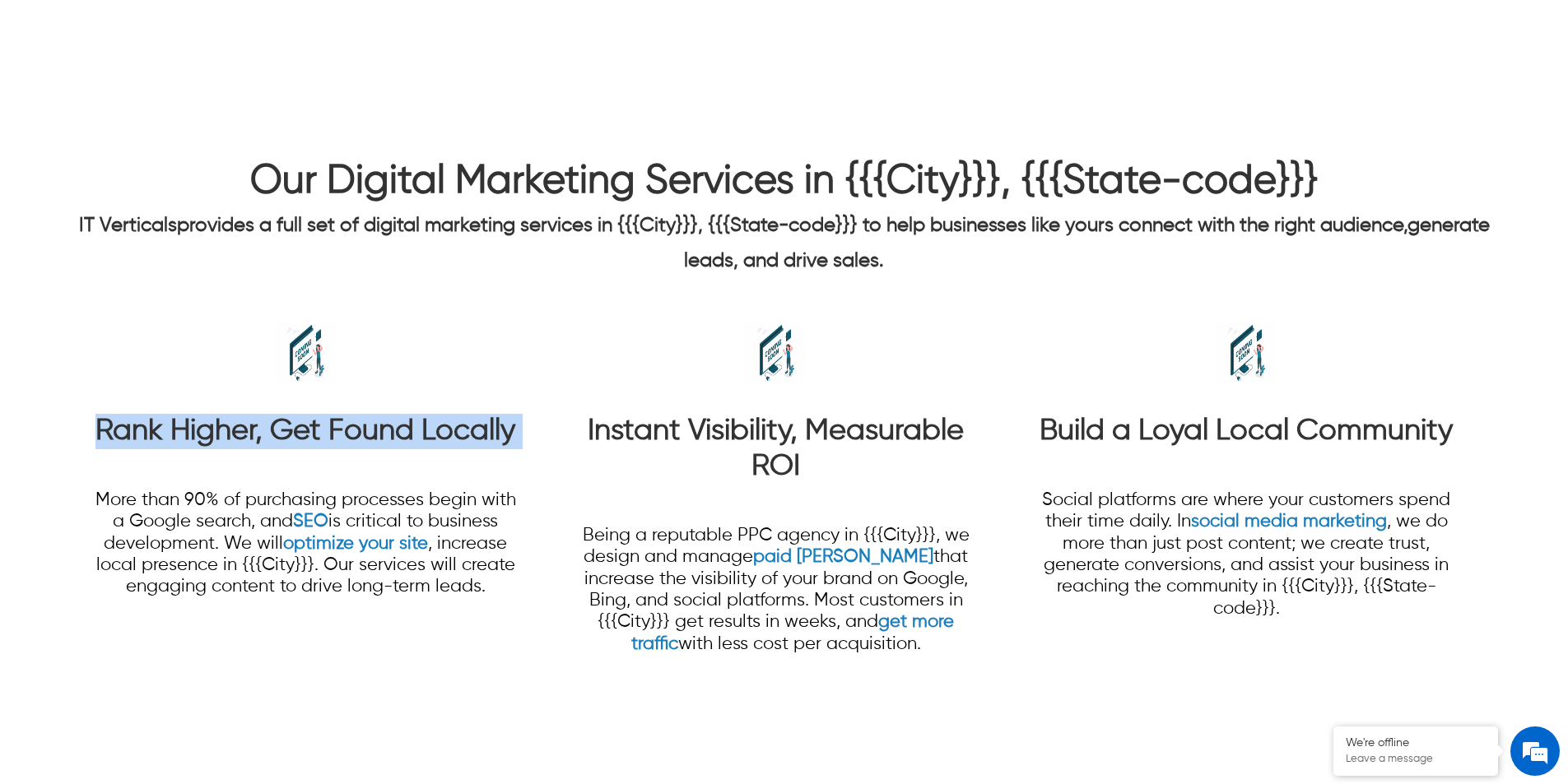
click at [426, 441] on strong "Rank Higher, Get Found Locally" at bounding box center [306, 430] width 420 height 29
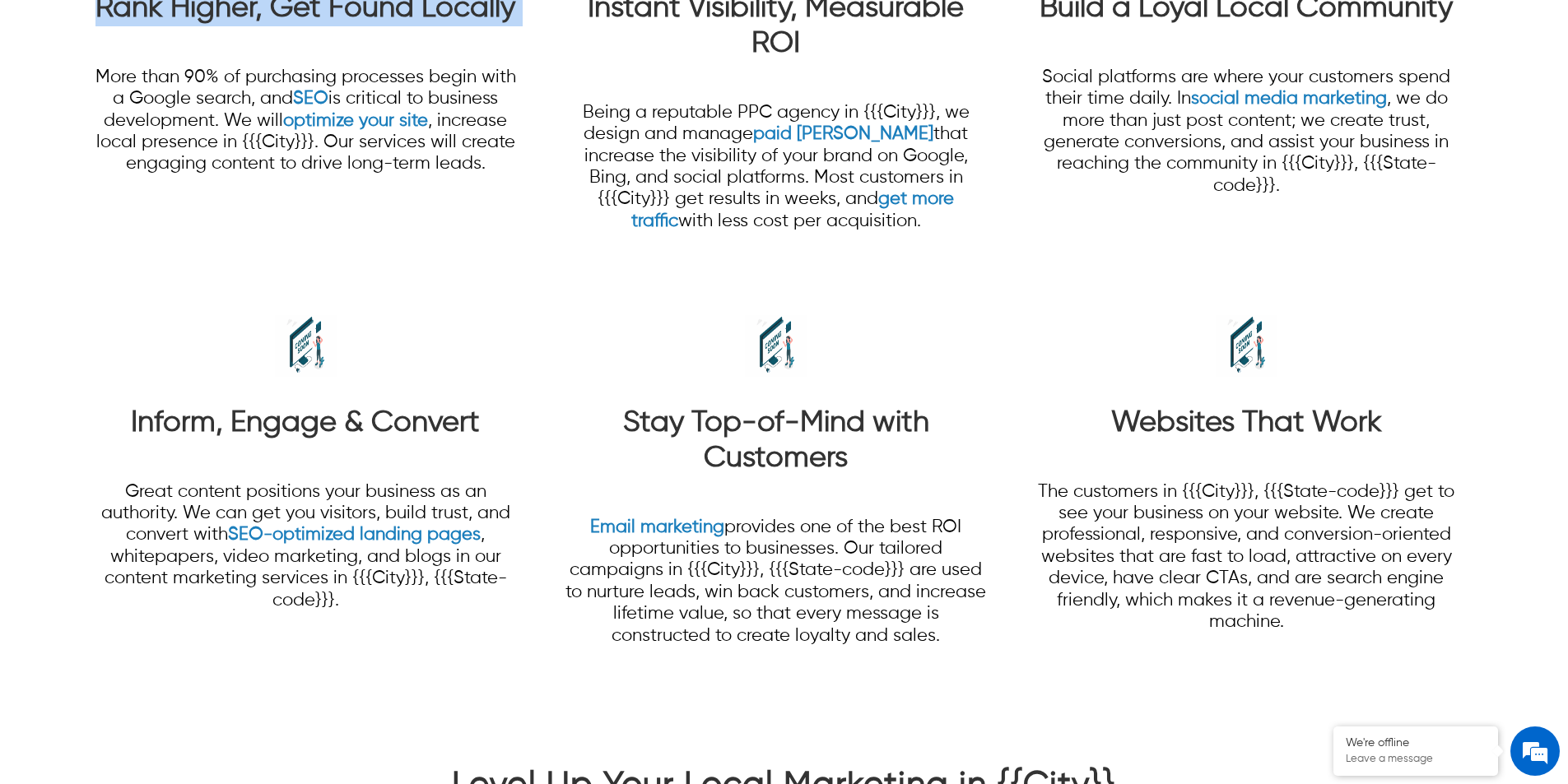
scroll to position [1646, 0]
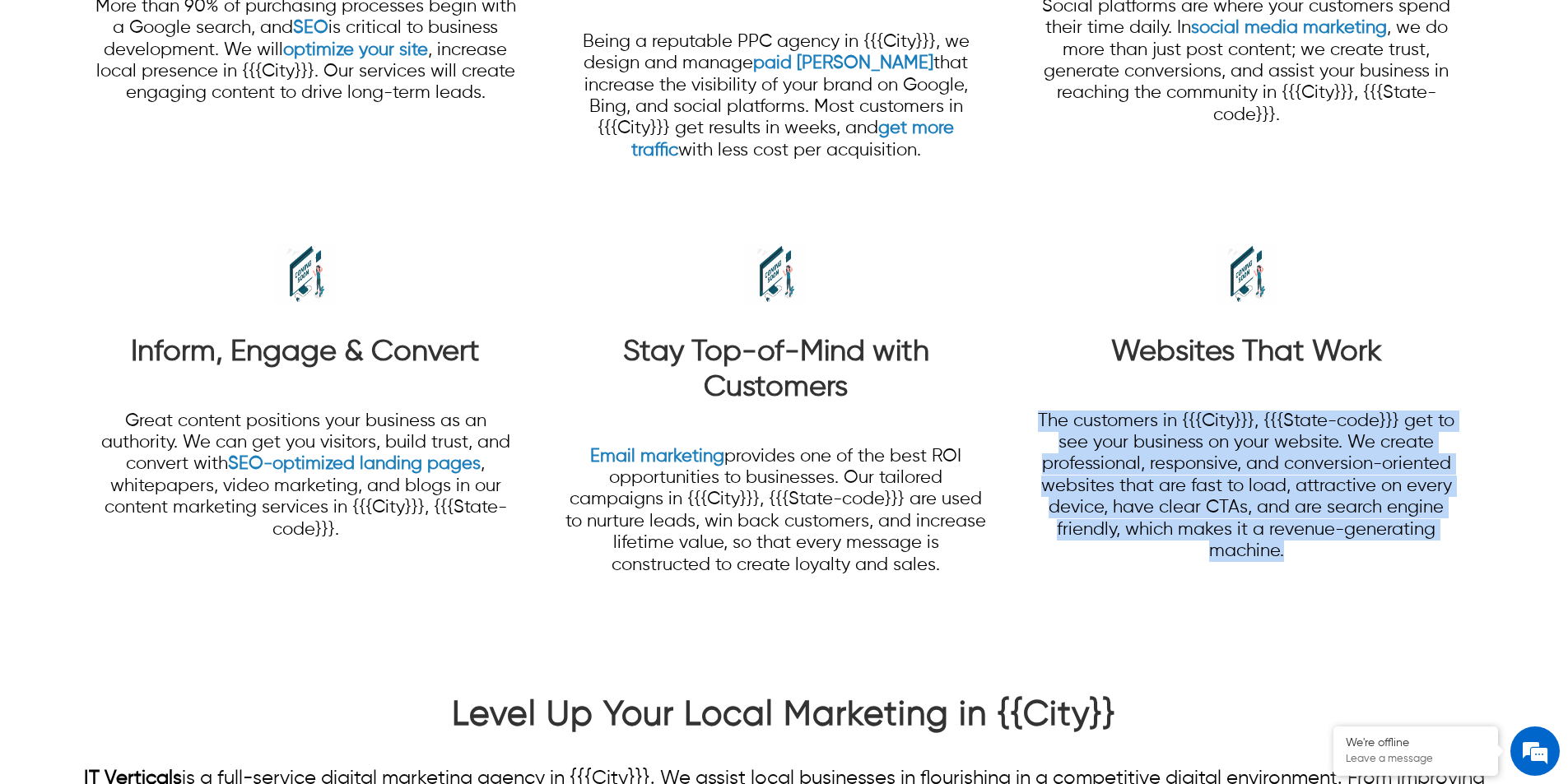
drag, startPoint x: 1044, startPoint y: 430, endPoint x: 1308, endPoint y: 546, distance: 288.4
click at [1308, 546] on p "The customers in {{{City}}}, {{{State-code}}} get to see your business on your …" at bounding box center [1246, 487] width 423 height 152
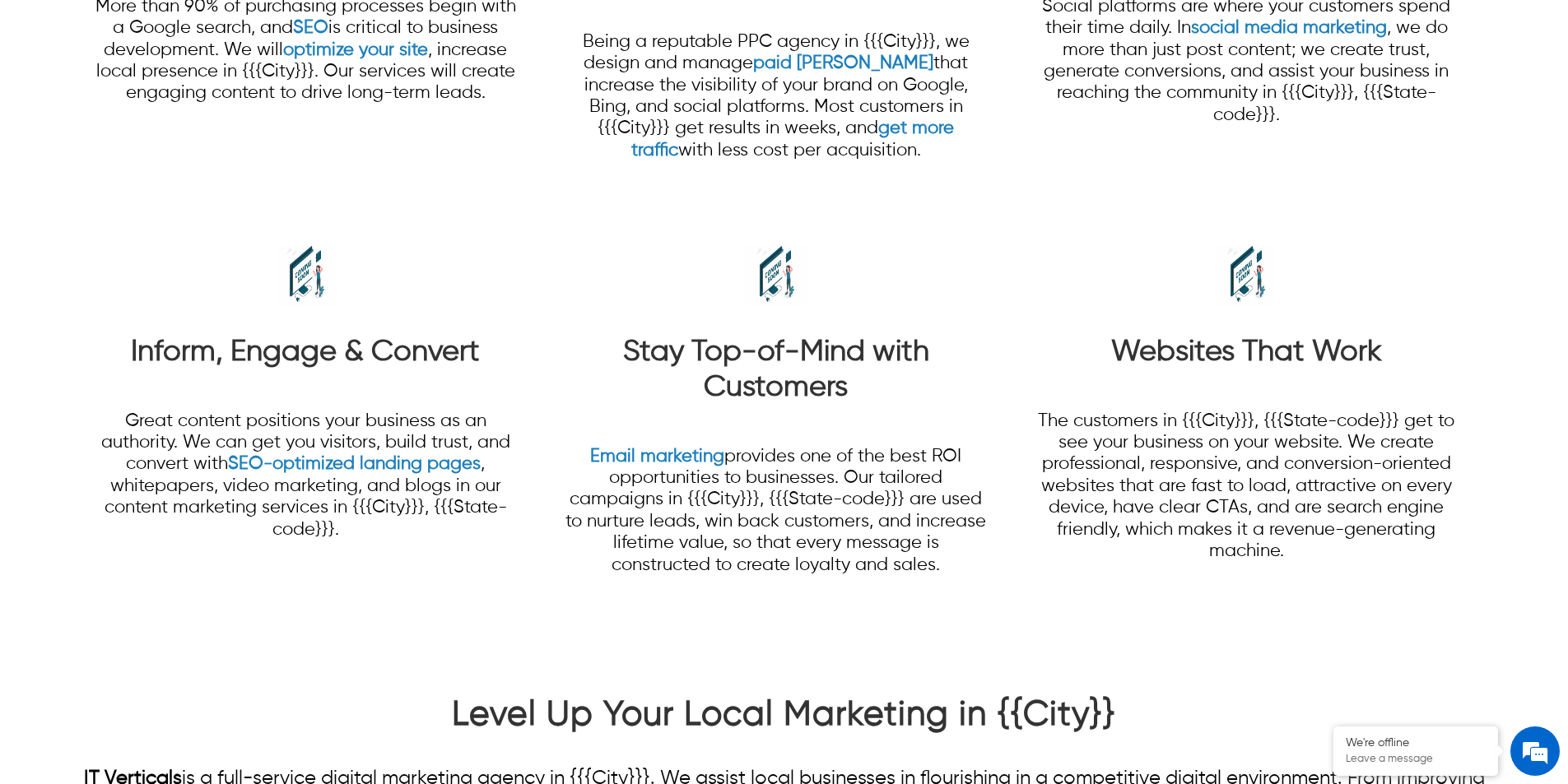
click at [854, 534] on p "Email marketing provides one of the best ROI opportunities to businesses. Our t…" at bounding box center [776, 511] width 423 height 130
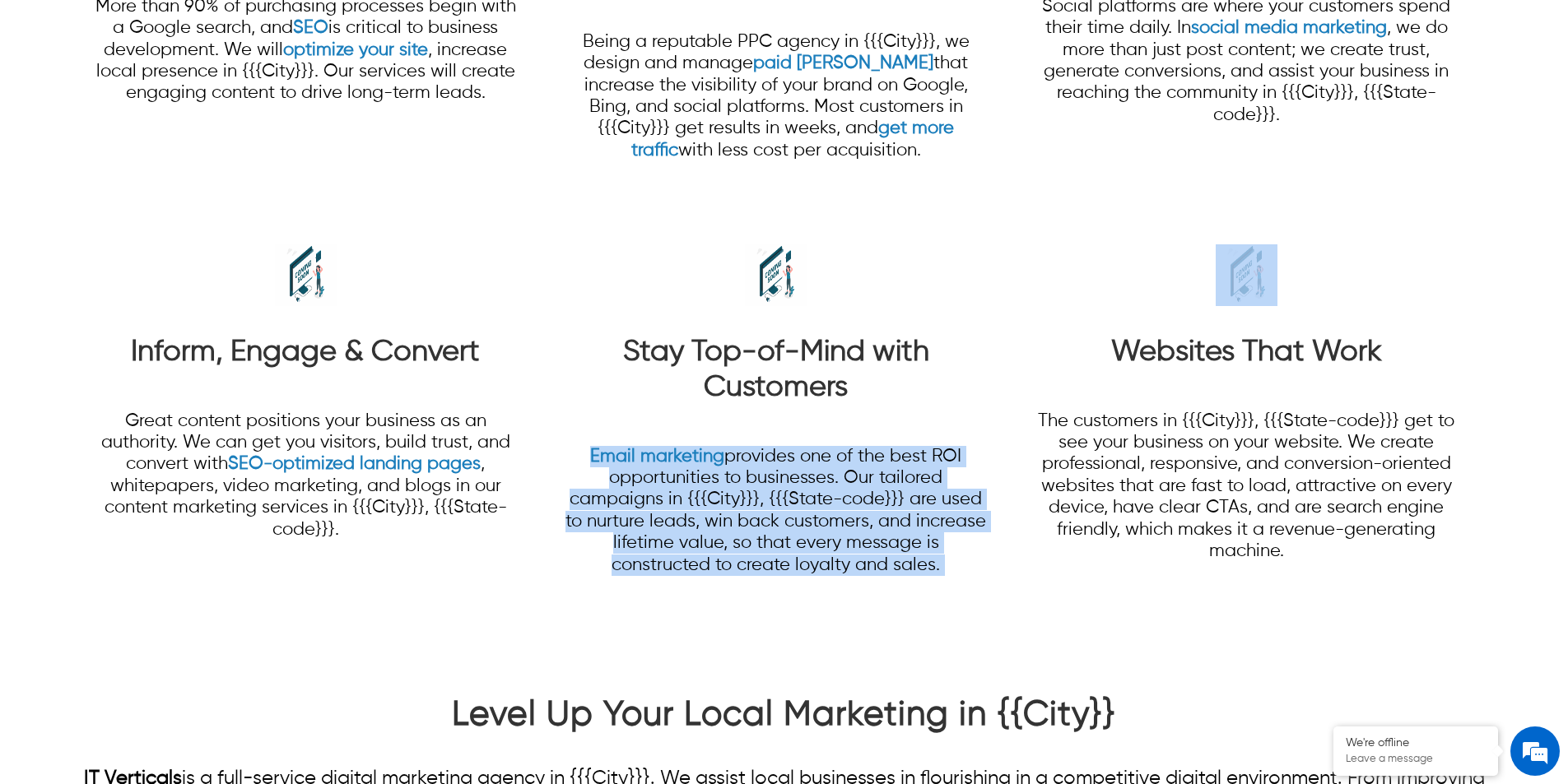
click at [854, 534] on p "Email marketing provides one of the best ROI opportunities to businesses. Our t…" at bounding box center [776, 511] width 423 height 130
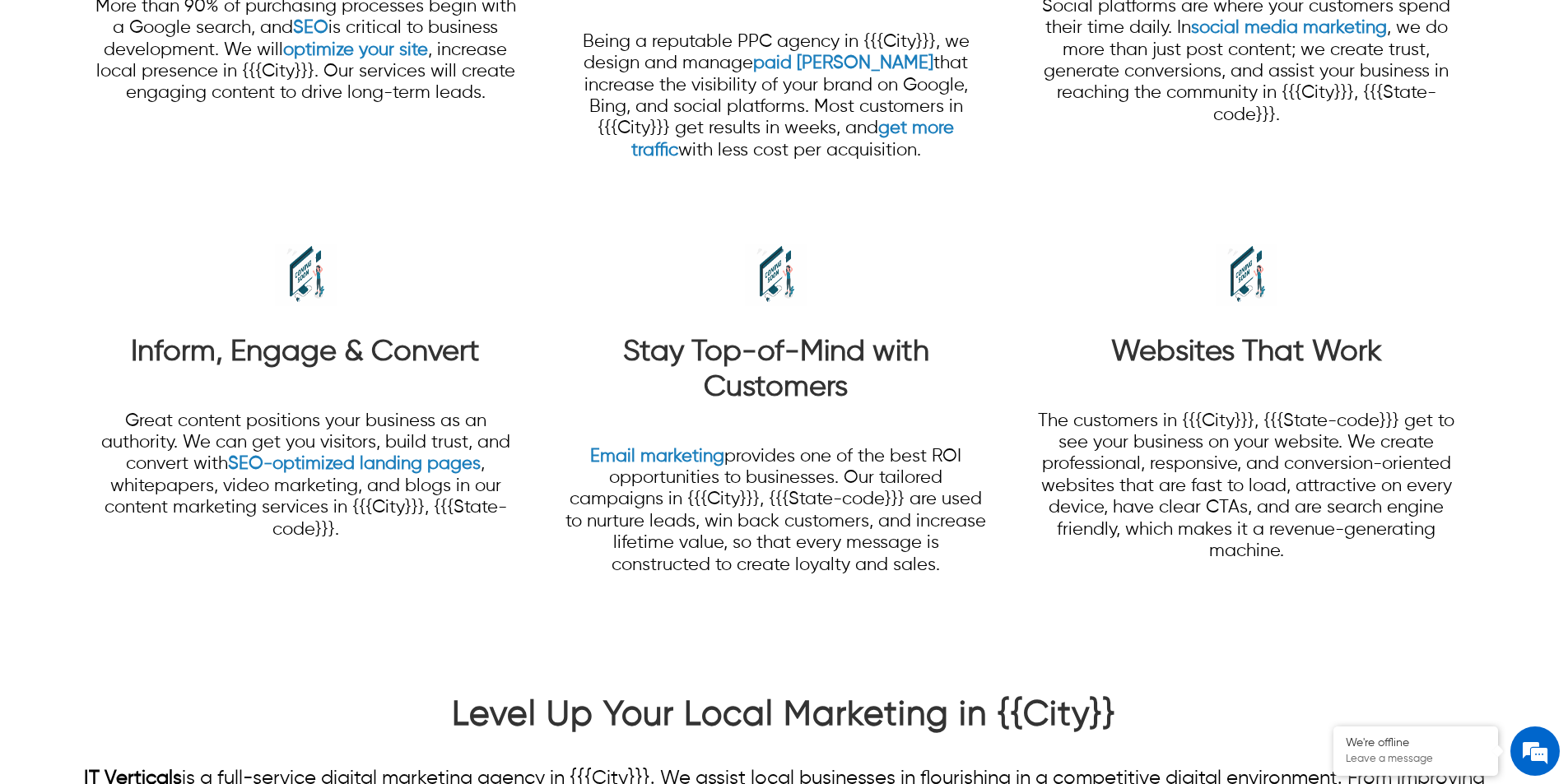
click at [218, 424] on p "Great content positions your business as an authority. We can get you visitors,…" at bounding box center [306, 476] width 423 height 130
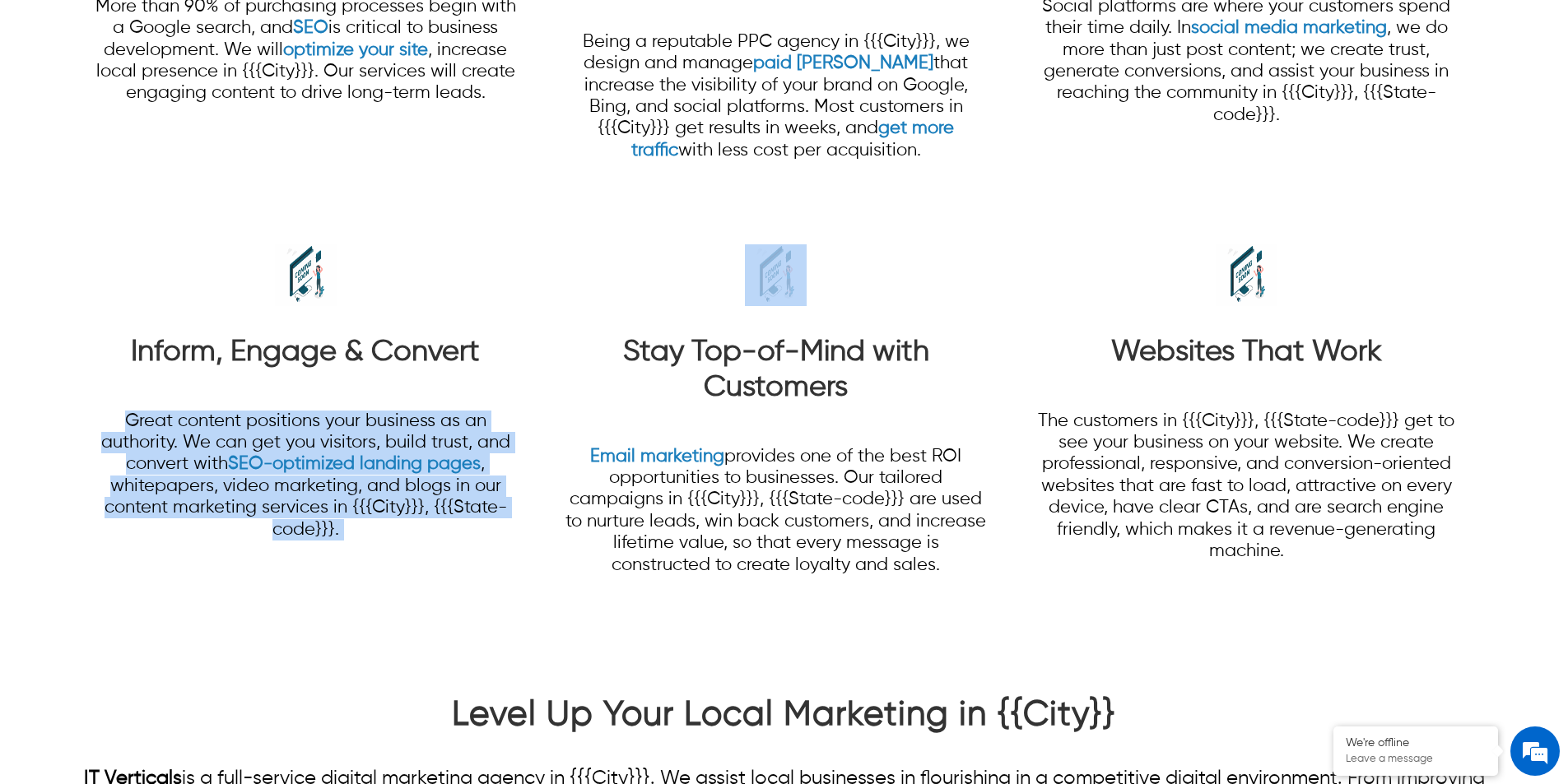
click at [218, 424] on p "Great content positions your business as an authority. We can get you visitors,…" at bounding box center [306, 476] width 423 height 130
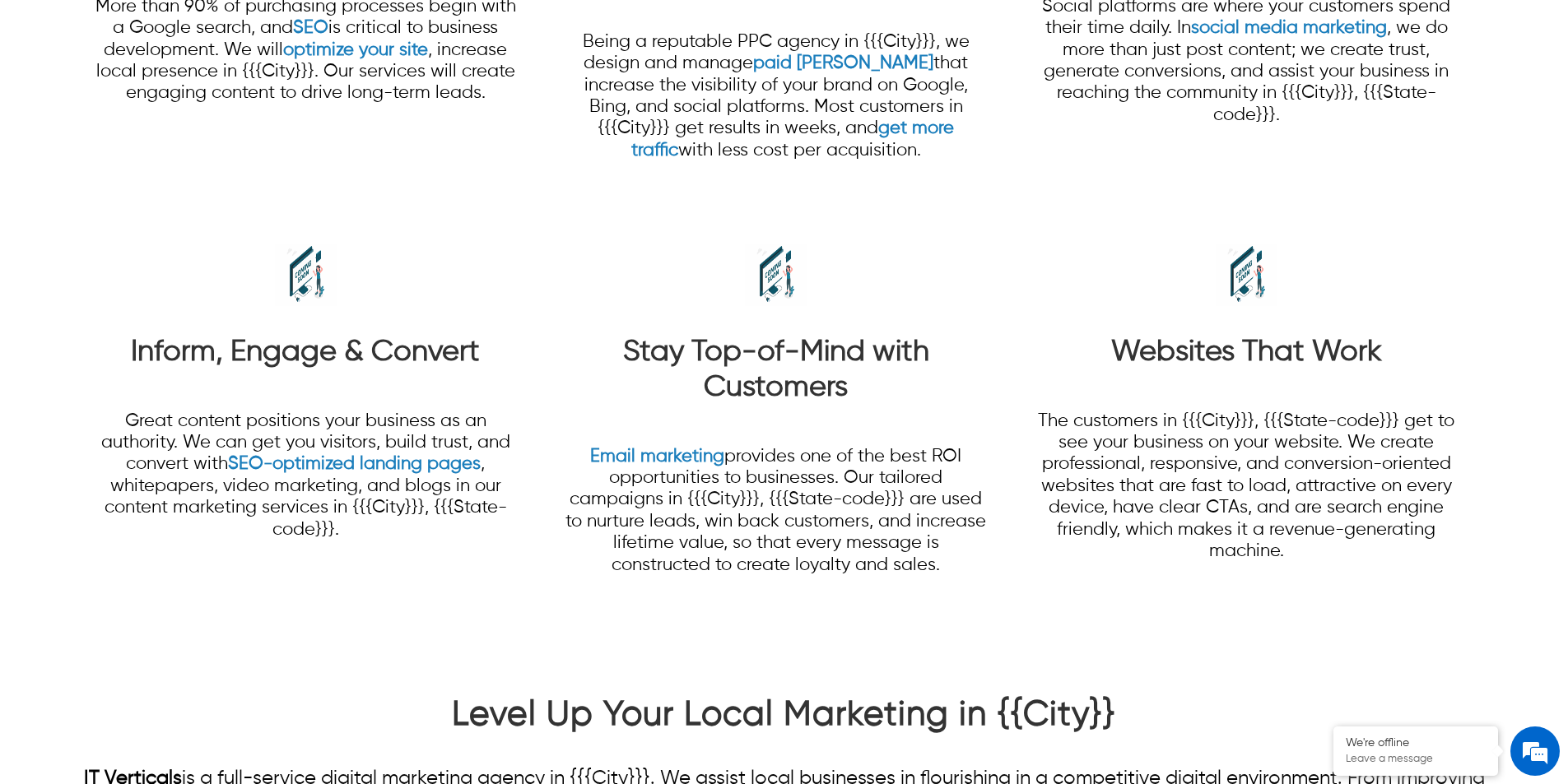
click at [823, 503] on p "Email marketing provides one of the best ROI opportunities to businesses. Our t…" at bounding box center [776, 511] width 423 height 130
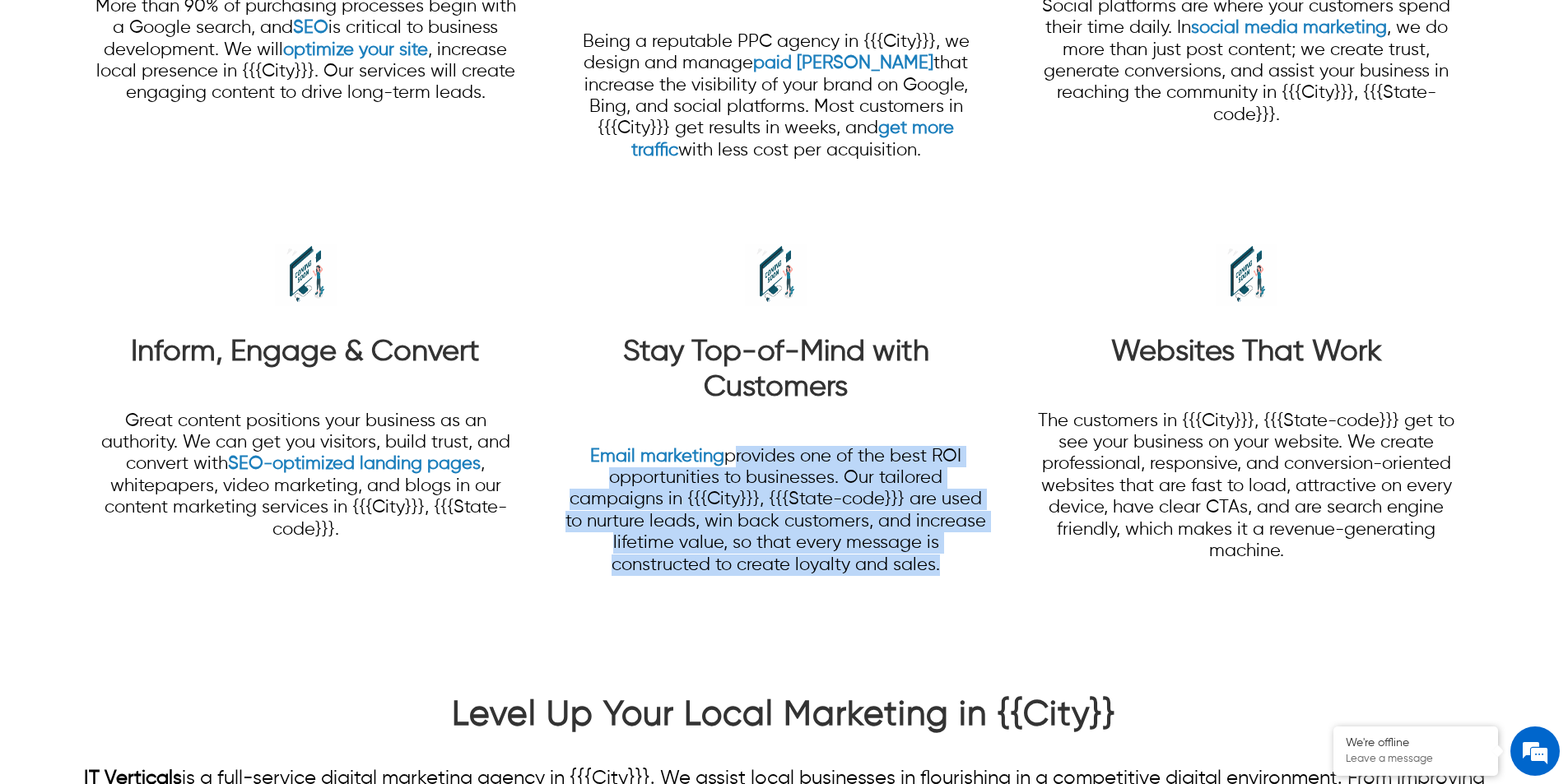
drag, startPoint x: 728, startPoint y: 460, endPoint x: 937, endPoint y: 575, distance: 238.5
click at [937, 575] on p "Email marketing provides one of the best ROI opportunities to businesses. Our t…" at bounding box center [776, 511] width 423 height 130
click at [834, 520] on p "Email marketing provides one of the best ROI opportunities to businesses. Our t…" at bounding box center [776, 511] width 423 height 130
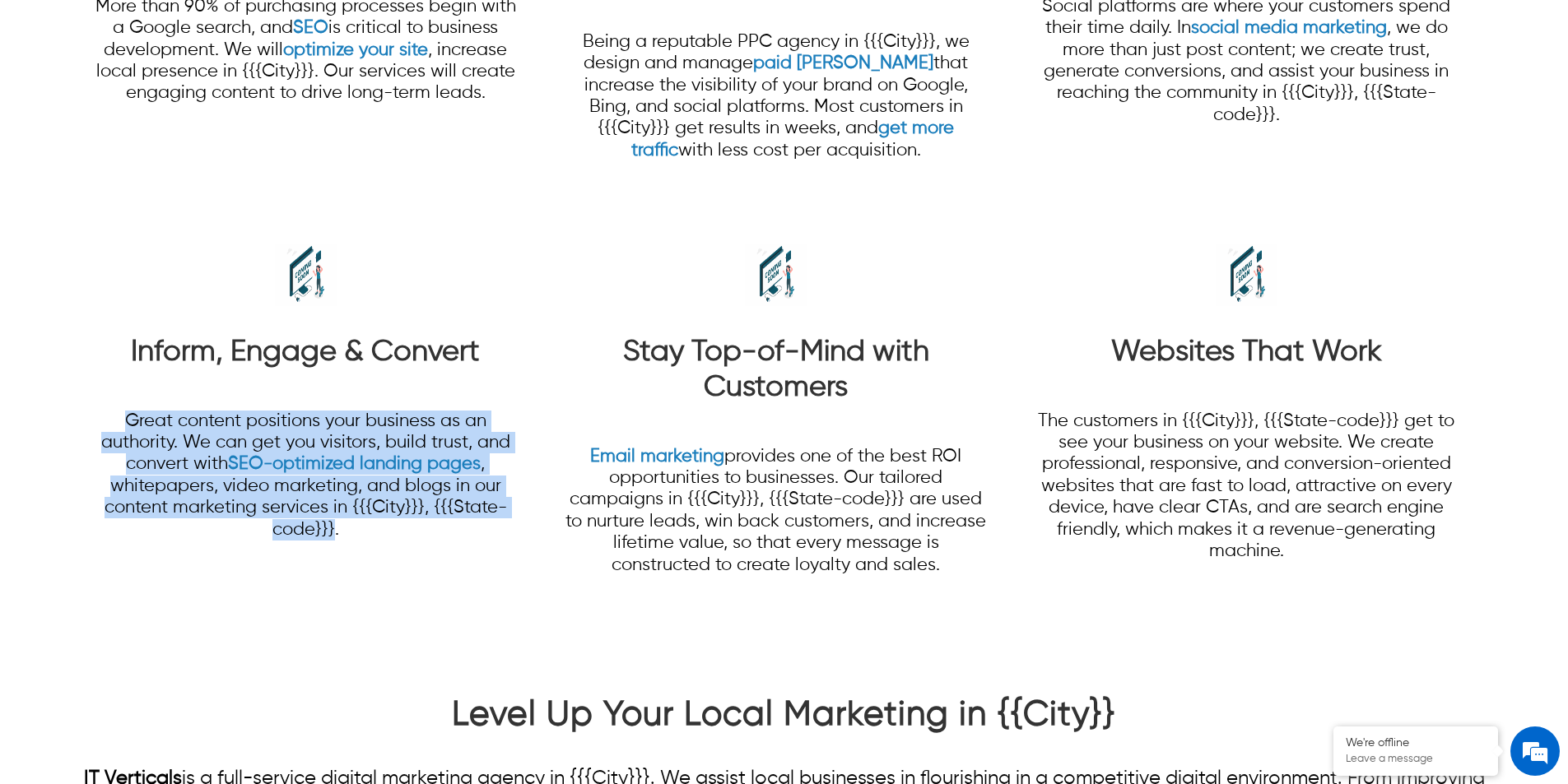
drag, startPoint x: 126, startPoint y: 421, endPoint x: 334, endPoint y: 546, distance: 242.7
click at [334, 546] on p "Great content positions your business as an authority. We can get you visitors,…" at bounding box center [306, 476] width 423 height 166
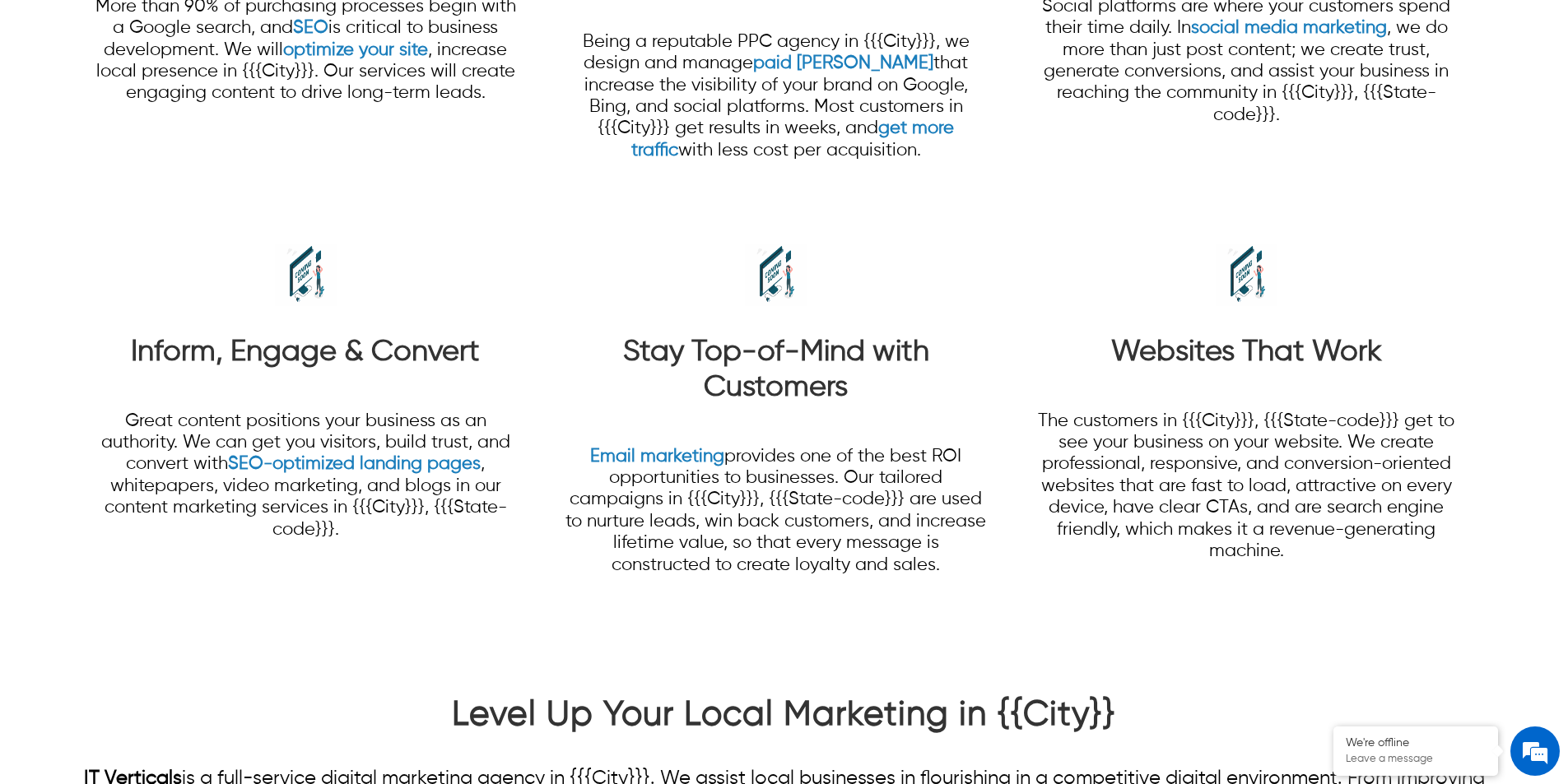
click at [1092, 449] on p "The customers in {{{City}}}, {{{State-code}}} get to see your business on your …" at bounding box center [1246, 487] width 423 height 152
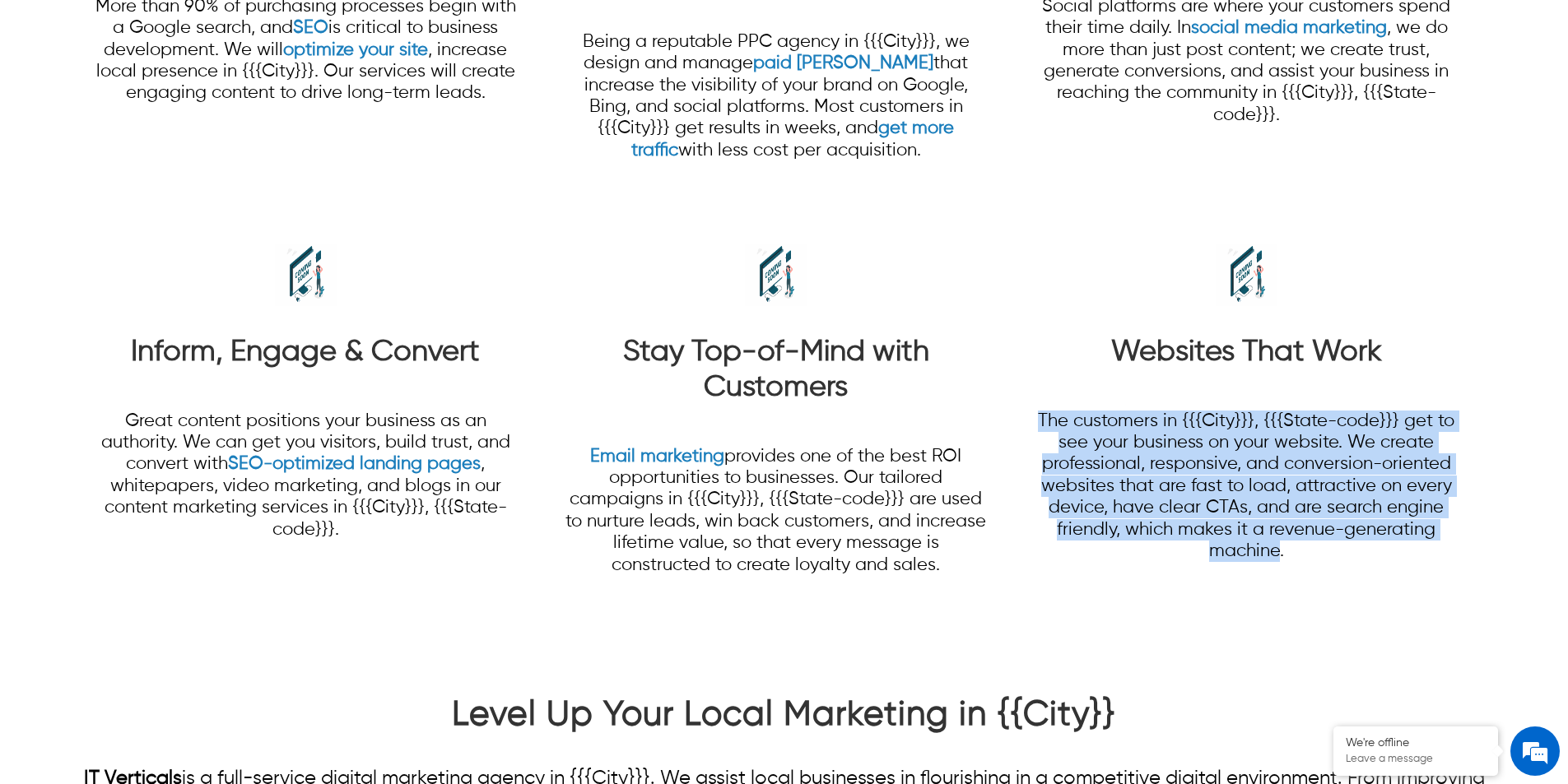
drag, startPoint x: 1038, startPoint y: 421, endPoint x: 1279, endPoint y: 567, distance: 281.8
click at [1279, 567] on p "The customers in {{{City}}}, {{{State-code}}} get to see your business on your …" at bounding box center [1246, 487] width 423 height 188
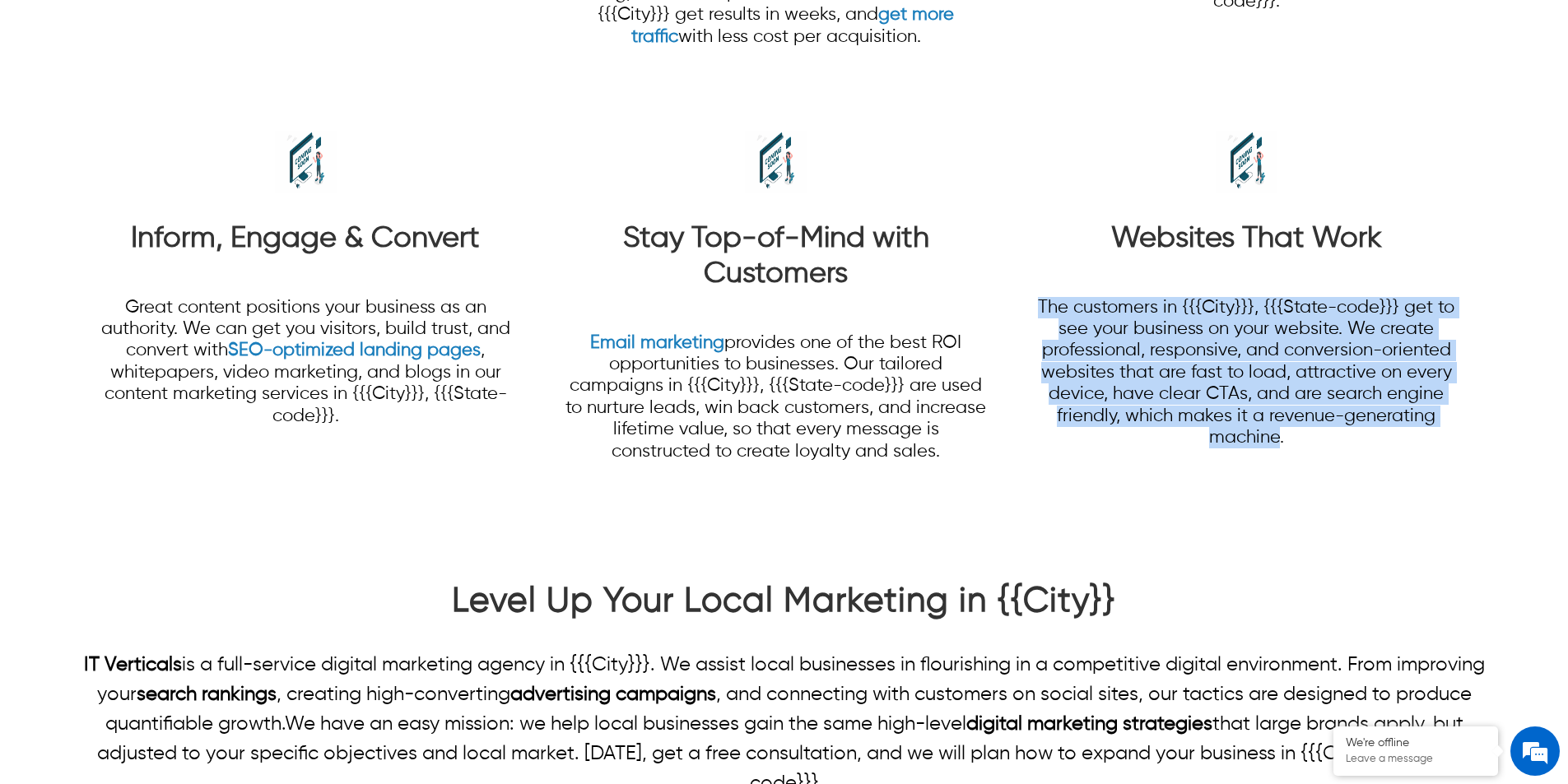
scroll to position [2139, 0]
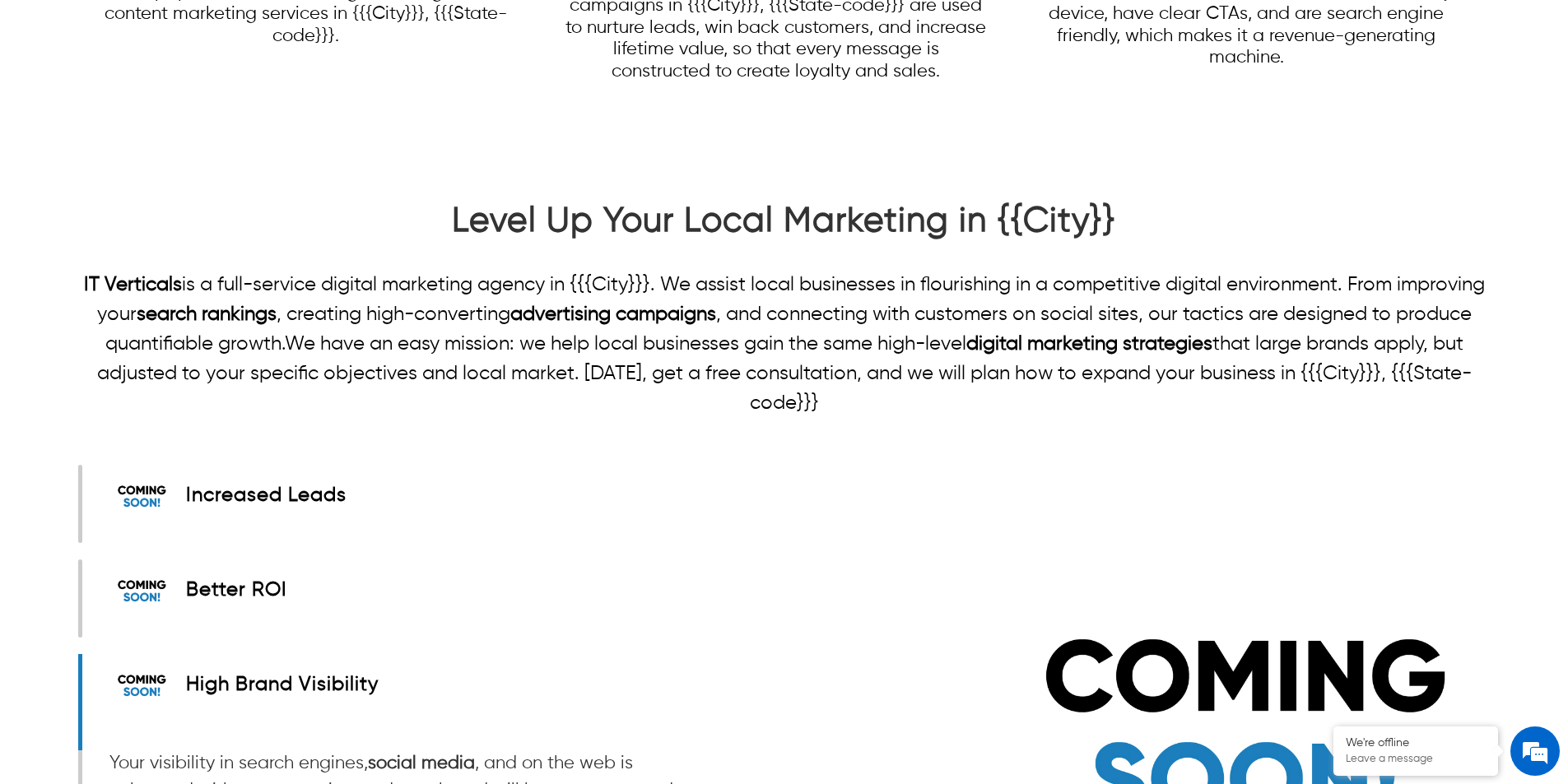
click at [795, 312] on p "IT Verticals is a full-service digital marketing agency in {{{City}}}. We assis…" at bounding box center [784, 344] width 1412 height 148
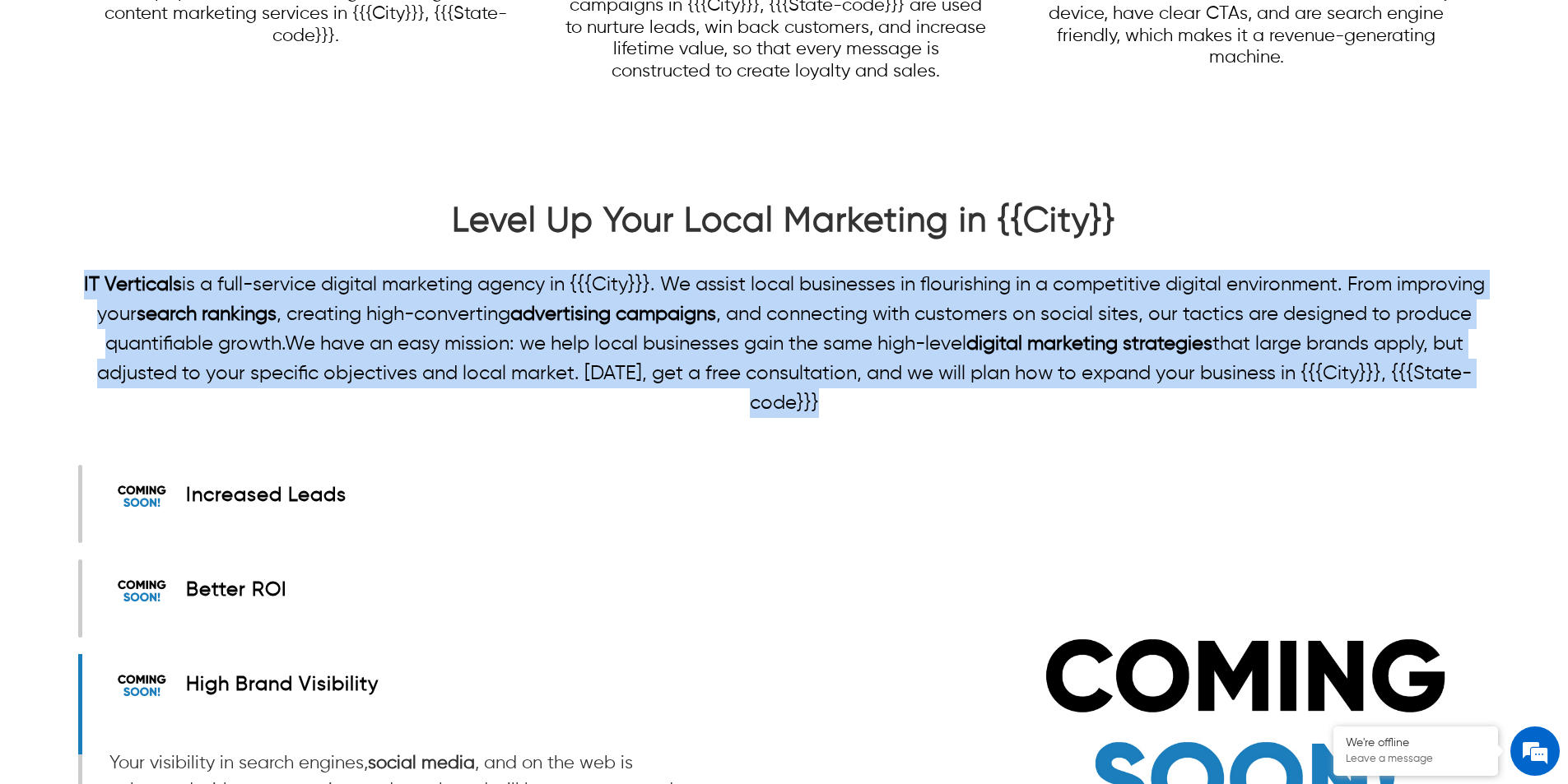
click at [795, 312] on p "IT Verticals is a full-service digital marketing agency in {{{City}}}. We assis…" at bounding box center [784, 344] width 1412 height 148
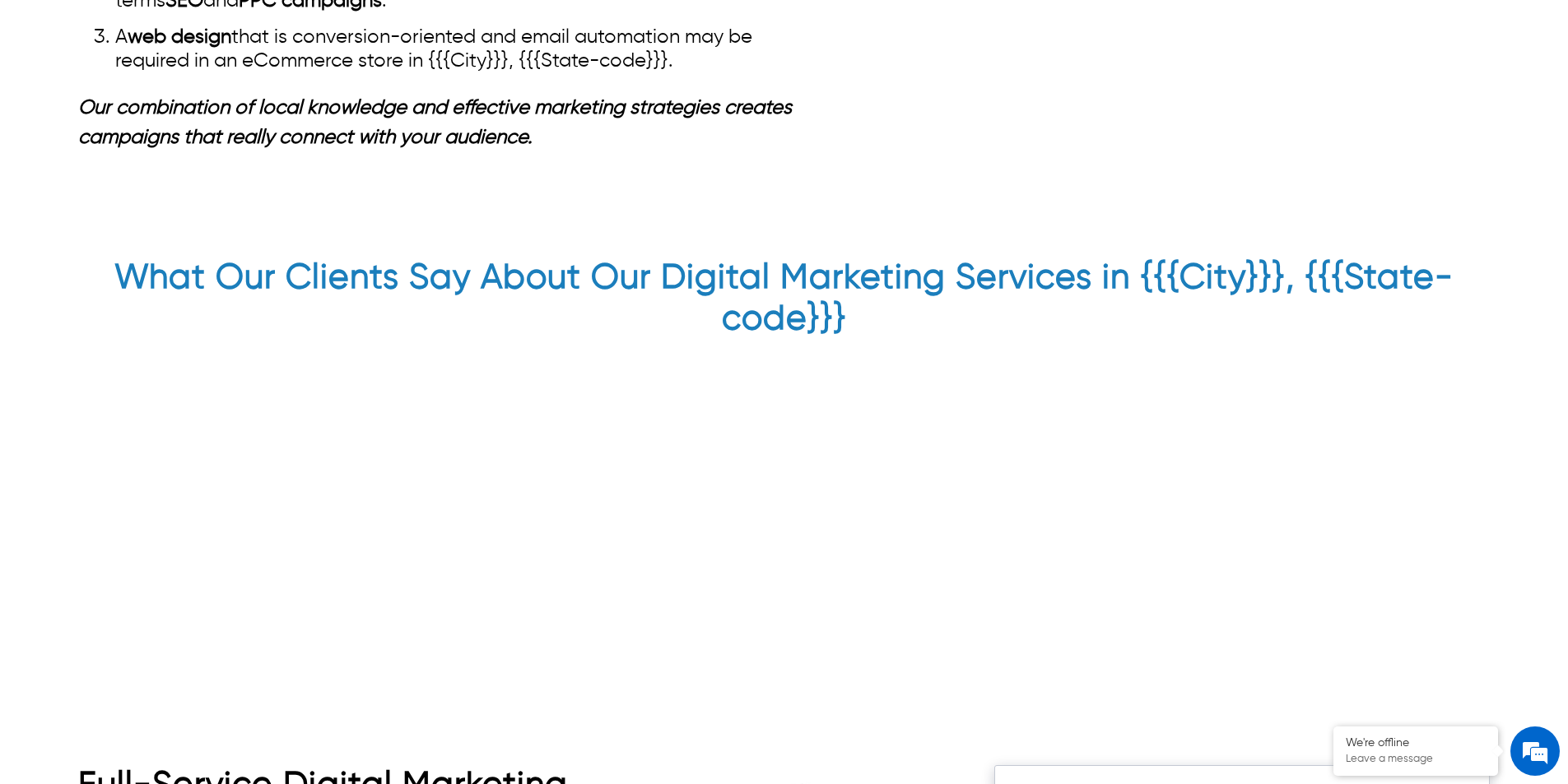
scroll to position [3620, 0]
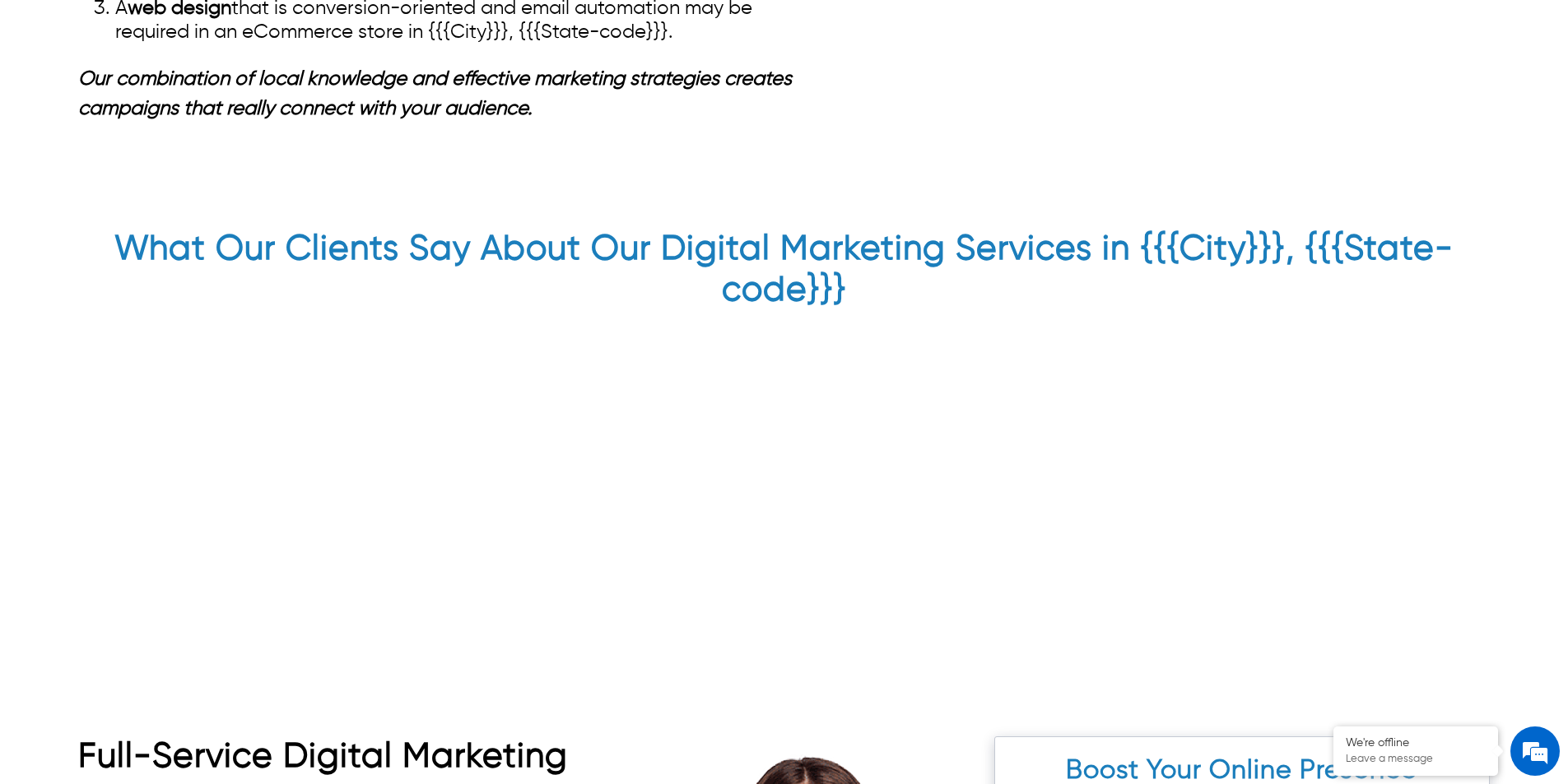
click at [765, 262] on h2 "What Our Clients Say About Our Digital Marketing Services in {{{City}}}, {{{Sta…" at bounding box center [784, 273] width 1412 height 90
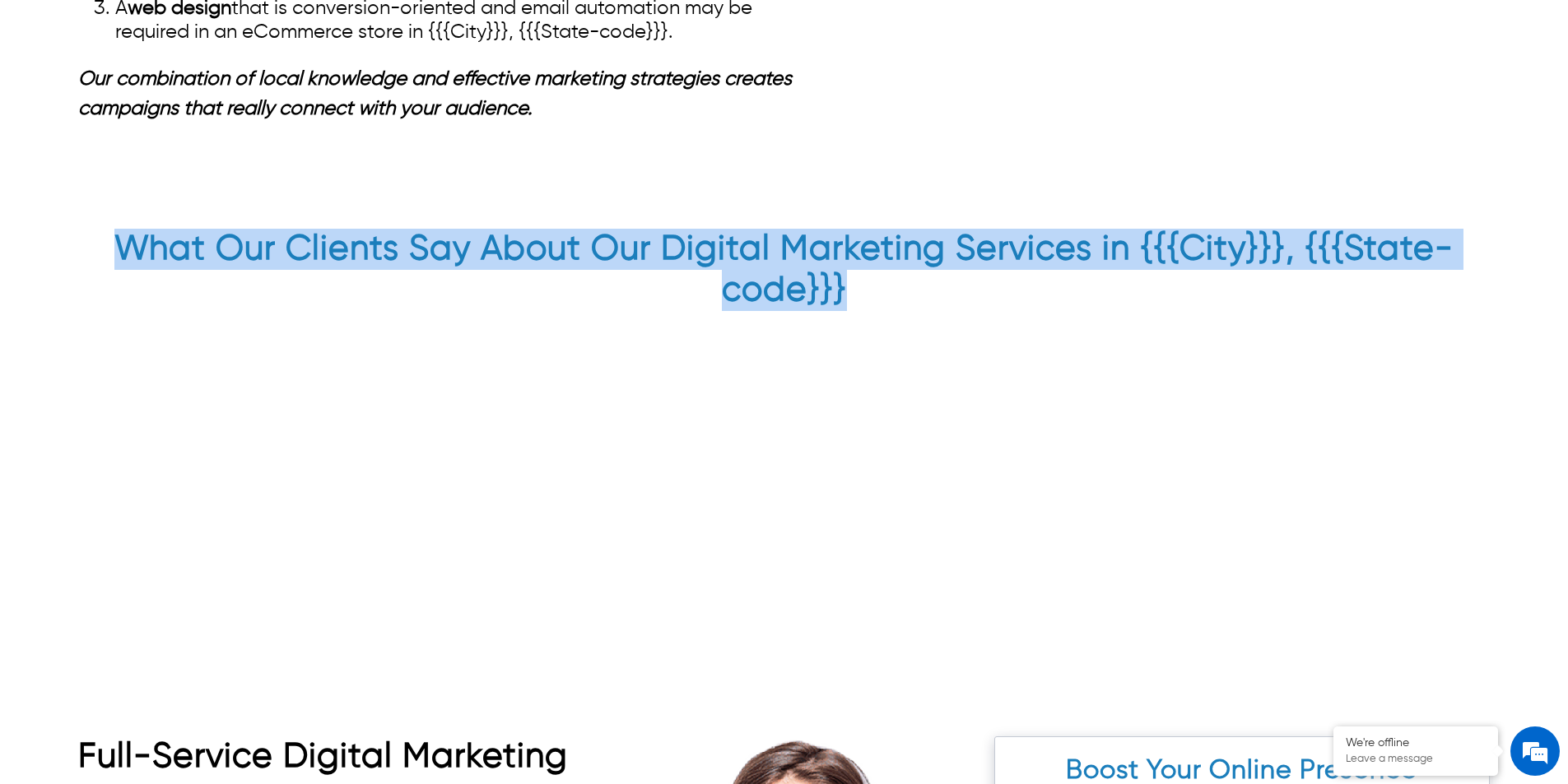
click at [765, 262] on h2 "What Our Clients Say About Our Digital Marketing Services in {{{City}}}, {{{Sta…" at bounding box center [784, 273] width 1412 height 90
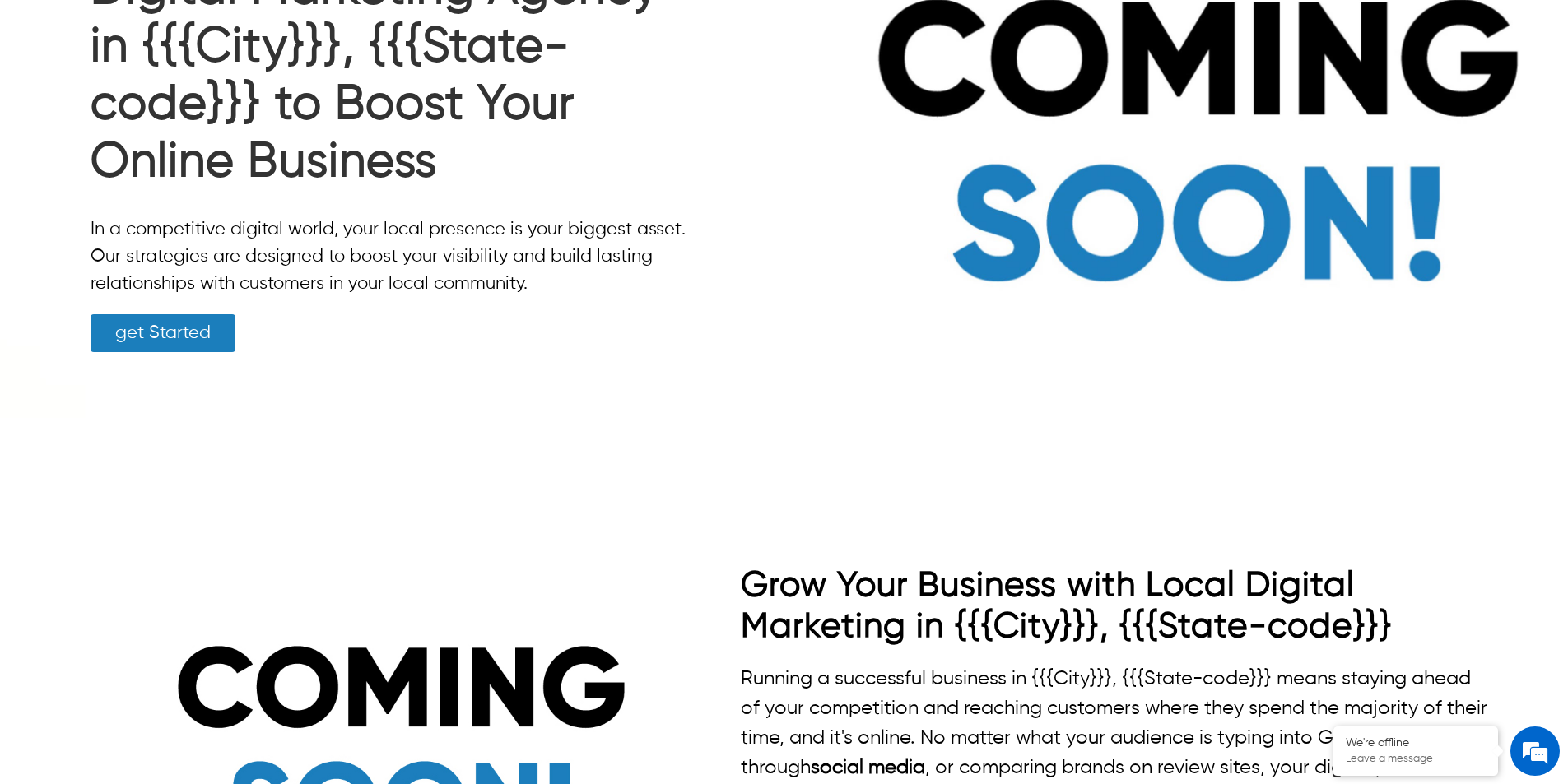
scroll to position [0, 0]
